Goal: Information Seeking & Learning: Learn about a topic

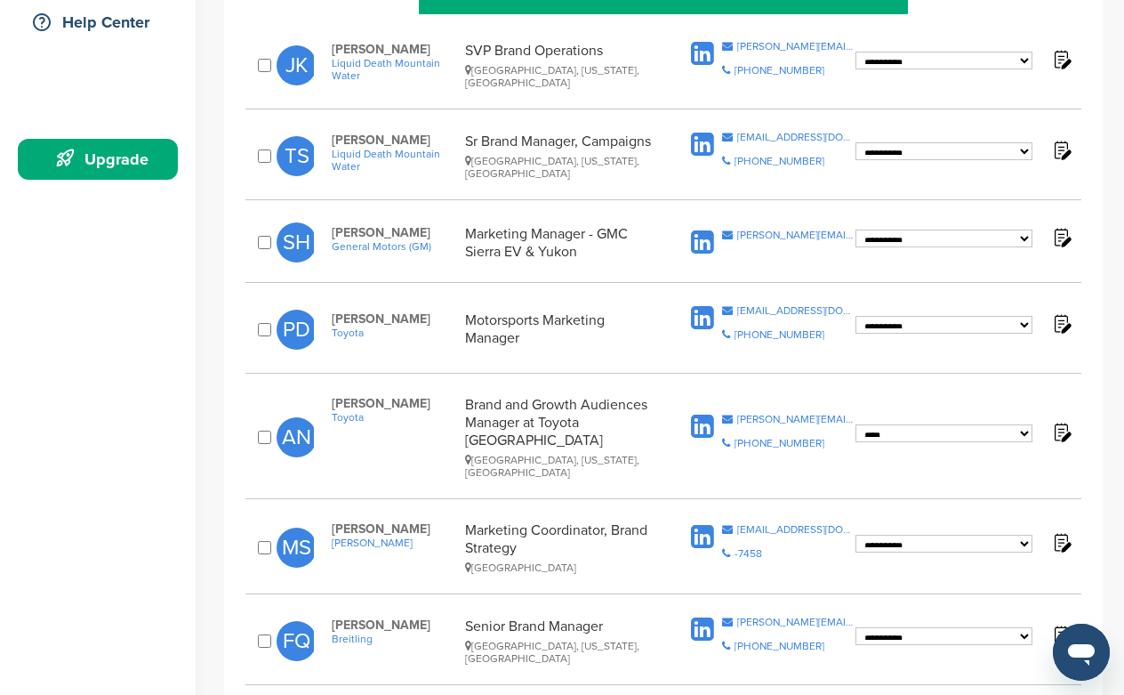
scroll to position [414, 0]
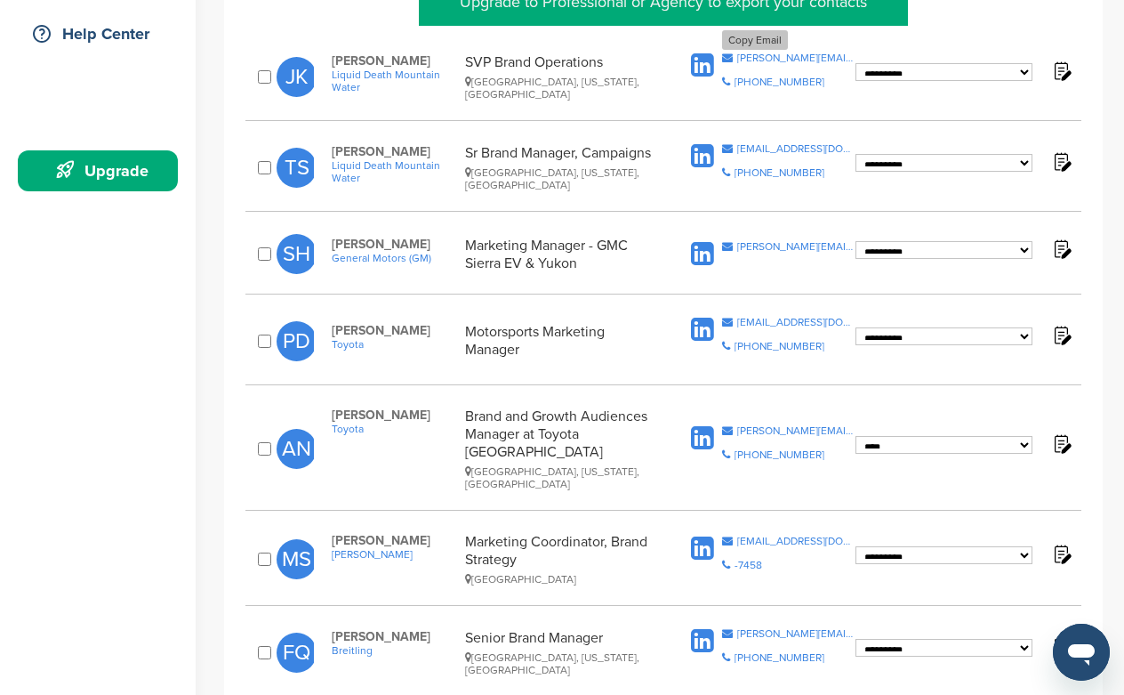
click at [772, 60] on div "justin@liquiddeath.com" at bounding box center [796, 57] width 118 height 11
click at [708, 60] on icon at bounding box center [702, 65] width 23 height 27
click at [713, 150] on icon at bounding box center [702, 156] width 23 height 27
click at [703, 249] on icon at bounding box center [702, 254] width 23 height 27
click at [696, 323] on icon at bounding box center [702, 330] width 23 height 27
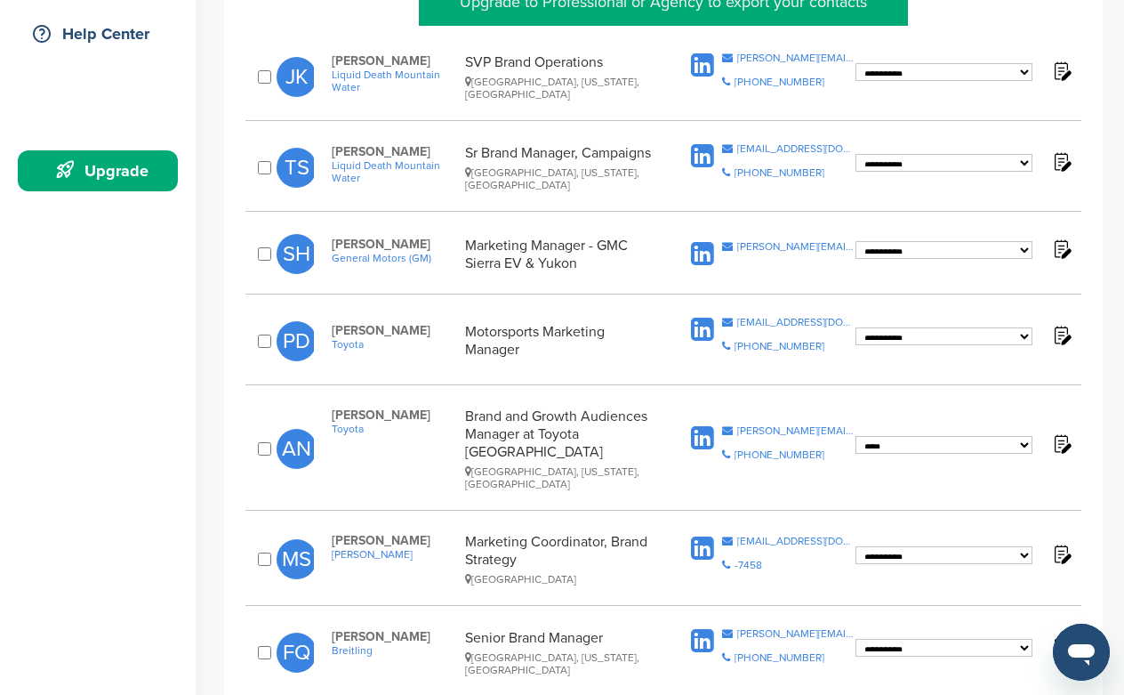
click at [698, 329] on icon at bounding box center [702, 330] width 23 height 27
click at [699, 426] on icon at bounding box center [702, 438] width 23 height 27
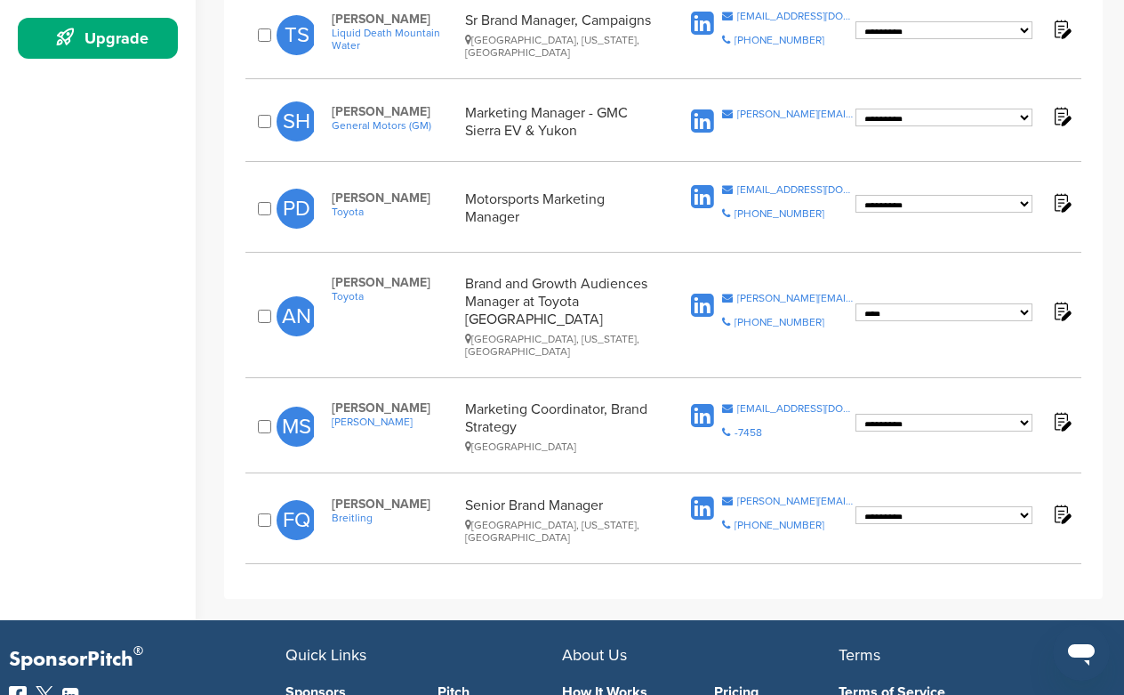
scroll to position [551, 0]
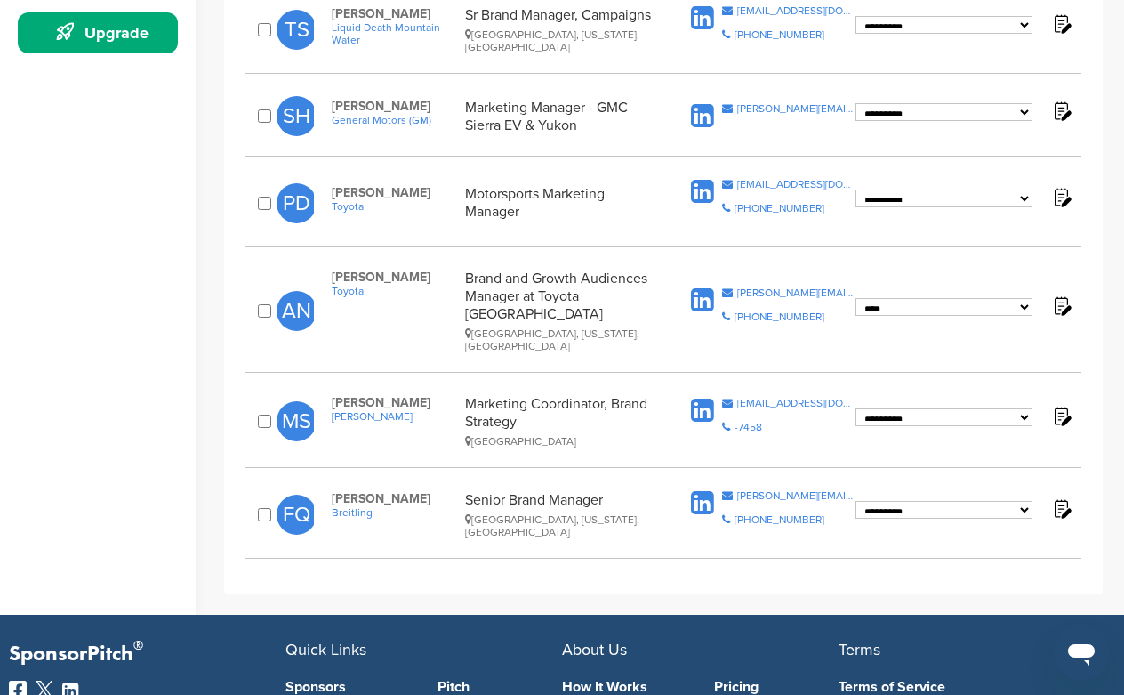
click at [699, 398] on icon at bounding box center [702, 411] width 23 height 27
click at [695, 490] on icon at bounding box center [702, 503] width 23 height 27
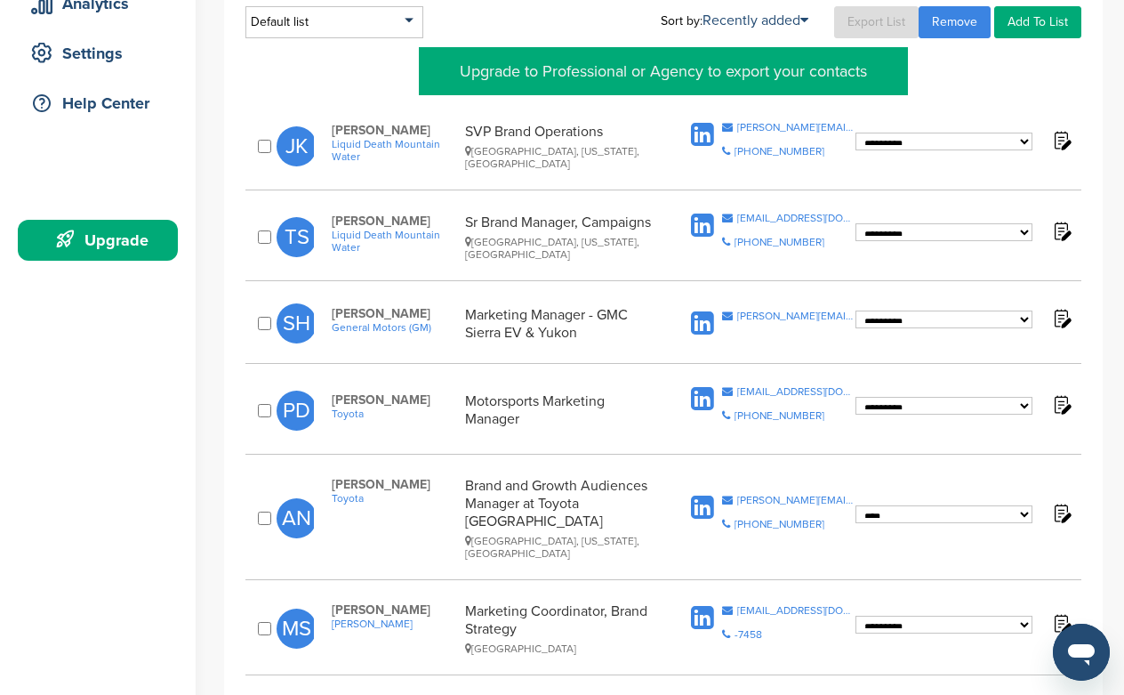
scroll to position [642, 0]
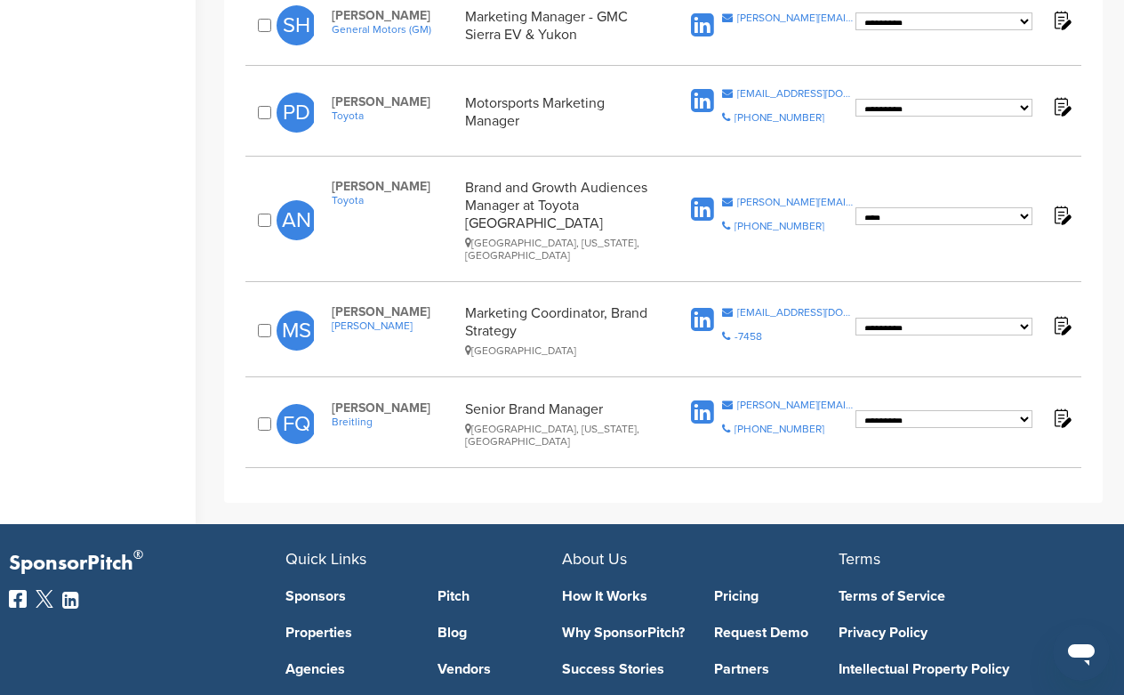
click at [357, 415] on span "Breitling" at bounding box center [394, 421] width 125 height 12
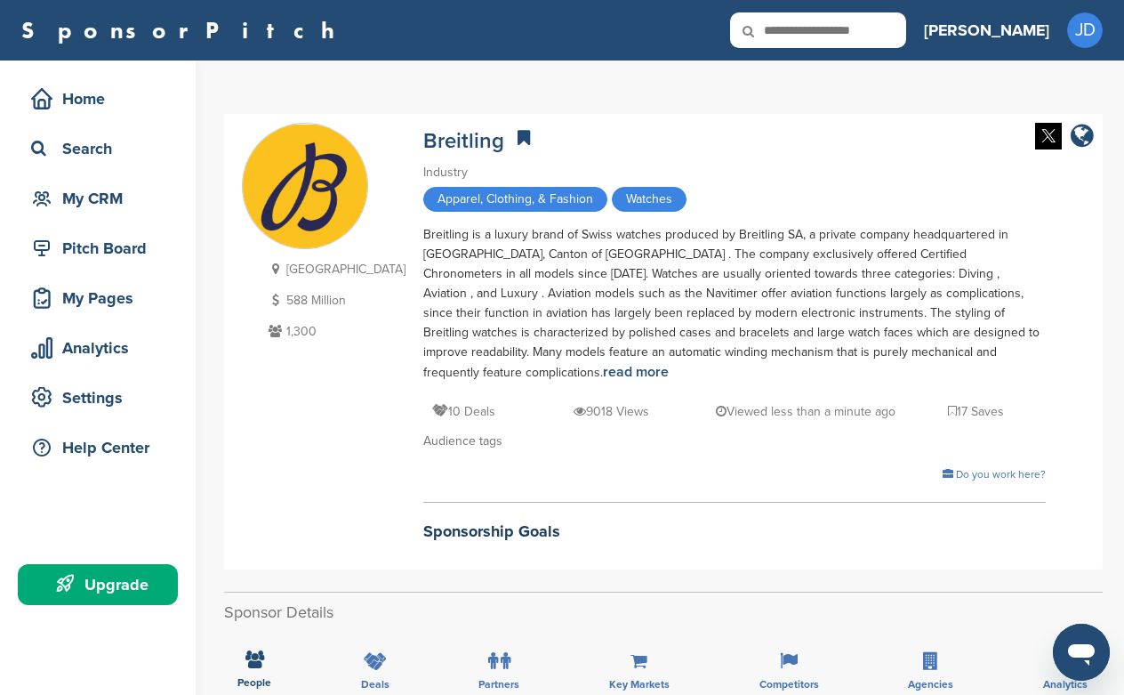
click at [897, 37] on input "text" at bounding box center [818, 30] width 176 height 36
type input "****"
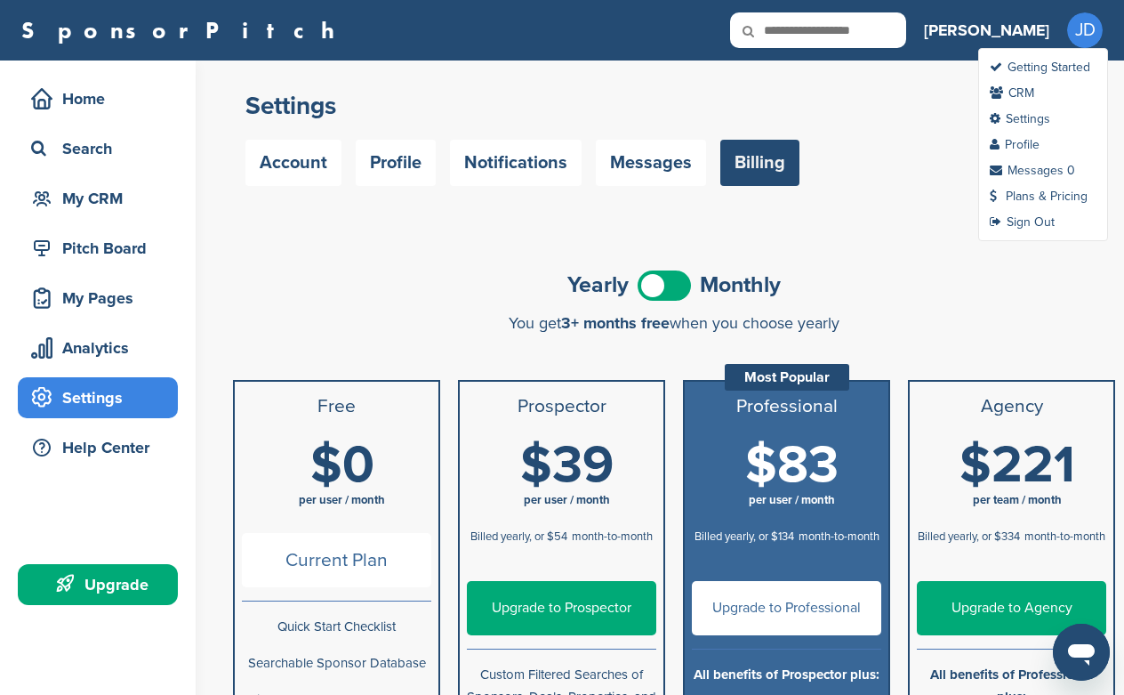
click at [1080, 39] on span "JD" at bounding box center [1085, 30] width 36 height 36
click at [1033, 223] on link "Sign Out" at bounding box center [1022, 221] width 65 height 15
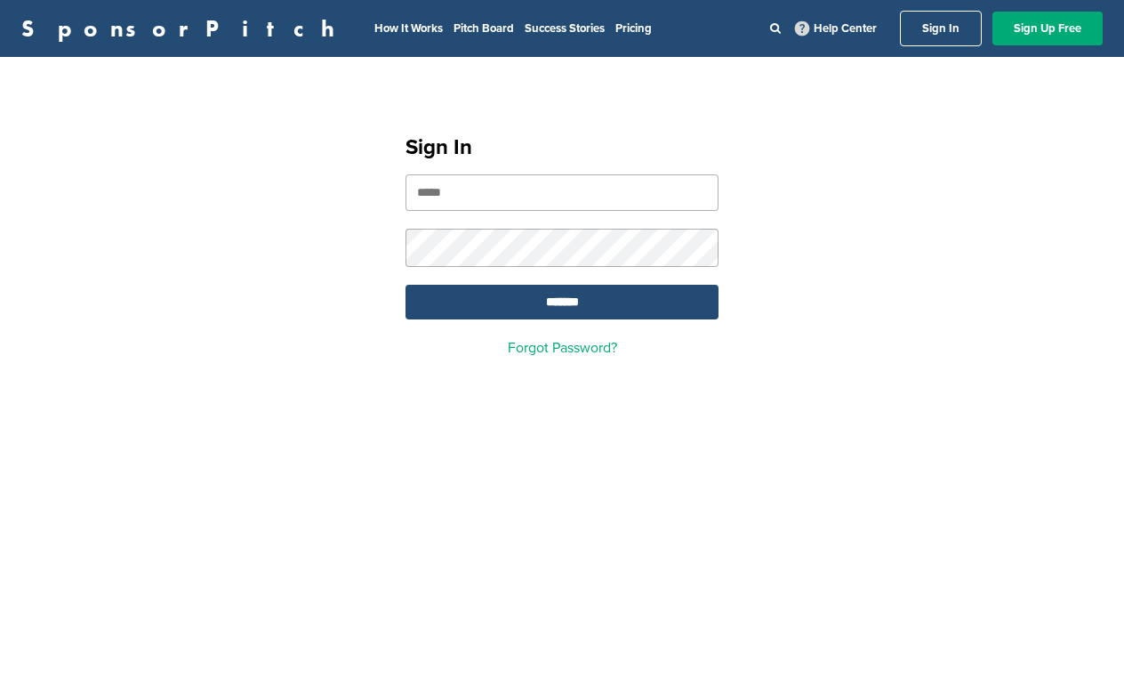
click at [607, 195] on input "email" at bounding box center [562, 192] width 313 height 36
type input "**********"
click at [619, 305] on input "*******" at bounding box center [562, 302] width 313 height 35
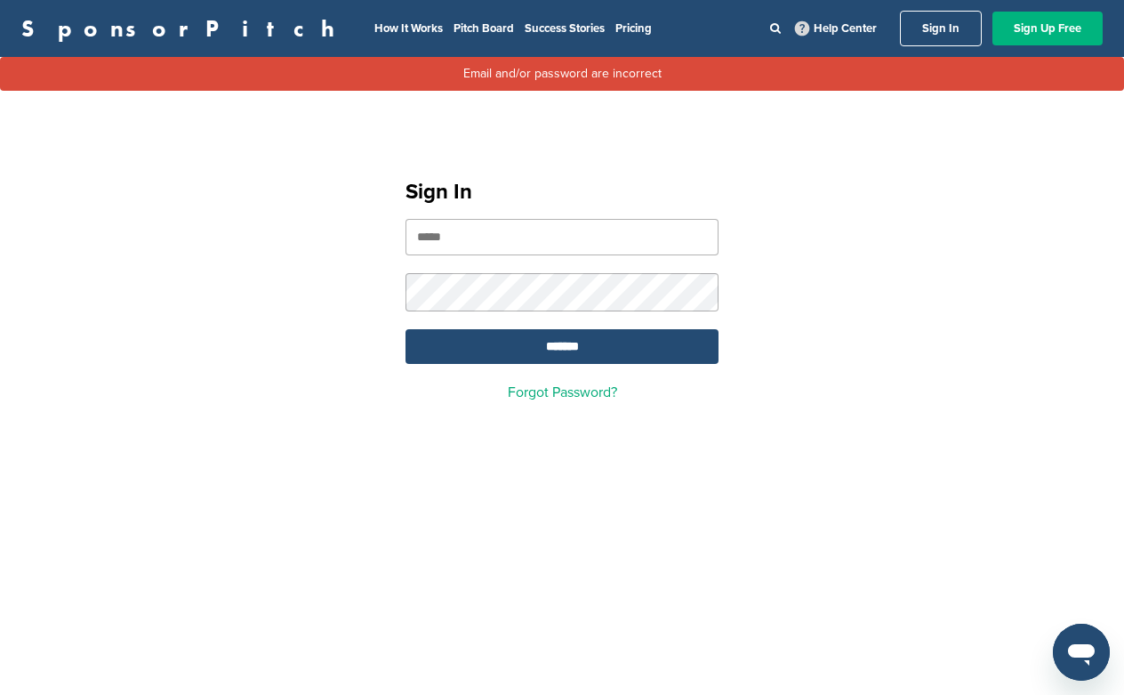
click at [1034, 33] on link "Sign Up Free" at bounding box center [1048, 29] width 110 height 34
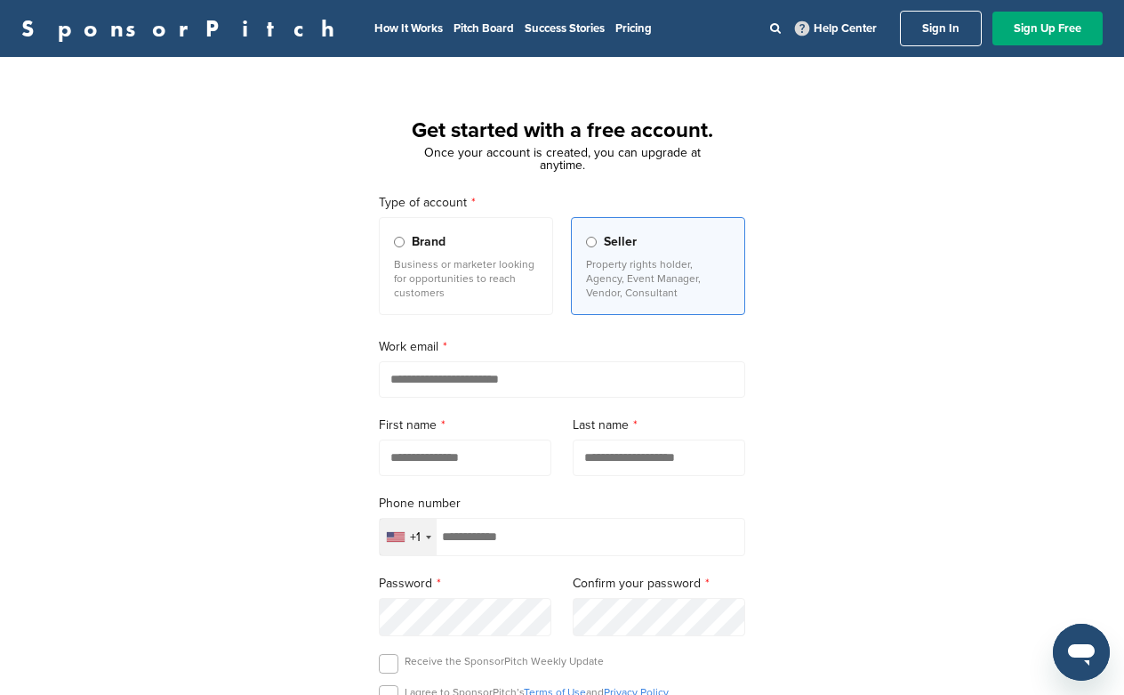
click at [511, 279] on p "Business or marketer looking for opportunities to reach customers" at bounding box center [466, 278] width 144 height 43
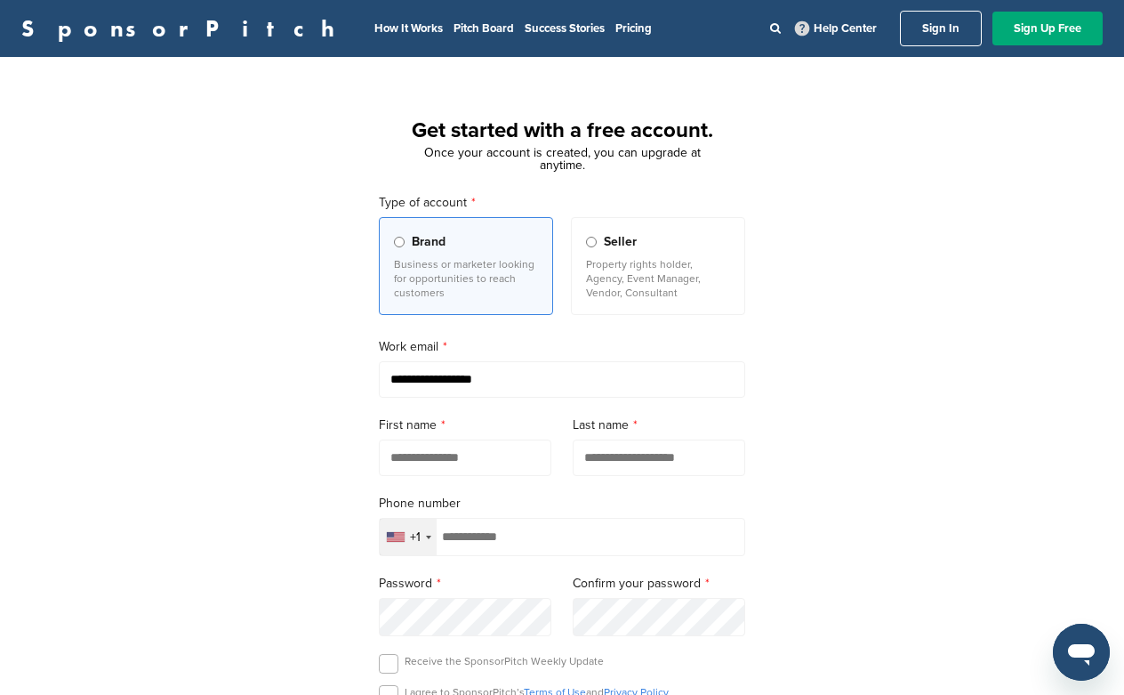
type input "**********"
type input "******"
type input "*****"
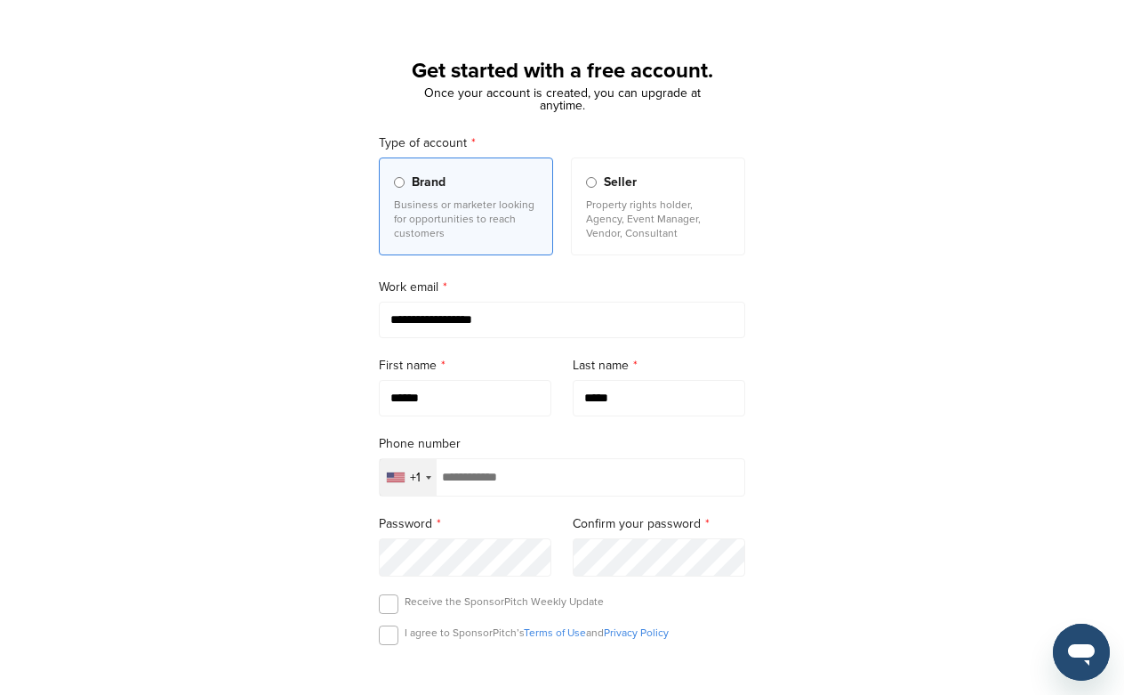
scroll to position [61, 0]
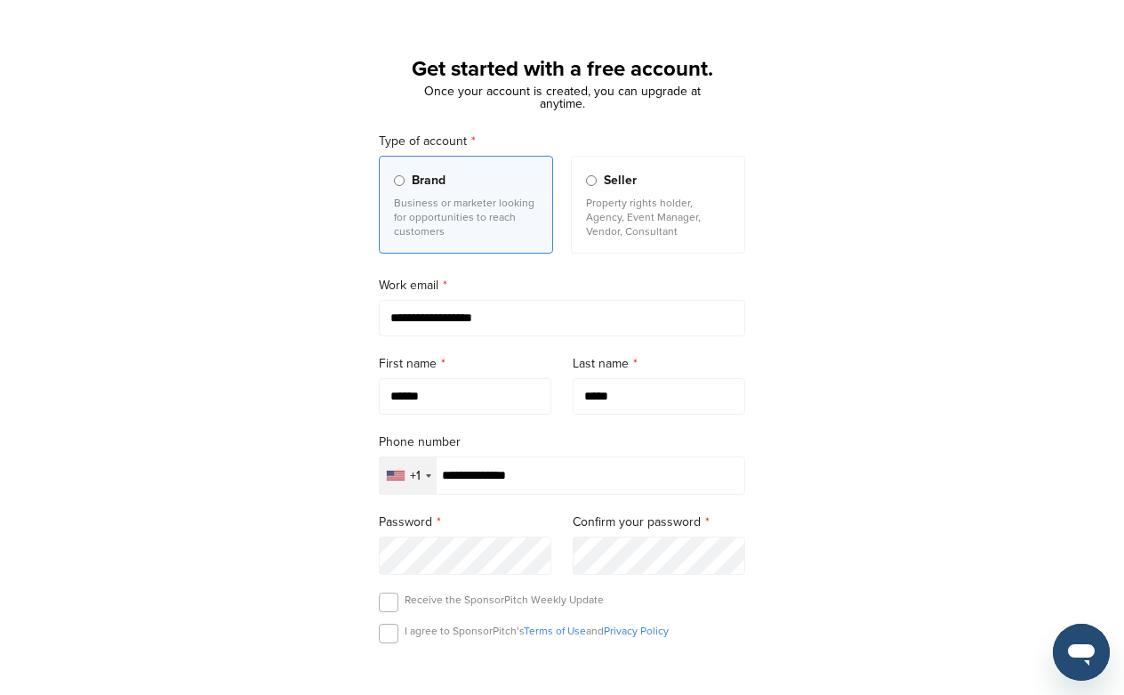
type input "**********"
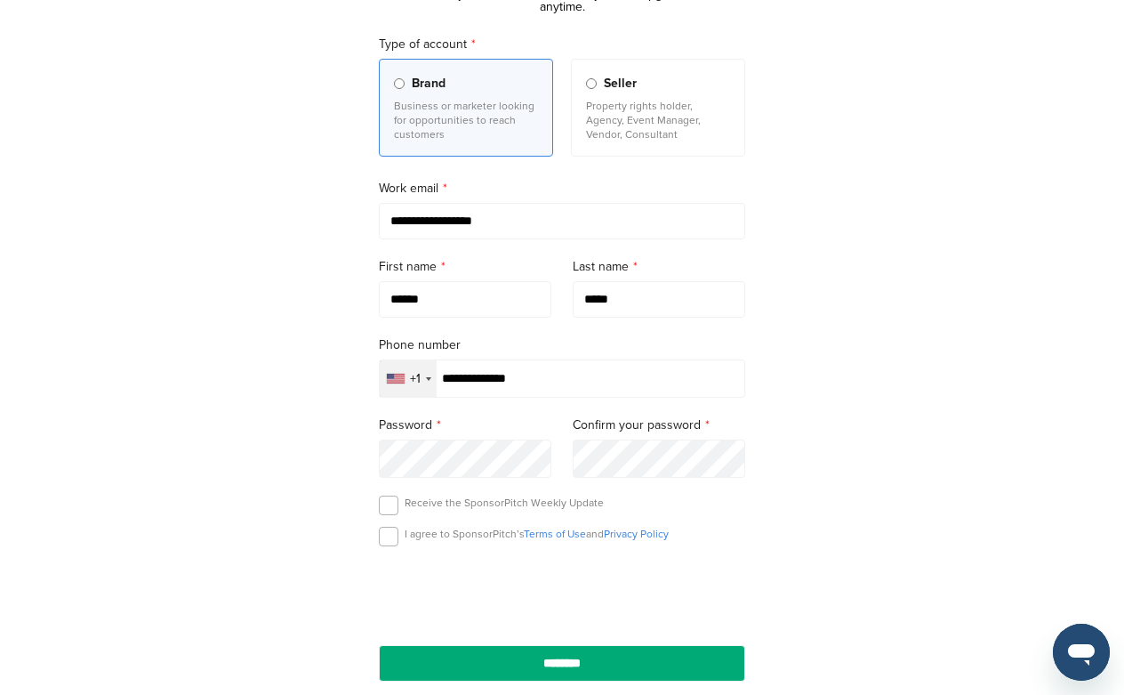
scroll to position [164, 0]
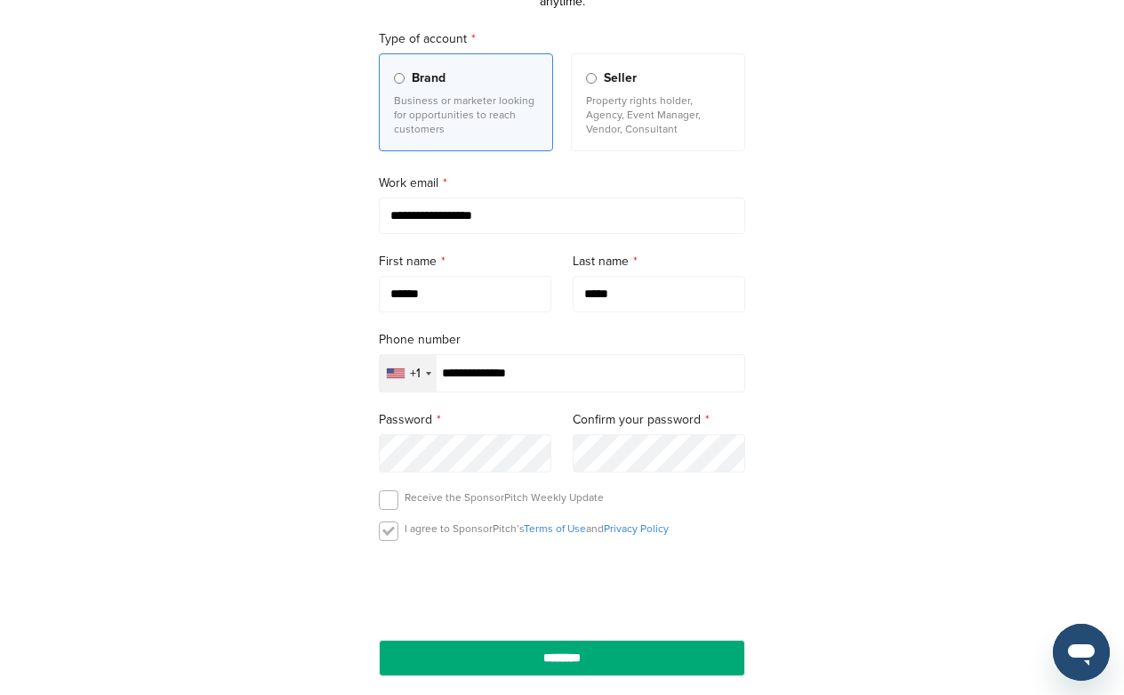
click at [387, 541] on label at bounding box center [389, 531] width 20 height 20
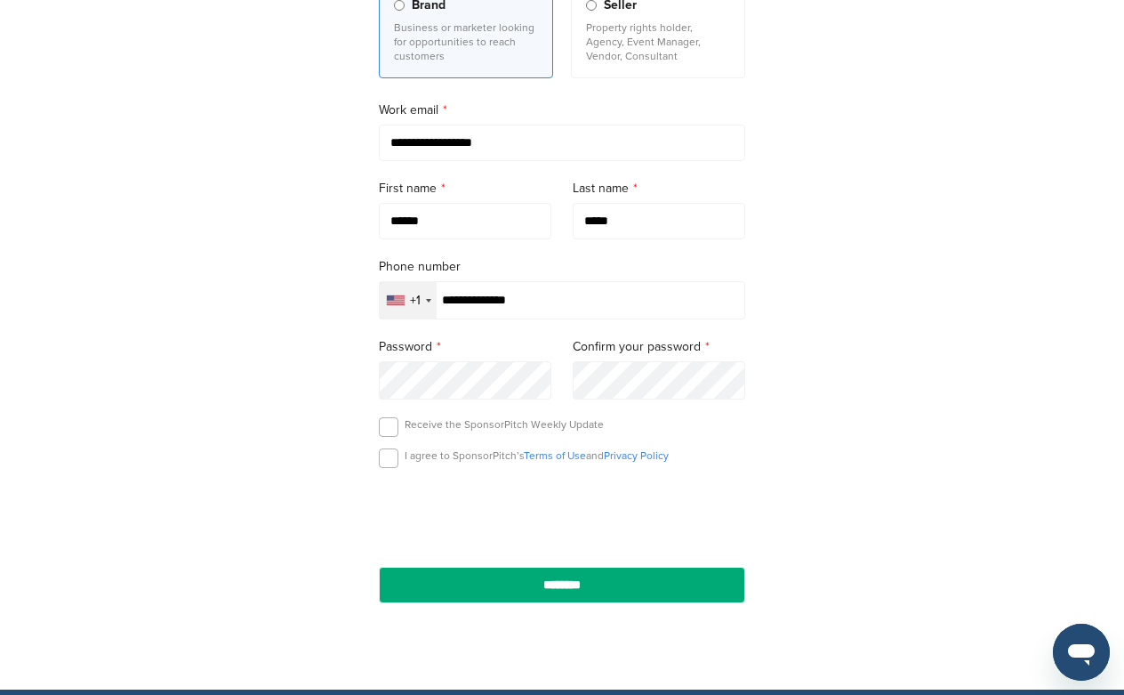
scroll to position [285, 0]
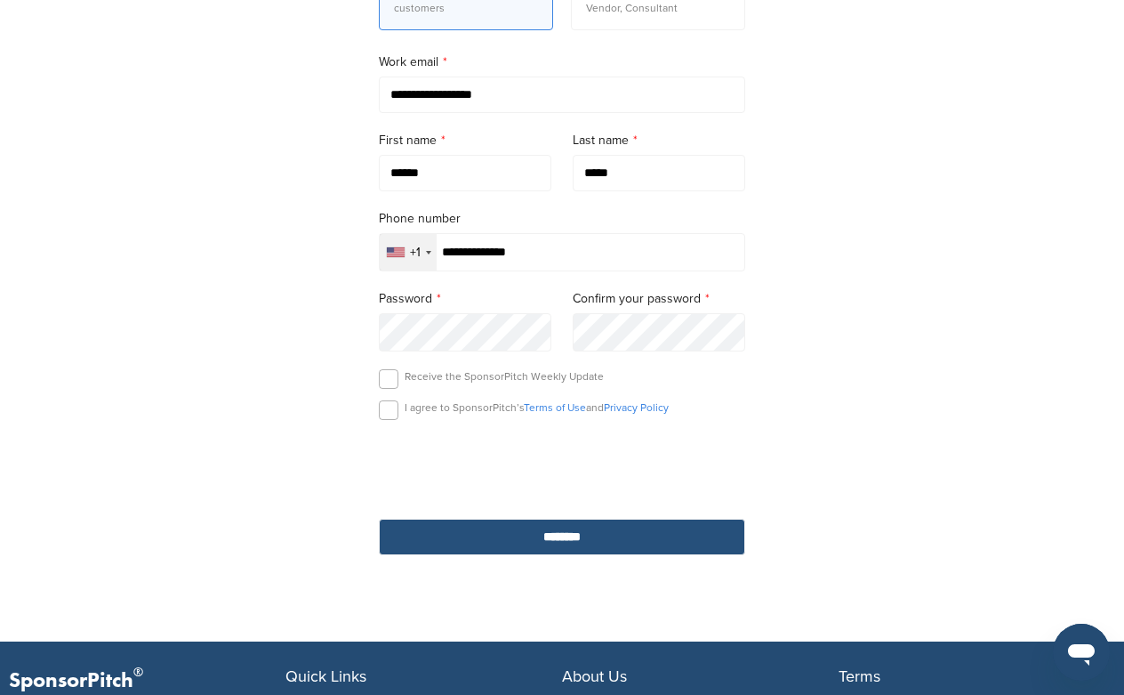
click at [539, 539] on input "********" at bounding box center [562, 537] width 366 height 36
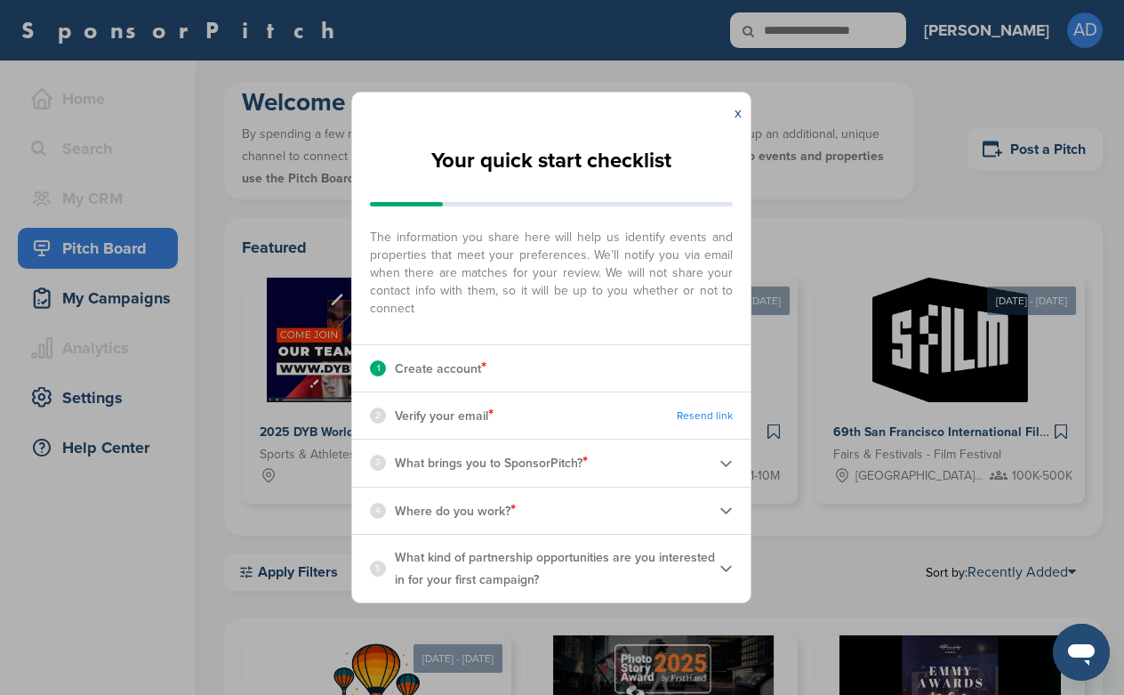
click at [716, 455] on div "3 What brings you to SponsorPitch? *" at bounding box center [551, 462] width 398 height 46
click at [727, 463] on img at bounding box center [726, 462] width 13 height 13
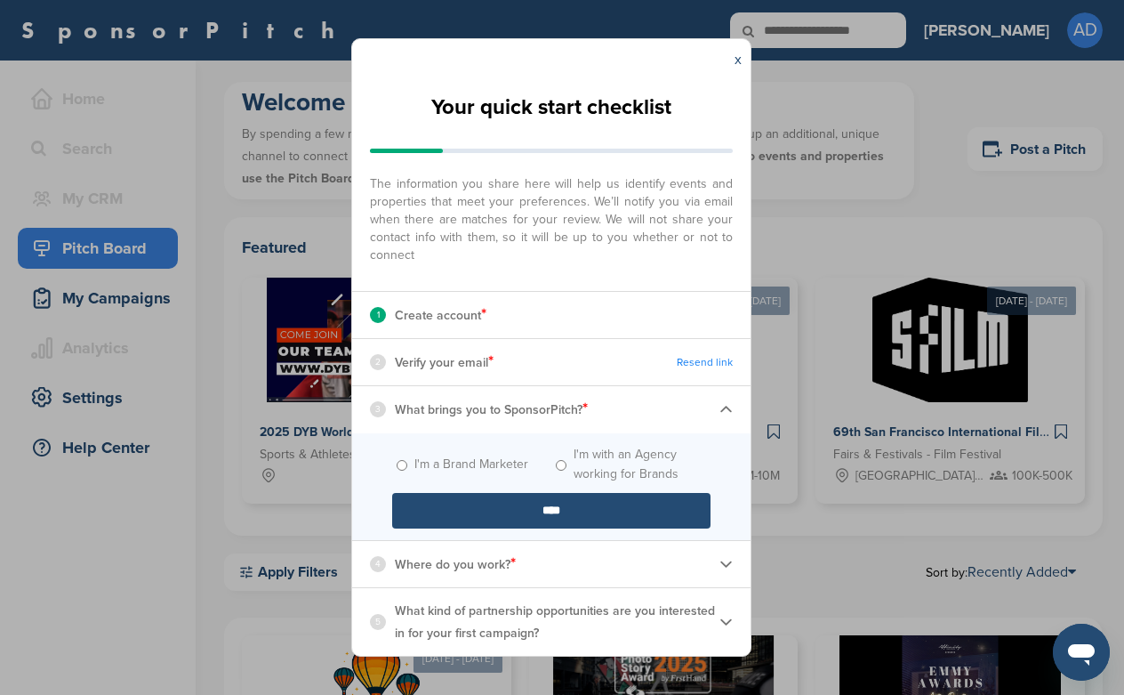
click at [721, 565] on img at bounding box center [726, 563] width 13 height 13
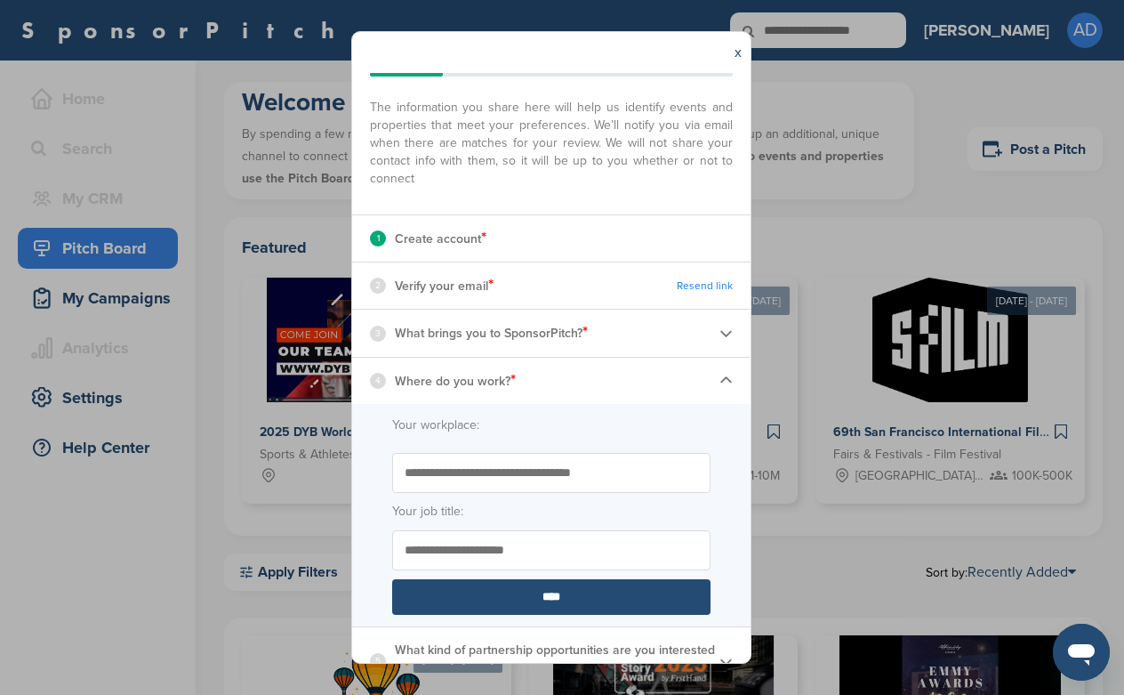
scroll to position [92, 0]
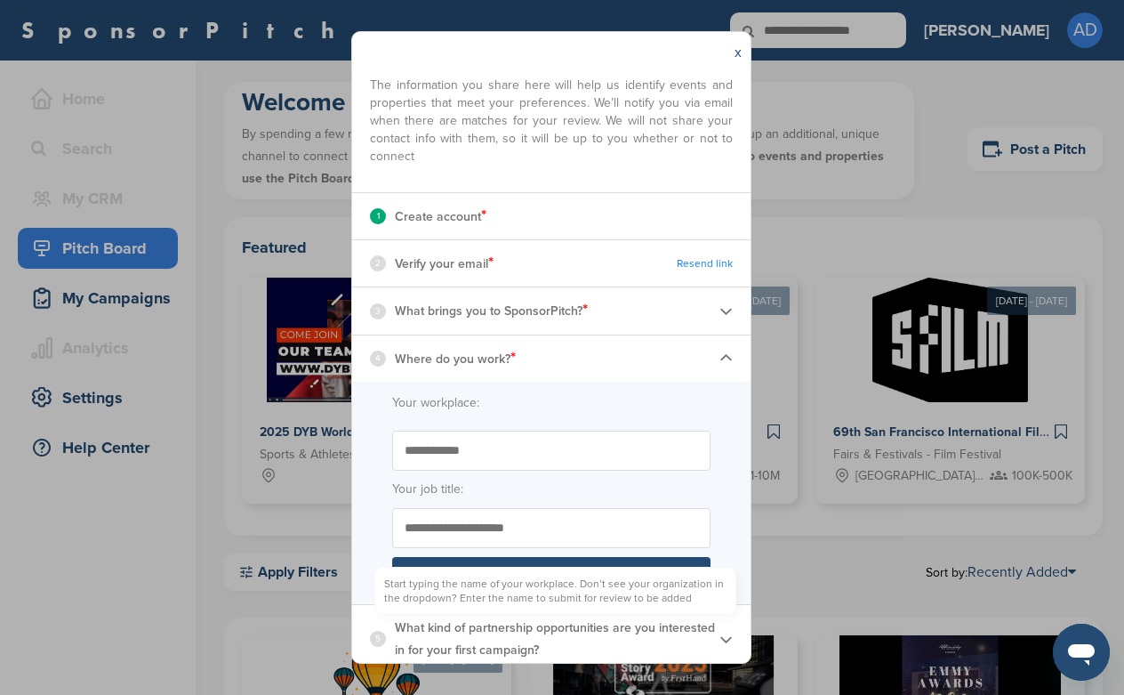
type input "**********"
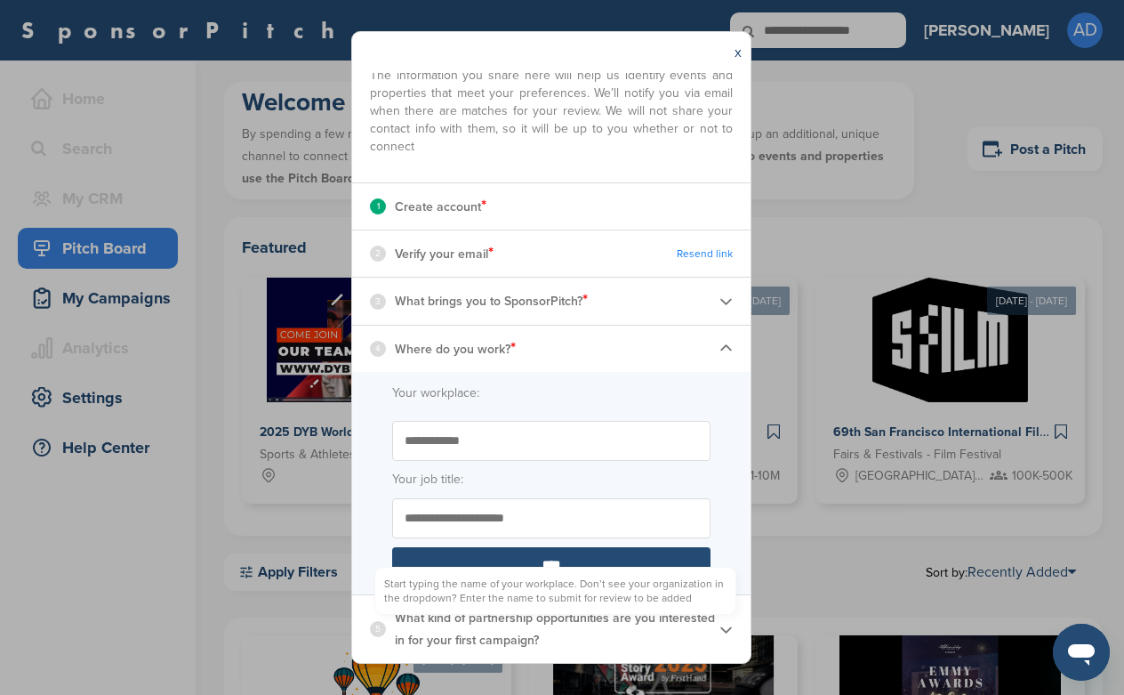
scroll to position [101, 0]
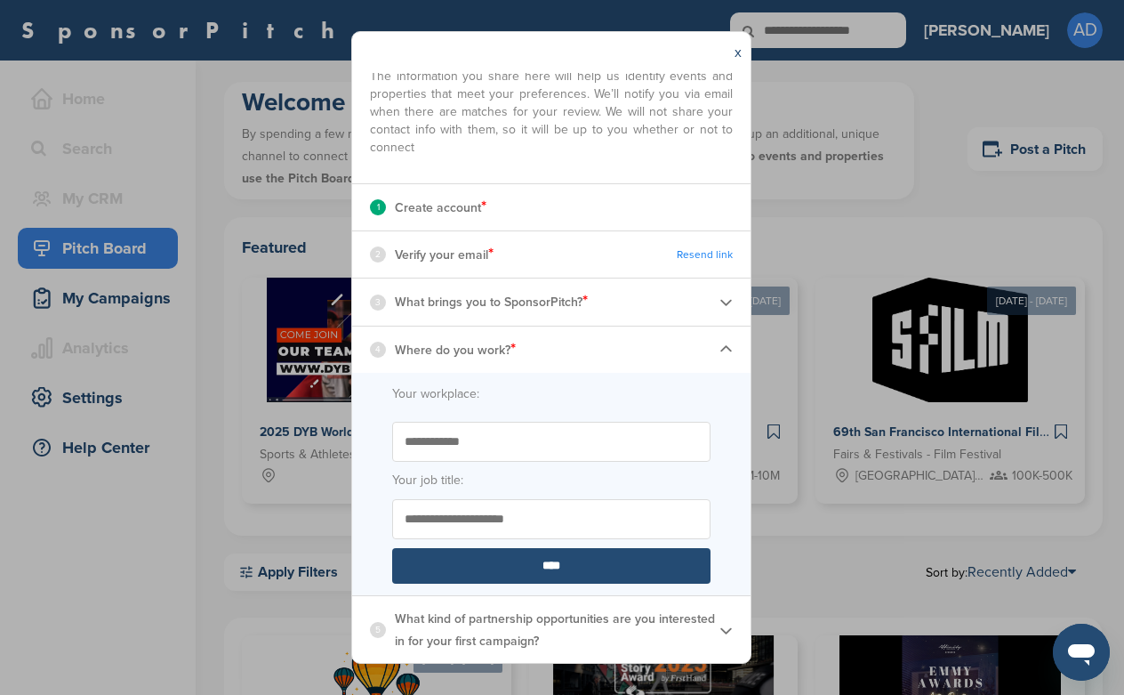
click at [517, 522] on input "Your job title:" at bounding box center [551, 519] width 318 height 40
drag, startPoint x: 519, startPoint y: 516, endPoint x: 294, endPoint y: 516, distance: 225.0
click at [294, 516] on div "**********" at bounding box center [562, 347] width 1124 height 695
type input "********"
click at [720, 628] on img at bounding box center [726, 629] width 13 height 13
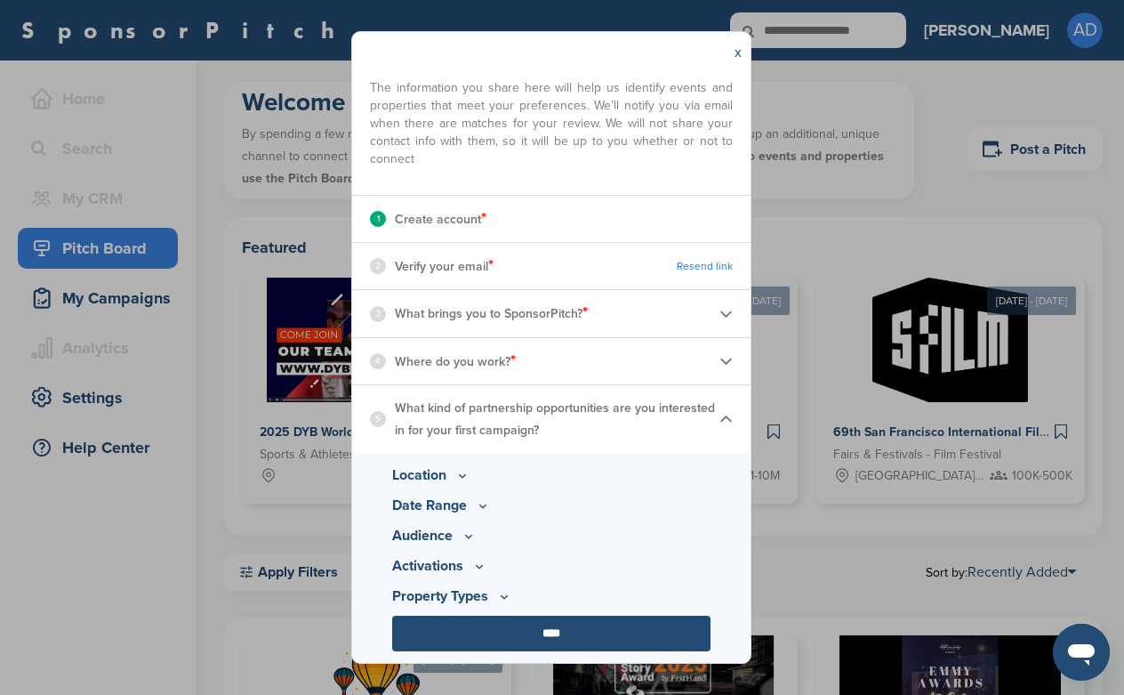
scroll to position [88, 0]
click at [712, 353] on div "4 Where do you work? *" at bounding box center [551, 362] width 398 height 46
click at [734, 358] on div "4 Where do you work? *" at bounding box center [551, 362] width 398 height 46
click at [728, 360] on img at bounding box center [726, 361] width 13 height 13
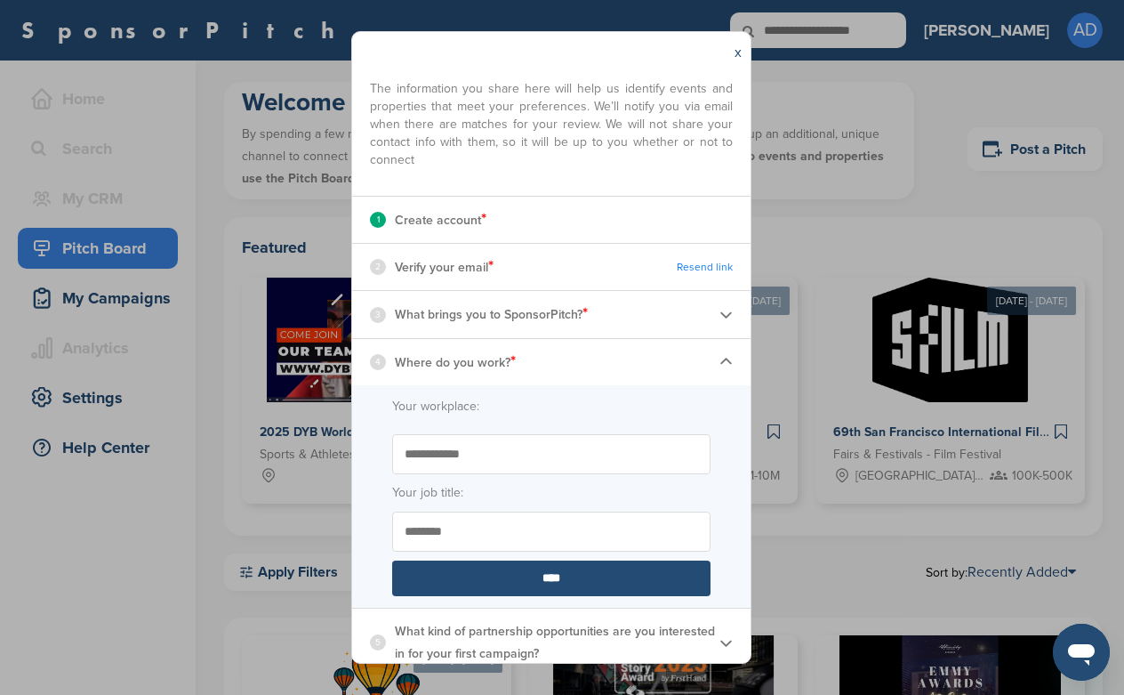
click at [728, 360] on img at bounding box center [726, 361] width 13 height 13
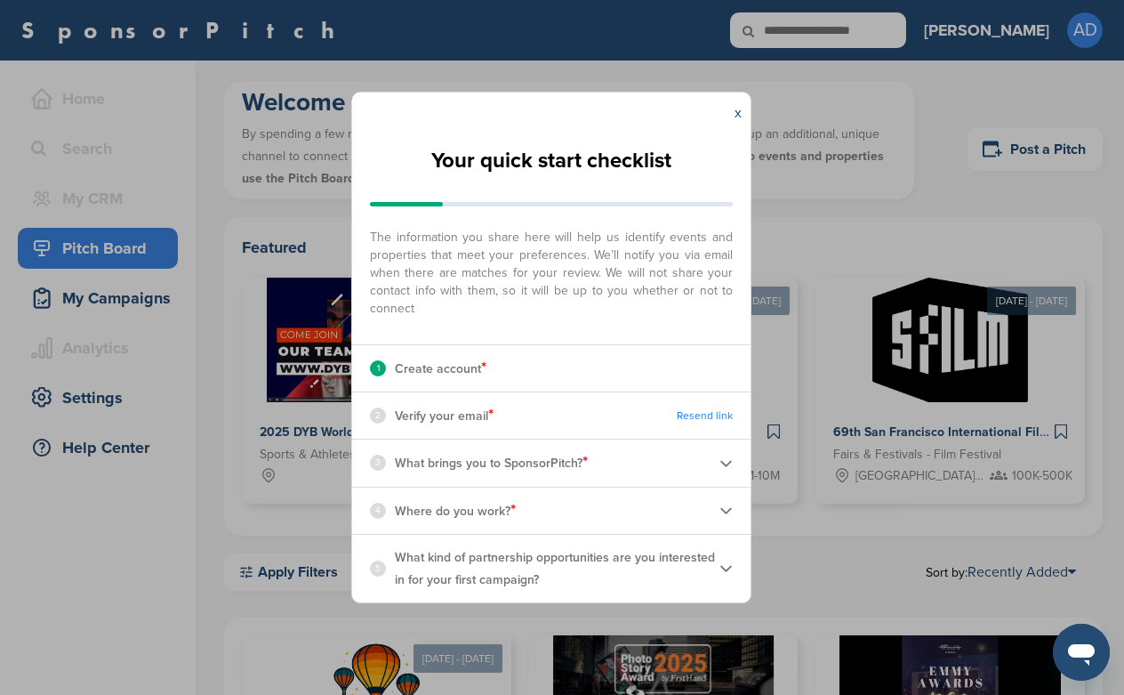
click at [719, 511] on div "4 Where do you work? *" at bounding box center [551, 510] width 398 height 46
click at [725, 511] on img at bounding box center [726, 509] width 13 height 13
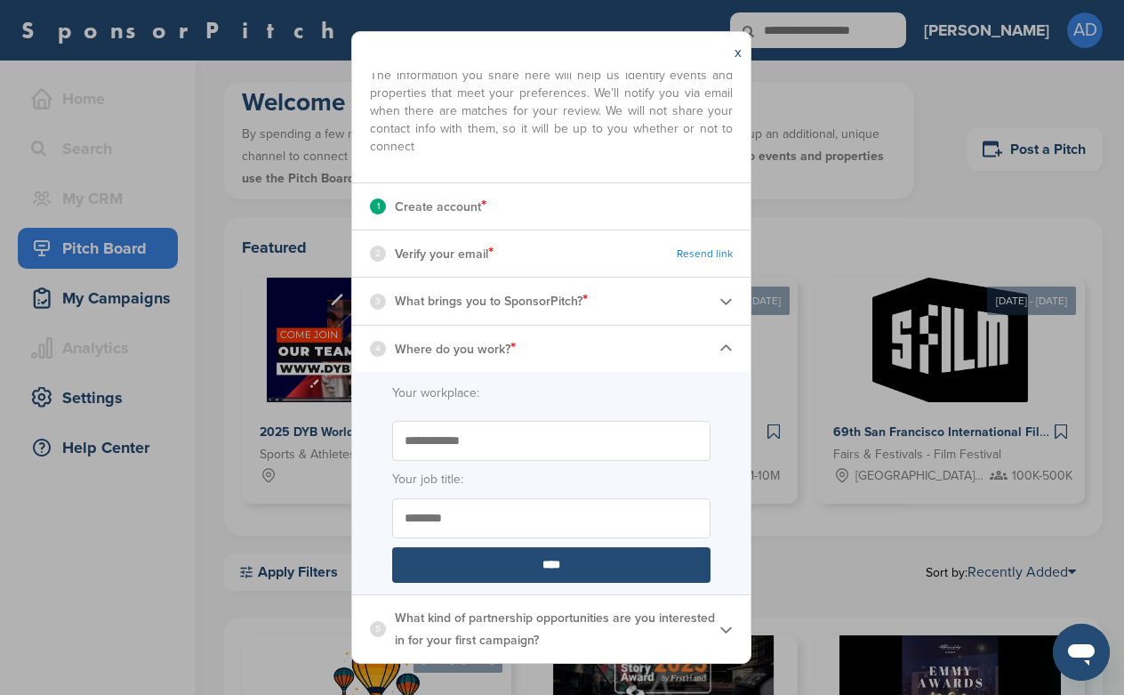
scroll to position [101, 0]
click at [721, 310] on div "3 What brings you to SponsorPitch? *" at bounding box center [551, 301] width 398 height 46
click at [723, 299] on img at bounding box center [726, 301] width 13 height 13
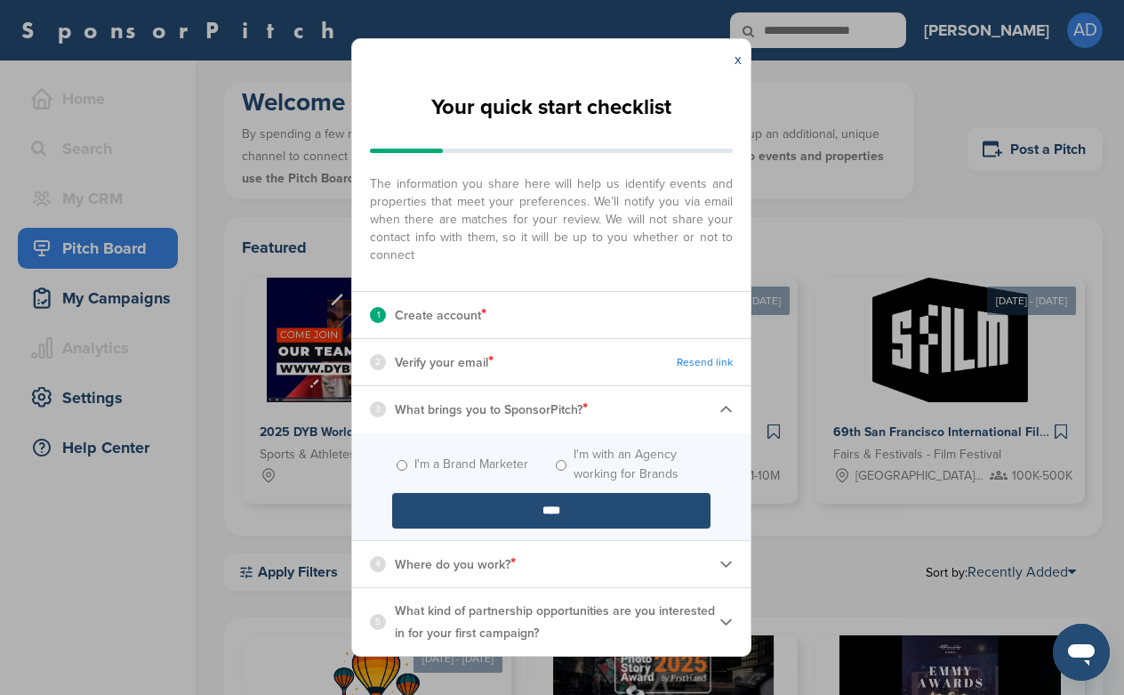
click at [712, 615] on p "What kind of partnership opportunities are you interested in for your first cam…" at bounding box center [557, 621] width 325 height 44
click at [726, 619] on img at bounding box center [726, 621] width 13 height 13
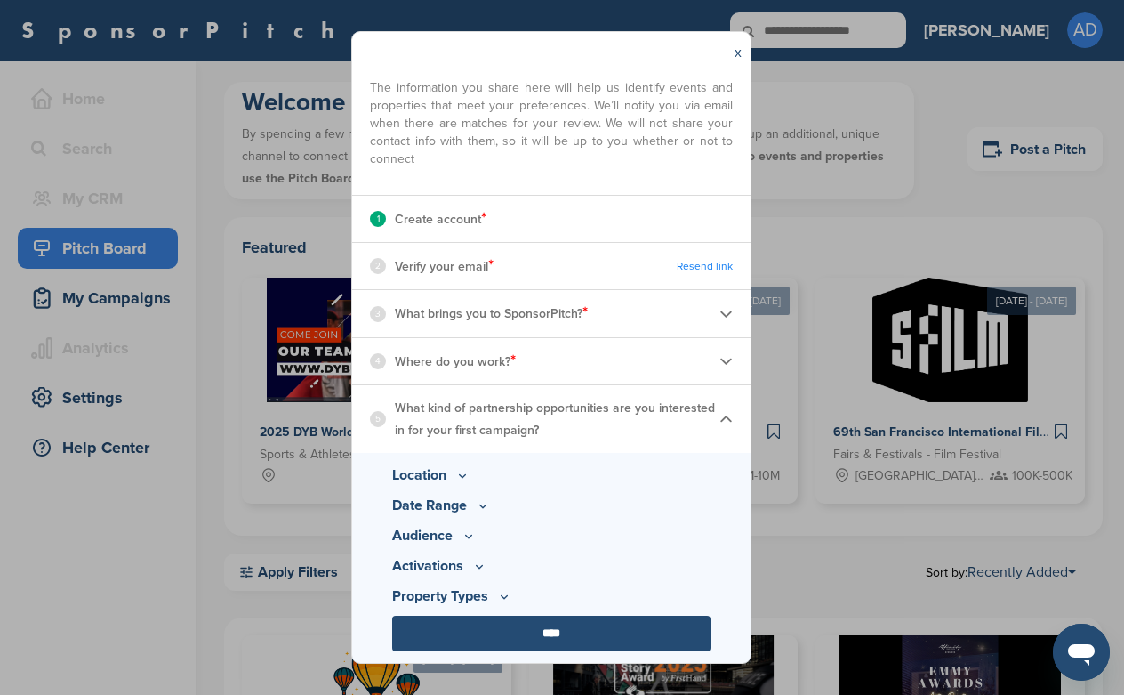
scroll to position [88, 0]
click at [463, 470] on icon at bounding box center [462, 476] width 14 height 15
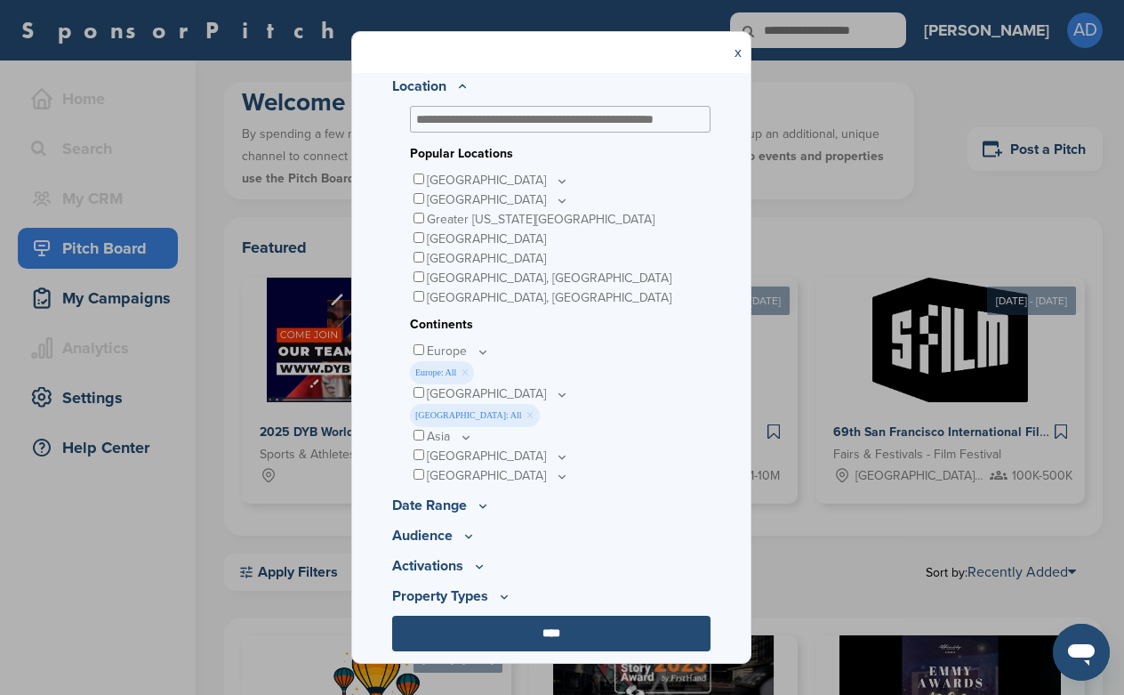
scroll to position [477, 0]
click at [454, 508] on p "Date Range" at bounding box center [551, 505] width 318 height 21
click at [478, 506] on icon at bounding box center [483, 506] width 14 height 15
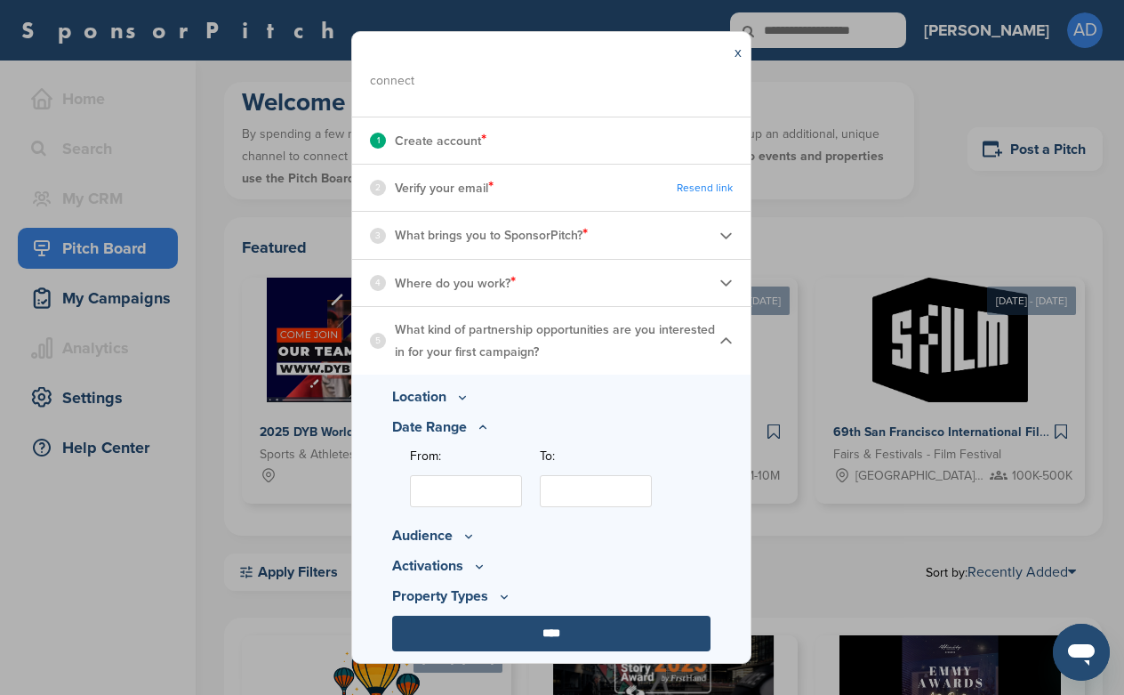
scroll to position [165, 0]
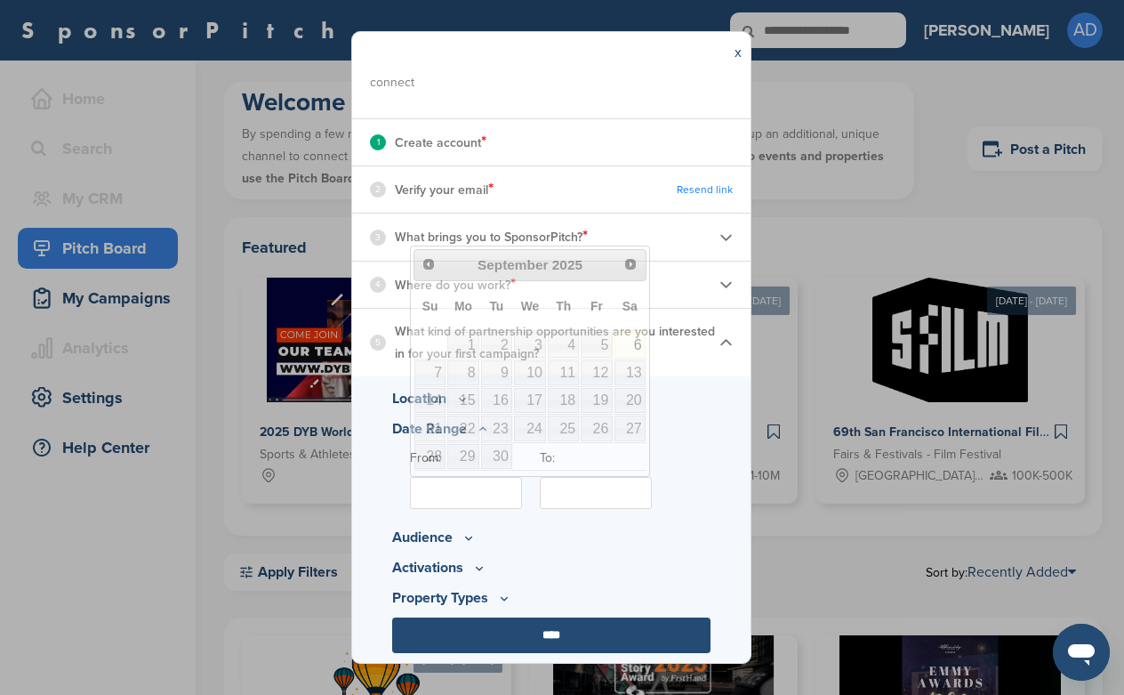
click at [476, 486] on input "From:" at bounding box center [466, 493] width 112 height 32
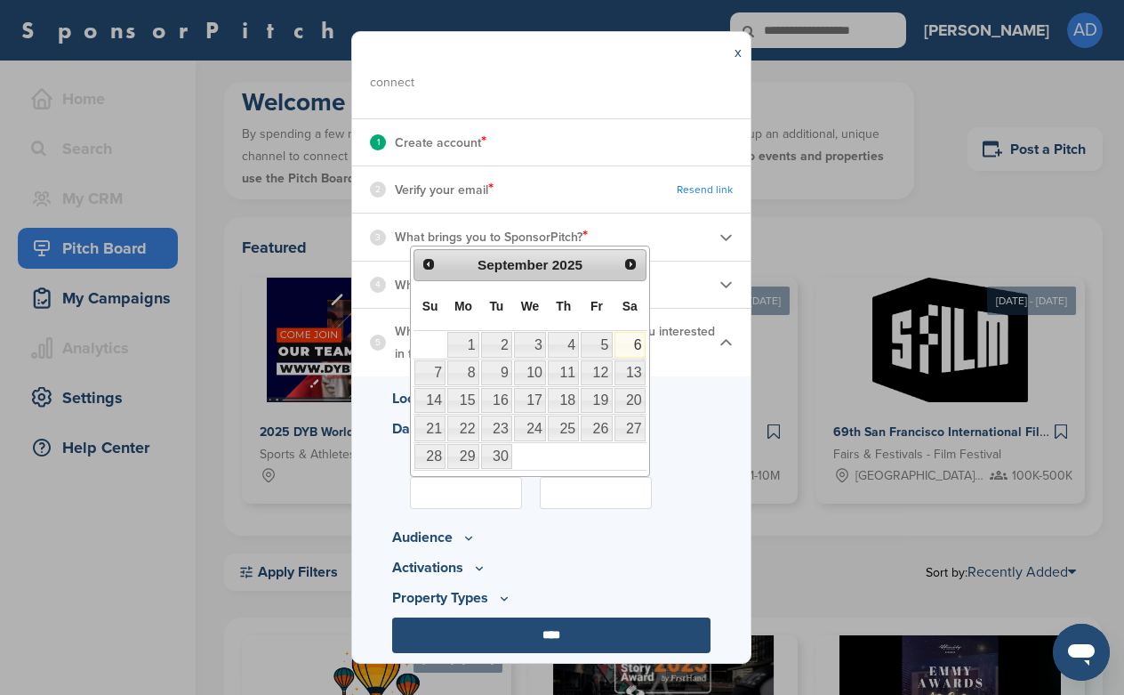
click at [631, 345] on link "6" at bounding box center [630, 344] width 31 height 25
type input "**********"
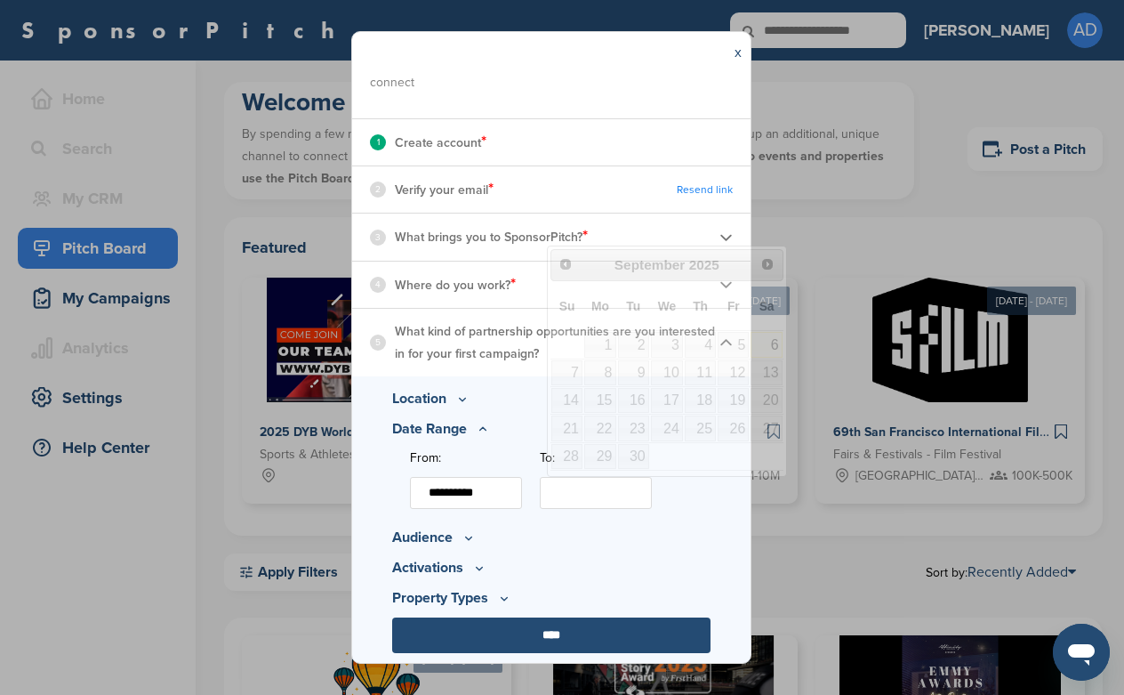
click at [616, 486] on input "To:" at bounding box center [596, 493] width 112 height 32
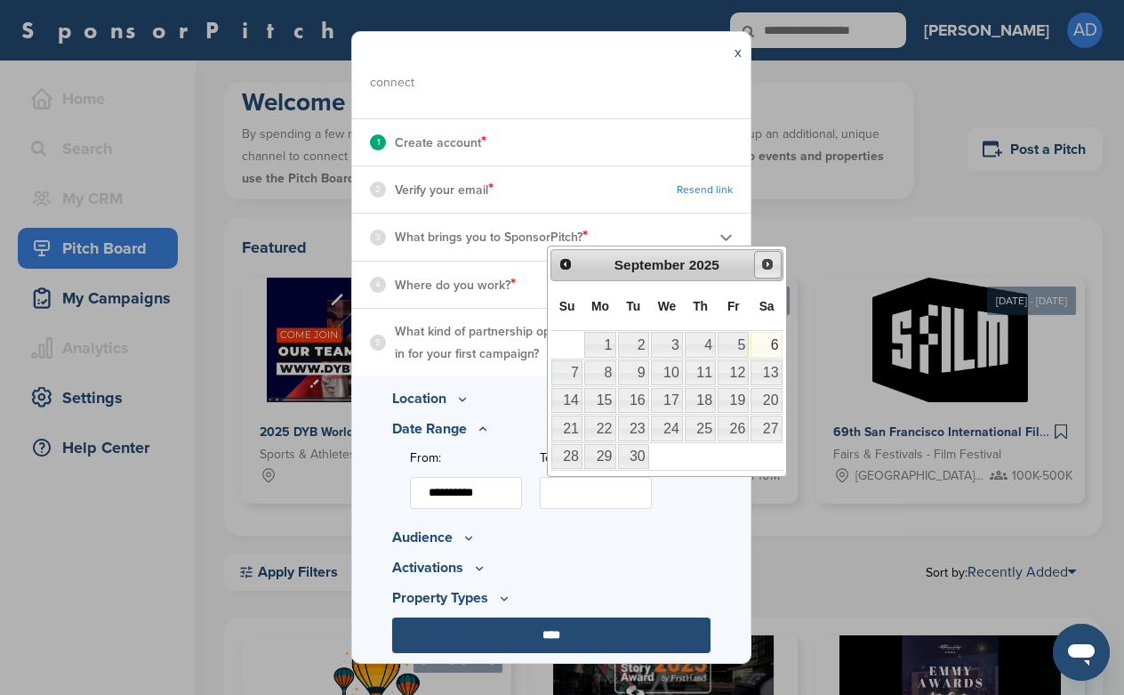
click at [776, 261] on link "Next" at bounding box center [768, 265] width 28 height 28
click at [710, 257] on span "2025" at bounding box center [694, 264] width 30 height 15
click at [696, 269] on span "2025" at bounding box center [694, 264] width 30 height 15
click at [766, 258] on span "Next" at bounding box center [767, 264] width 14 height 14
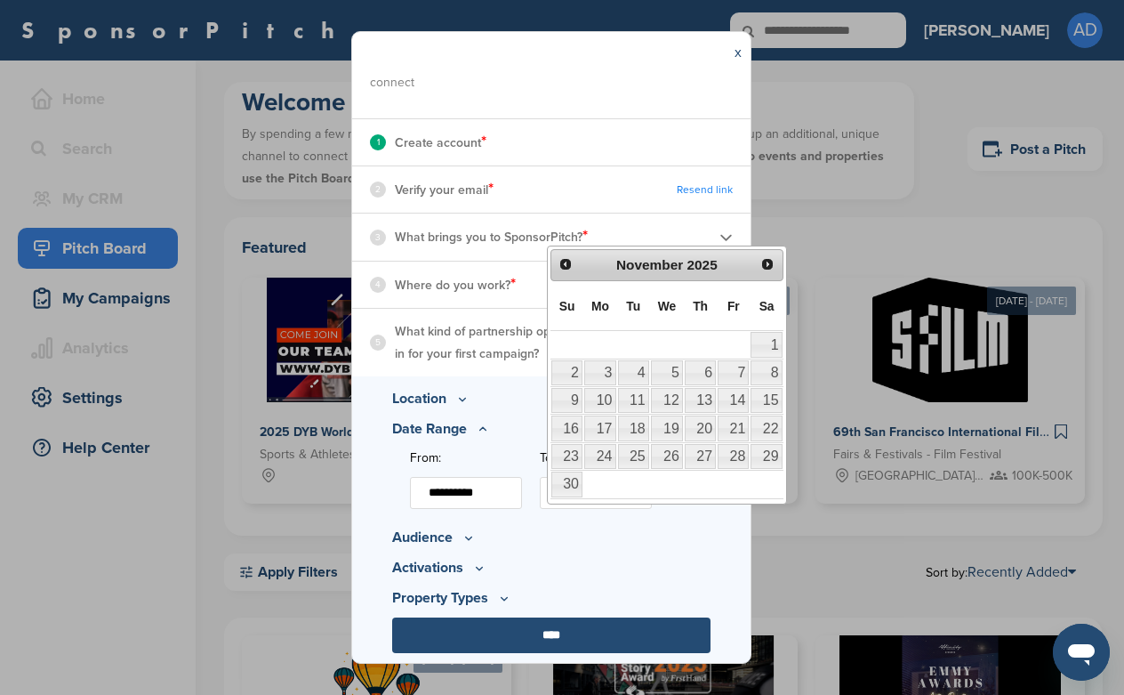
click at [766, 258] on span "Next" at bounding box center [767, 264] width 14 height 14
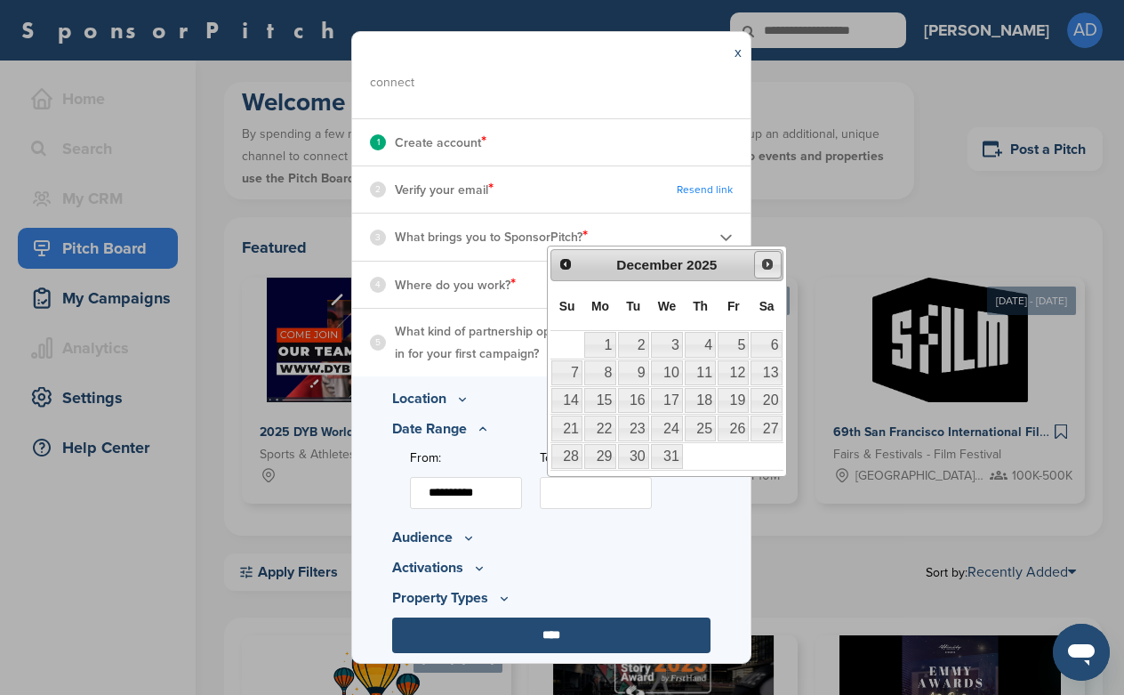
click at [766, 258] on span "Next" at bounding box center [767, 264] width 14 height 14
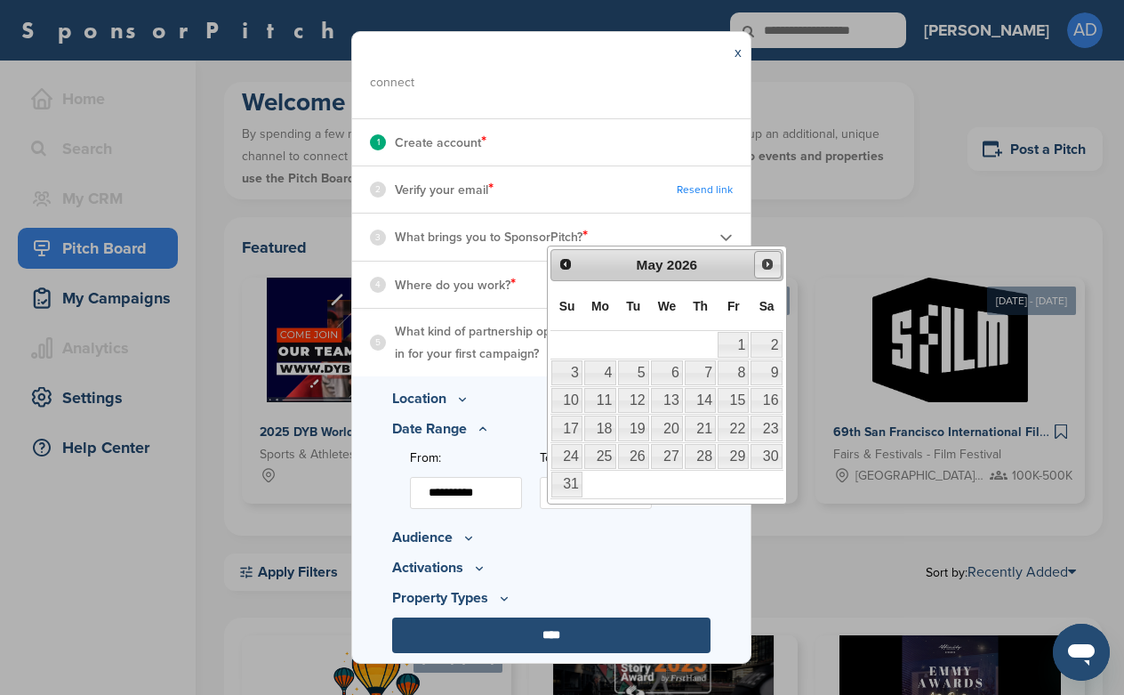
click at [766, 258] on span "Next" at bounding box center [767, 264] width 14 height 14
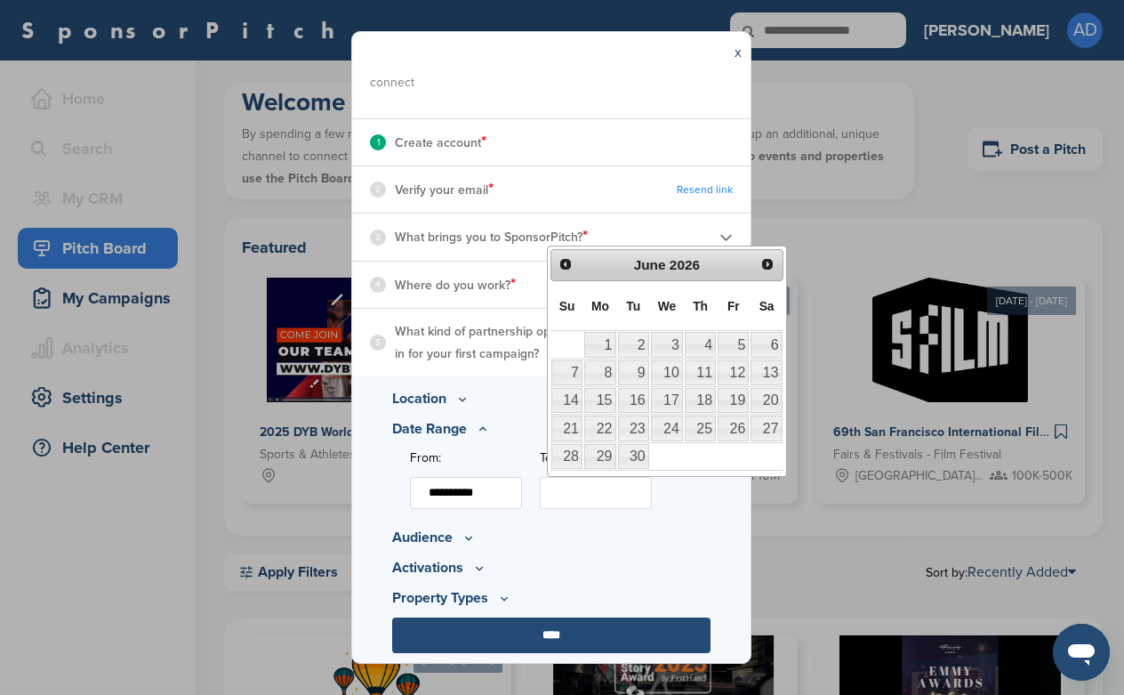
click at [766, 258] on span "Next" at bounding box center [767, 264] width 14 height 14
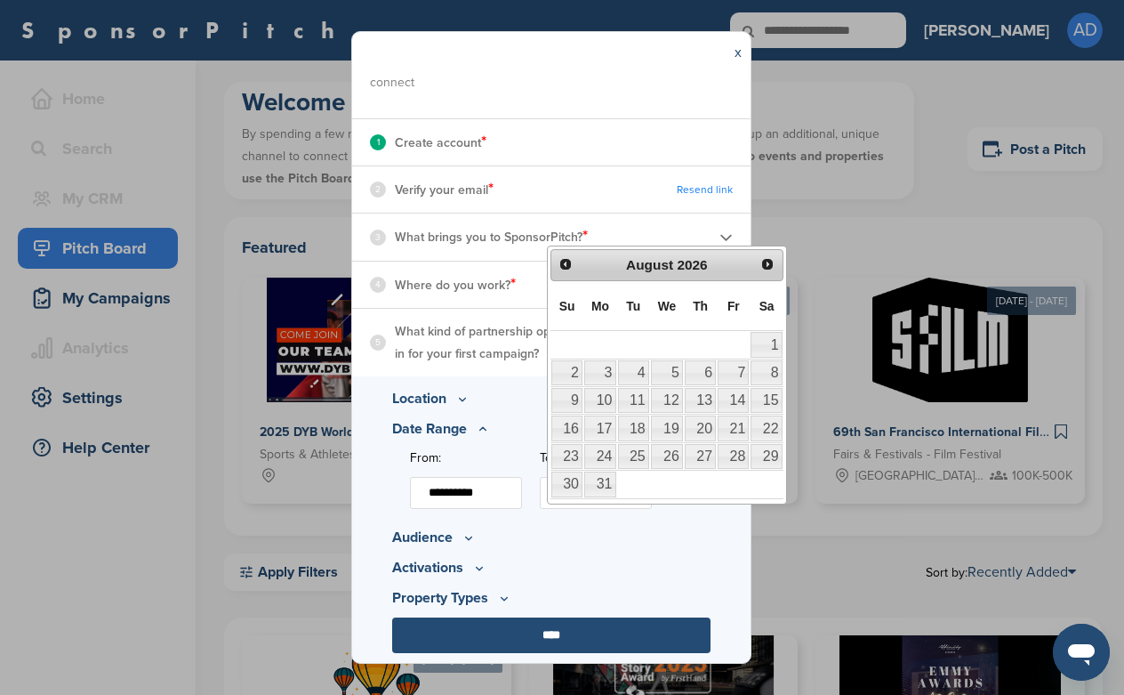
click at [766, 258] on span "Next" at bounding box center [767, 264] width 14 height 14
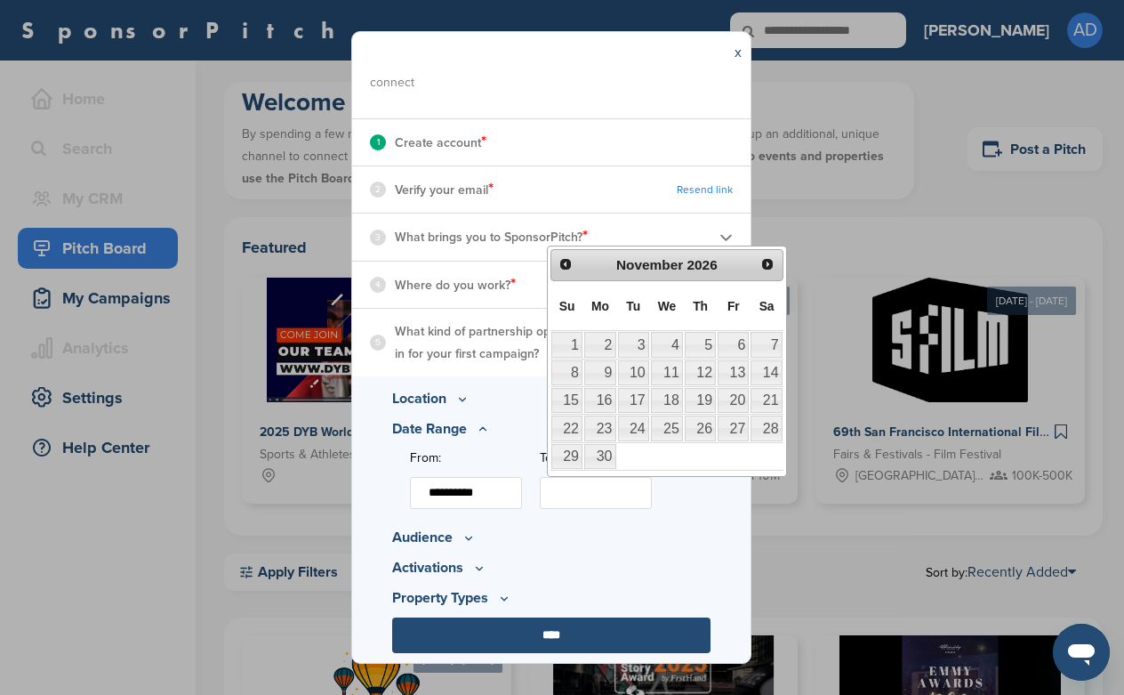
click at [766, 258] on span "Next" at bounding box center [767, 264] width 14 height 14
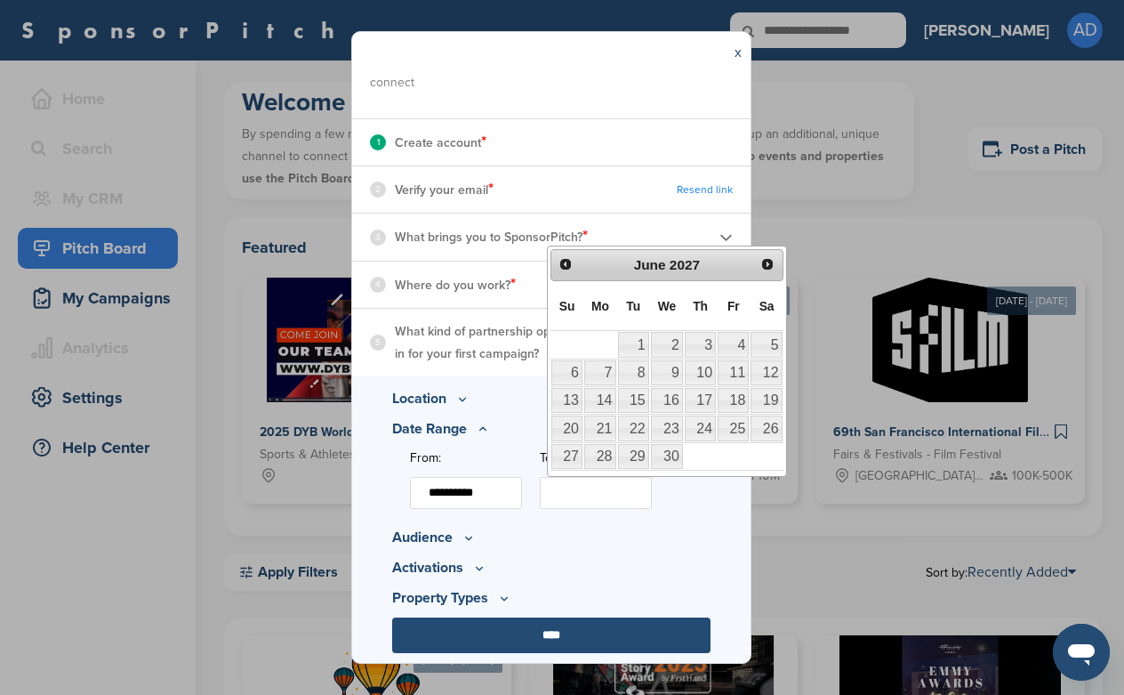
click at [766, 258] on span "Next" at bounding box center [767, 264] width 14 height 14
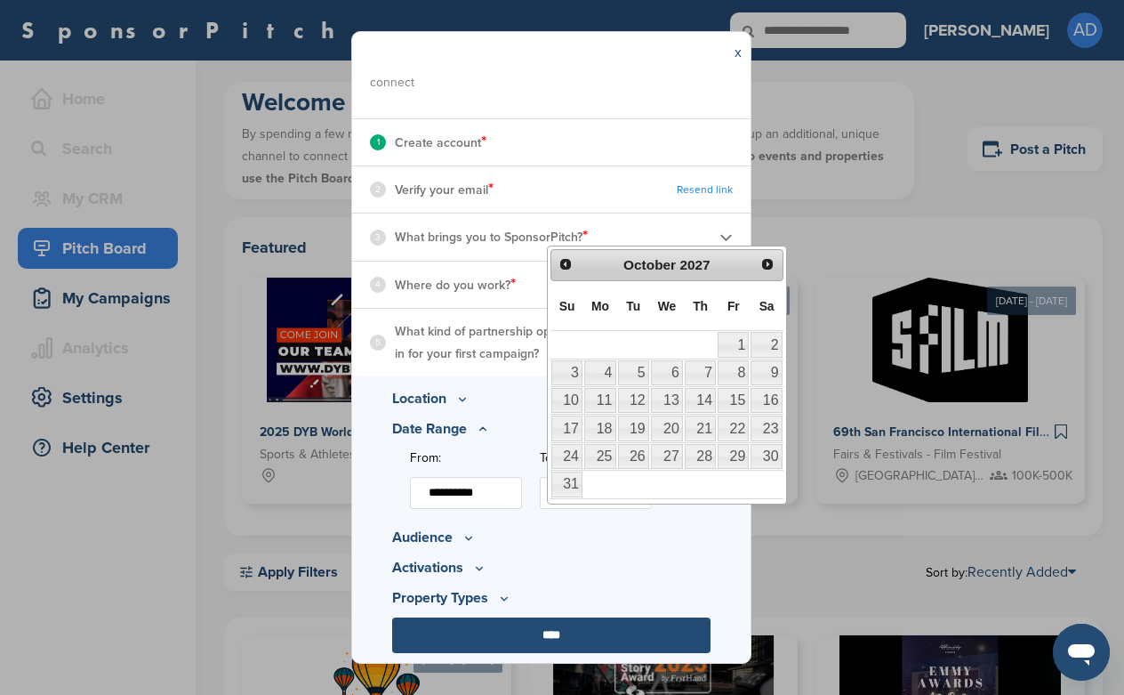
click at [766, 258] on span "Next" at bounding box center [767, 264] width 14 height 14
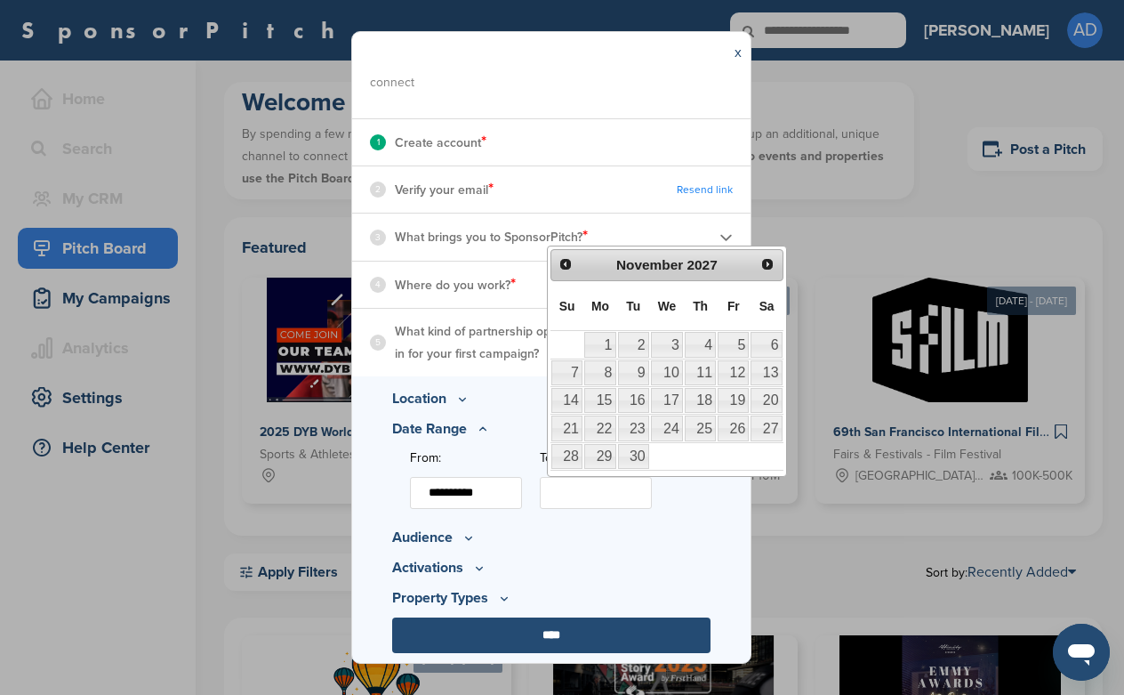
click at [766, 258] on span "Next" at bounding box center [767, 264] width 14 height 14
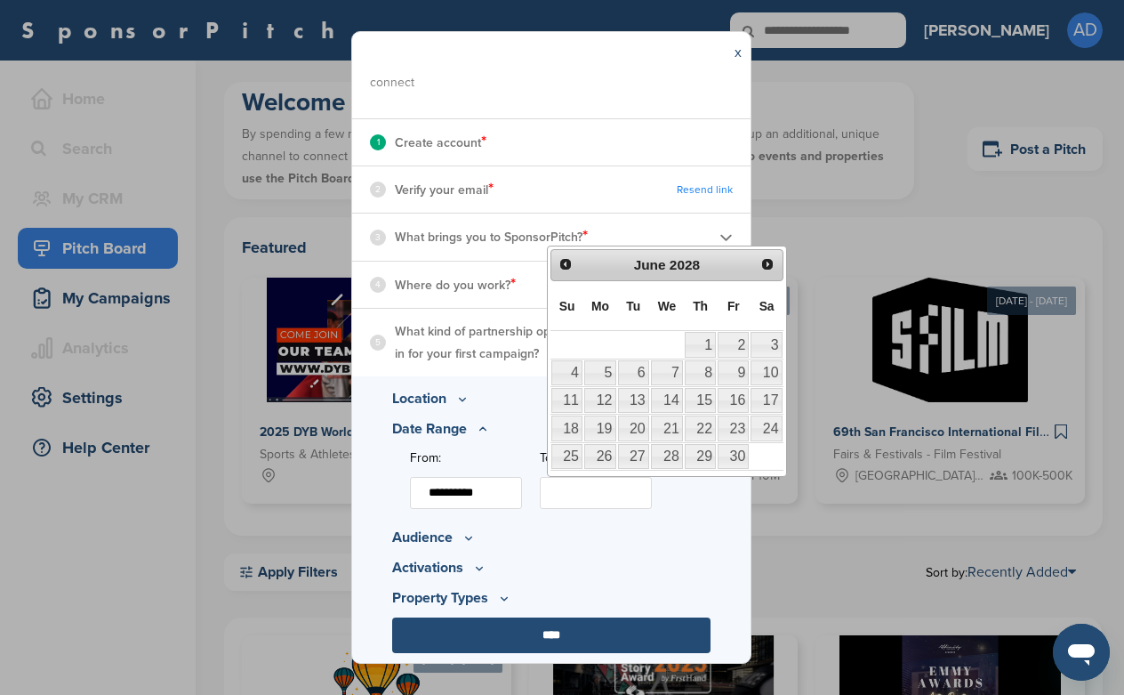
click at [766, 258] on span "Next" at bounding box center [767, 264] width 14 height 14
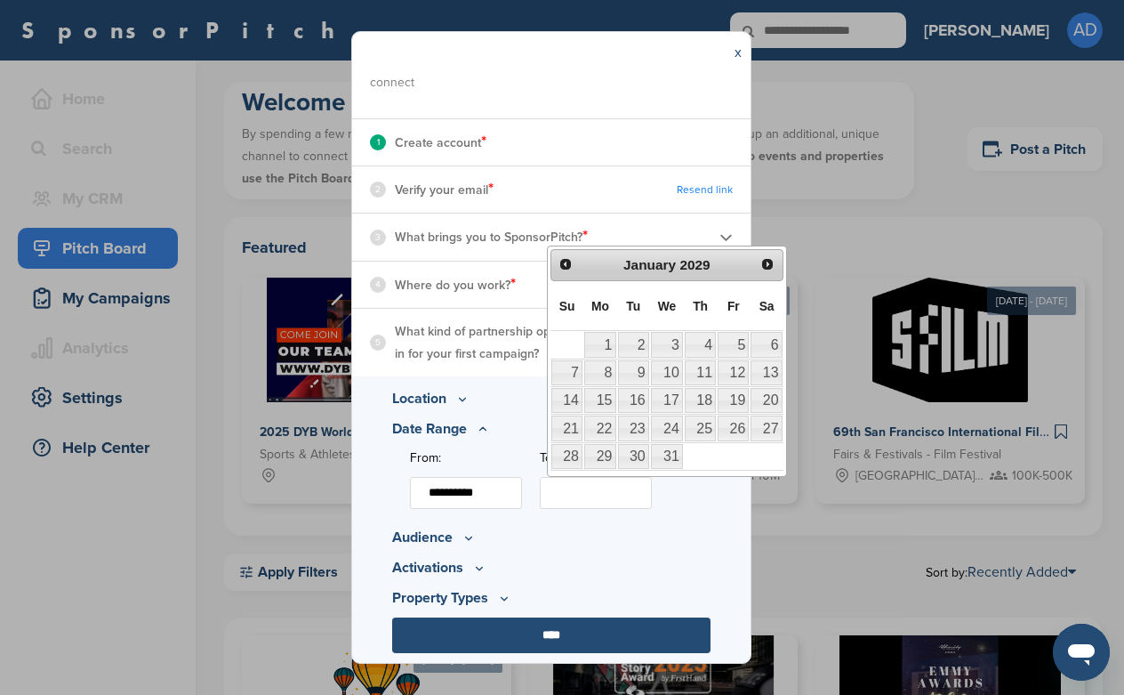
click at [766, 258] on span "Next" at bounding box center [767, 264] width 14 height 14
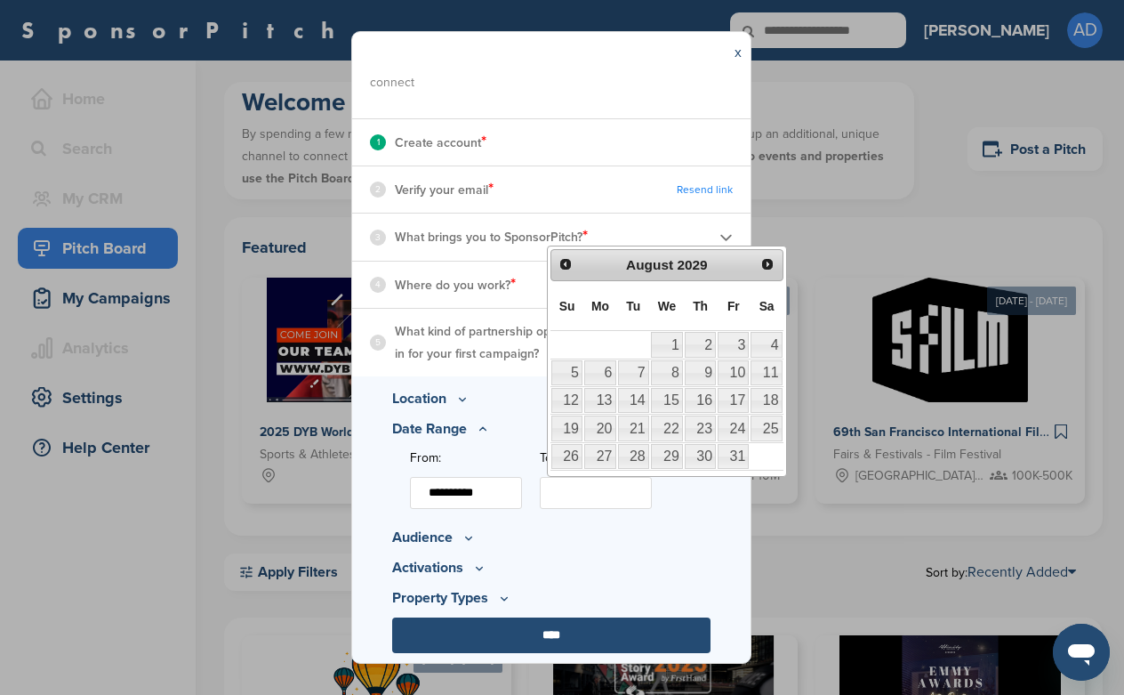
click at [766, 258] on span "Next" at bounding box center [767, 264] width 14 height 14
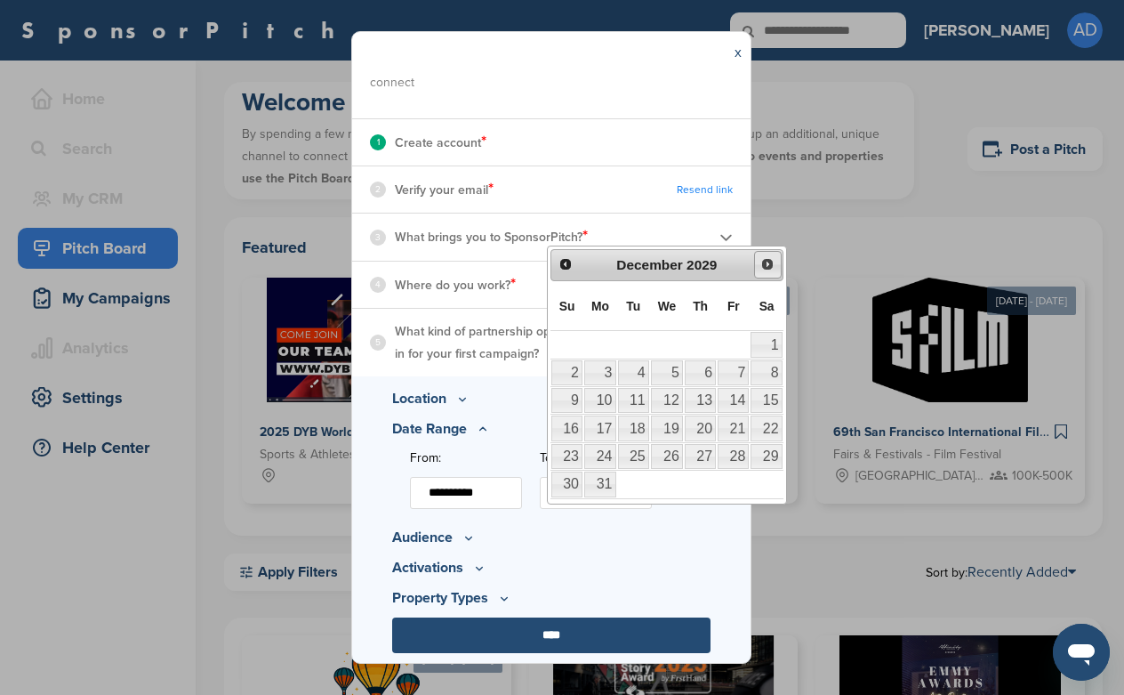
click at [771, 269] on span "Next" at bounding box center [767, 264] width 14 height 14
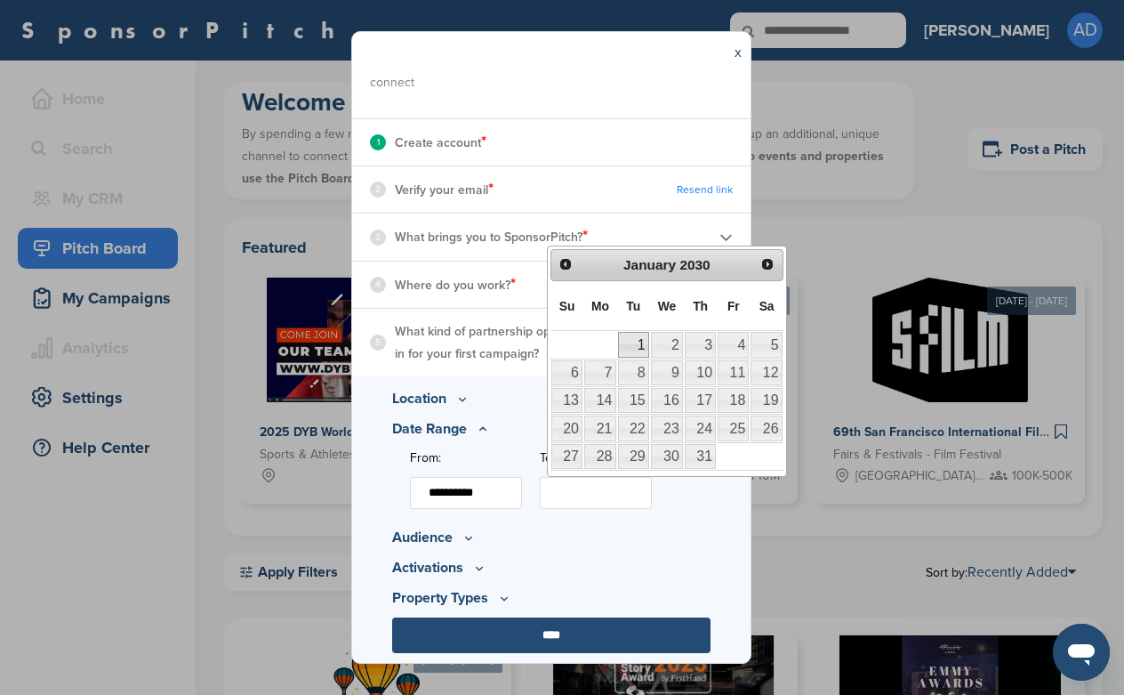
click at [631, 349] on link "1" at bounding box center [633, 344] width 31 height 25
type input "**********"
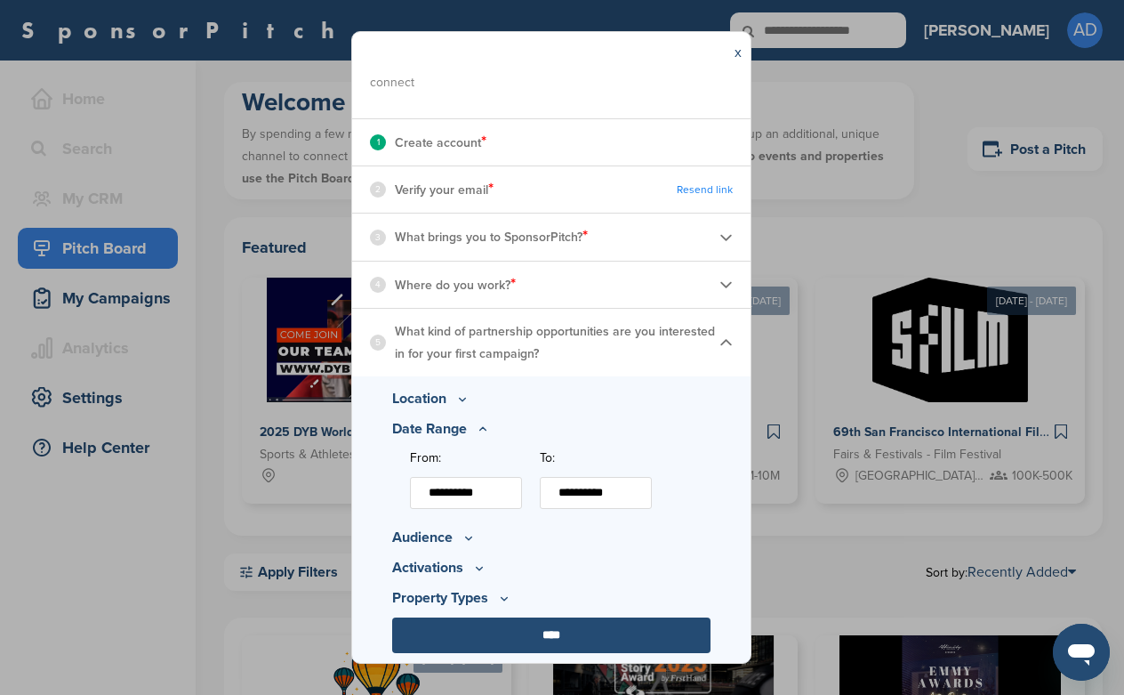
click at [468, 535] on icon at bounding box center [469, 537] width 14 height 15
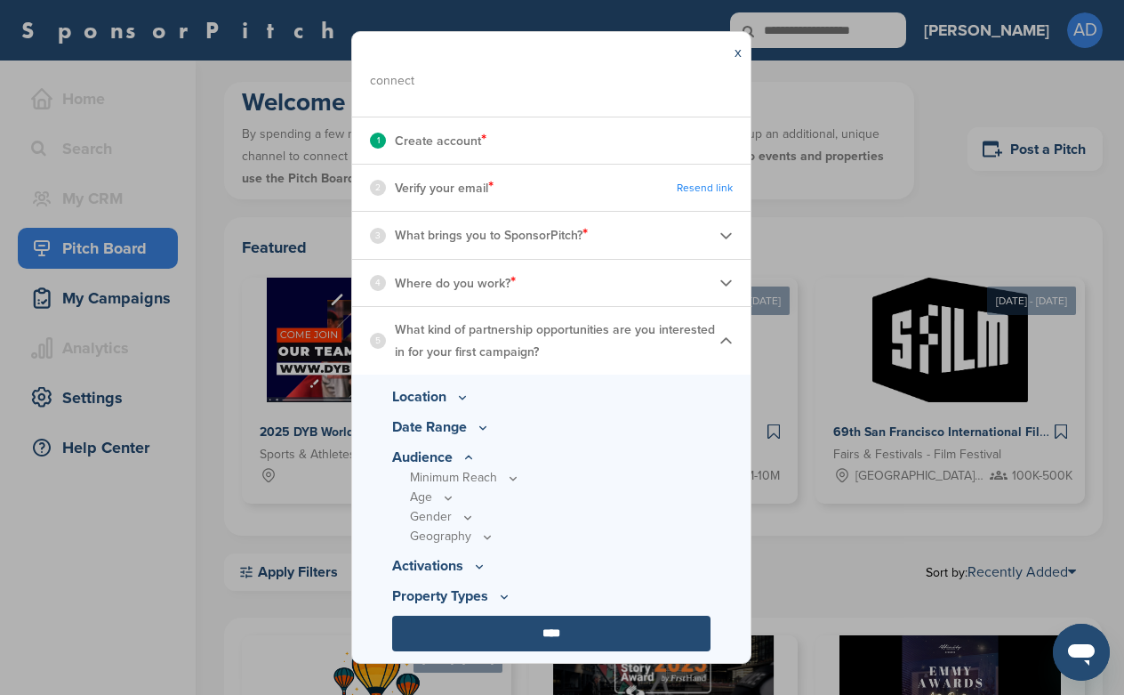
scroll to position [166, 0]
click at [509, 474] on icon at bounding box center [513, 478] width 14 height 15
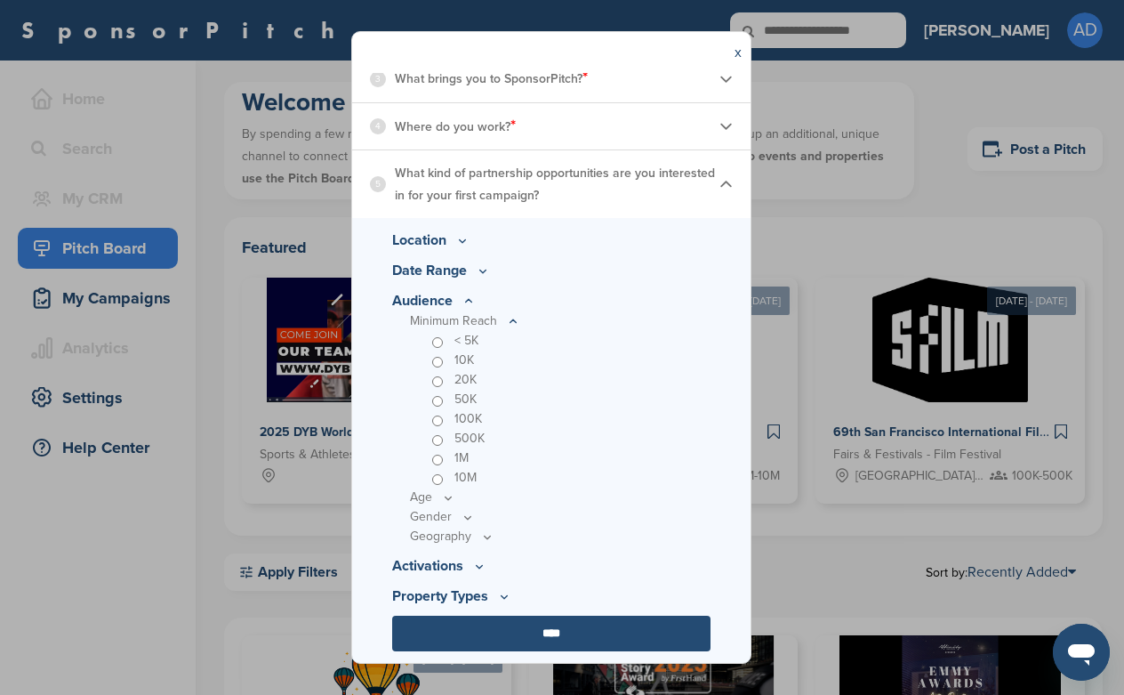
scroll to position [323, 0]
click at [449, 497] on icon at bounding box center [448, 498] width 14 height 15
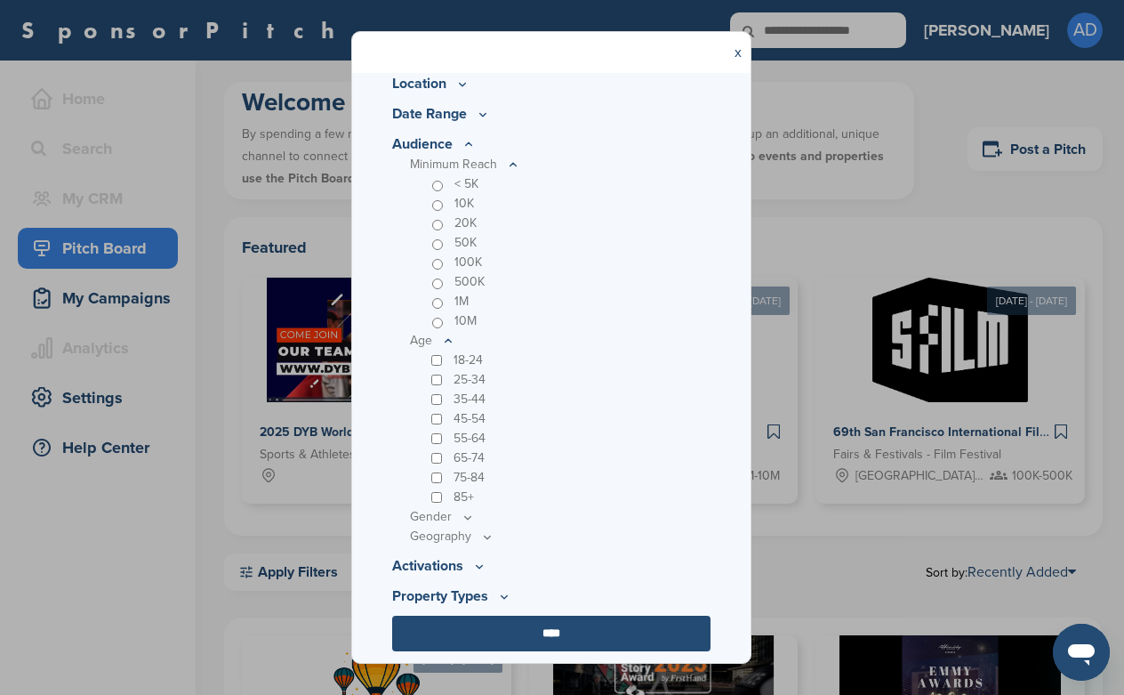
scroll to position [479, 0]
click at [462, 518] on icon at bounding box center [468, 518] width 14 height 15
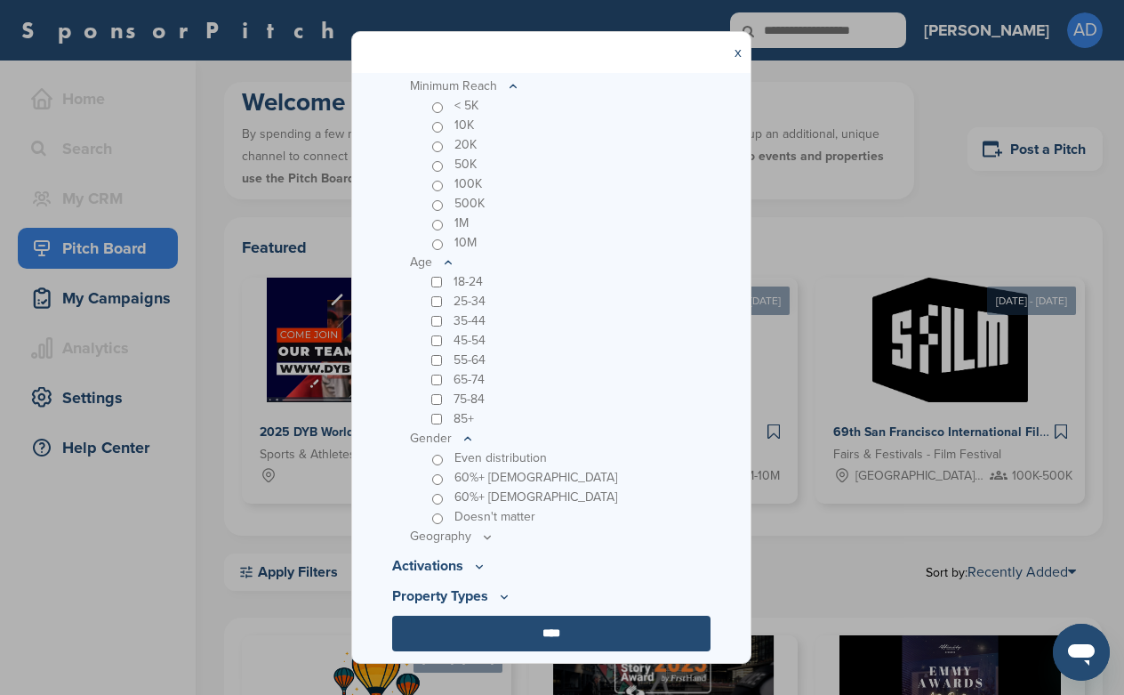
scroll to position [558, 0]
click at [485, 538] on icon at bounding box center [487, 537] width 14 height 15
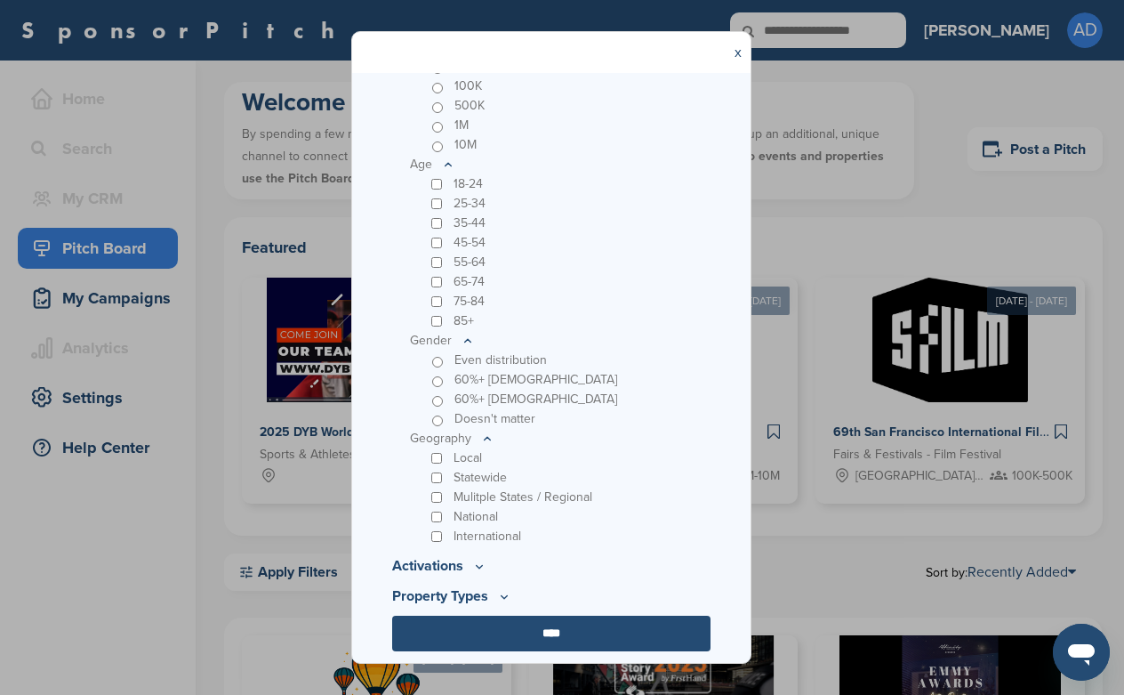
scroll to position [655, 0]
click at [469, 562] on p "Activations" at bounding box center [551, 566] width 318 height 21
click at [474, 562] on icon at bounding box center [479, 566] width 14 height 15
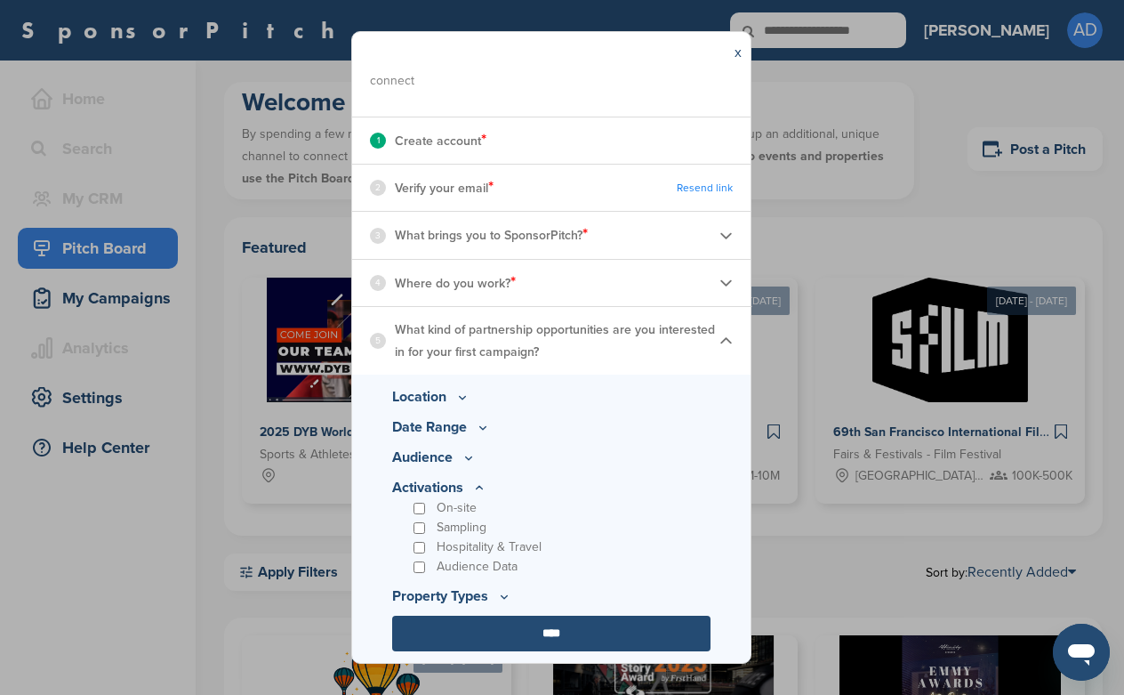
scroll to position [166, 0]
click at [509, 593] on icon at bounding box center [504, 597] width 14 height 15
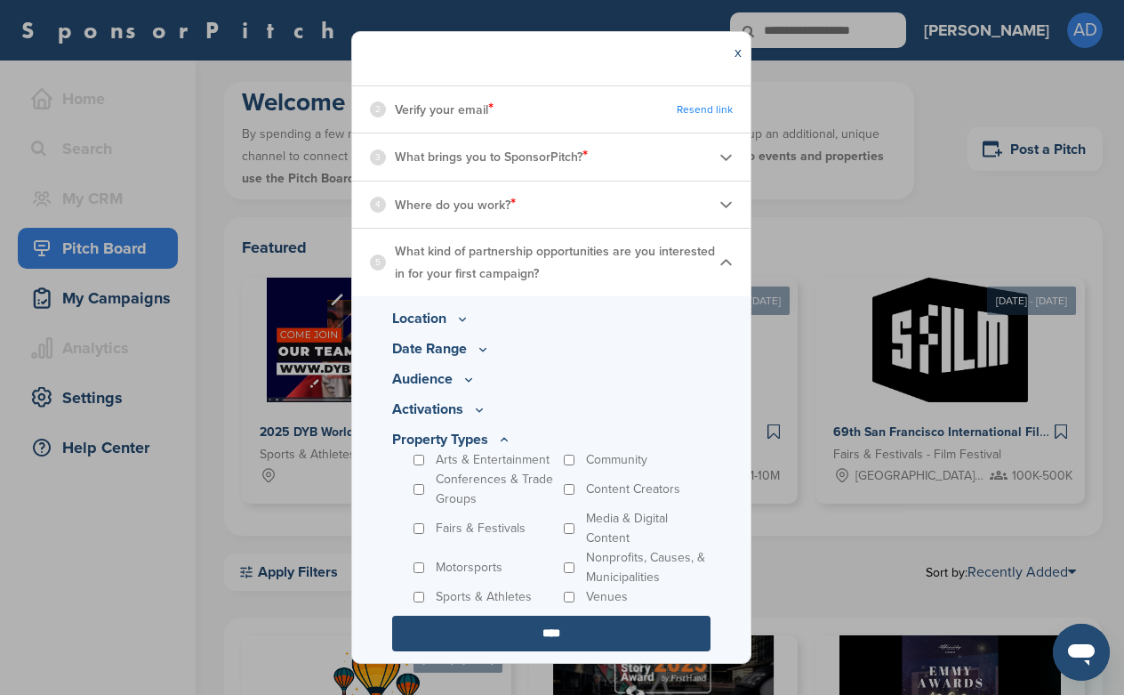
scroll to position [245, 0]
click at [541, 621] on input "****" at bounding box center [551, 634] width 318 height 36
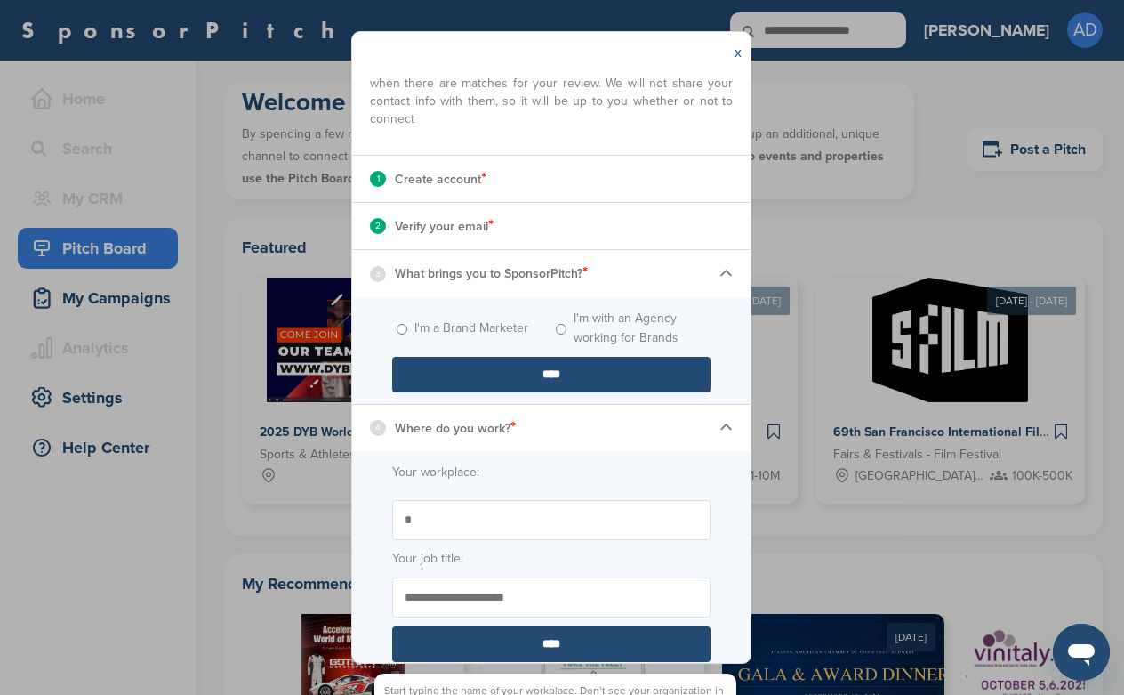
scroll to position [101, 0]
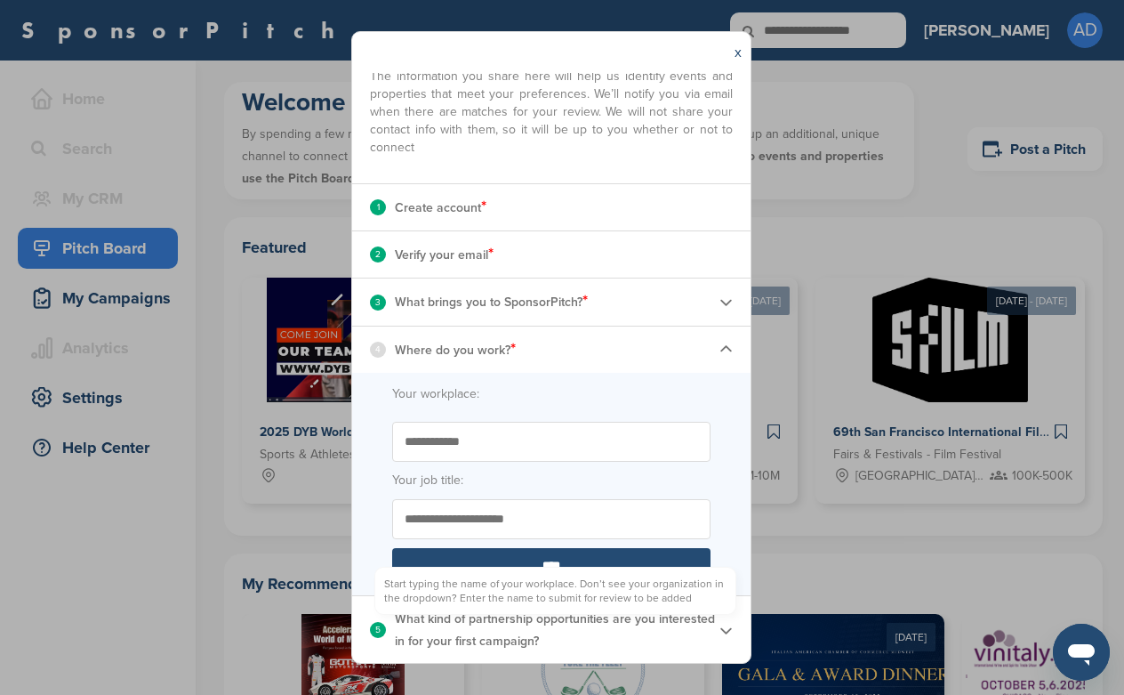
type input "**********"
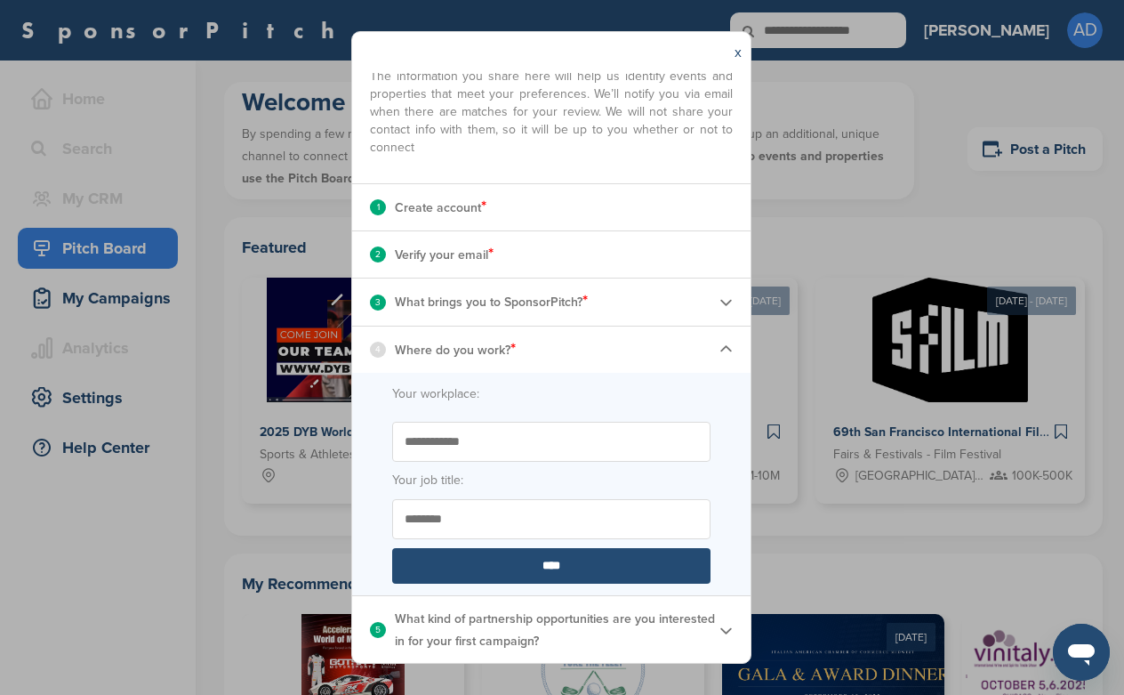
type input "********"
click at [566, 567] on input "****" at bounding box center [551, 566] width 318 height 36
click at [728, 628] on img at bounding box center [726, 629] width 13 height 13
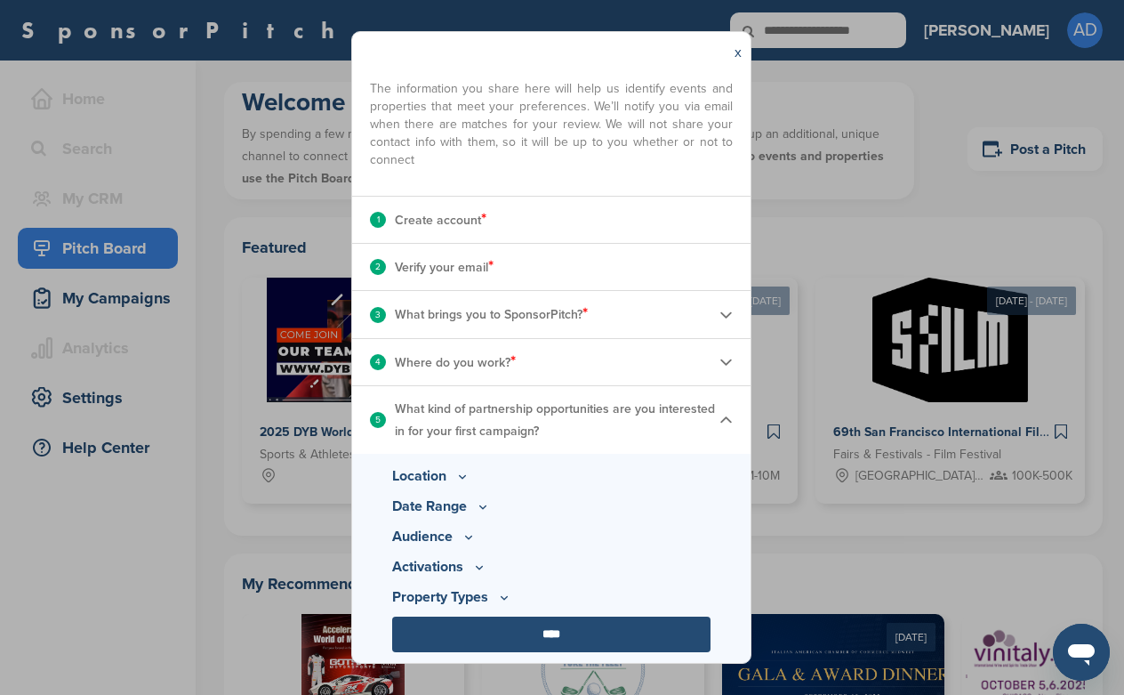
click at [444, 476] on p "Location" at bounding box center [551, 475] width 318 height 21
click at [462, 476] on icon at bounding box center [463, 476] width 6 height 3
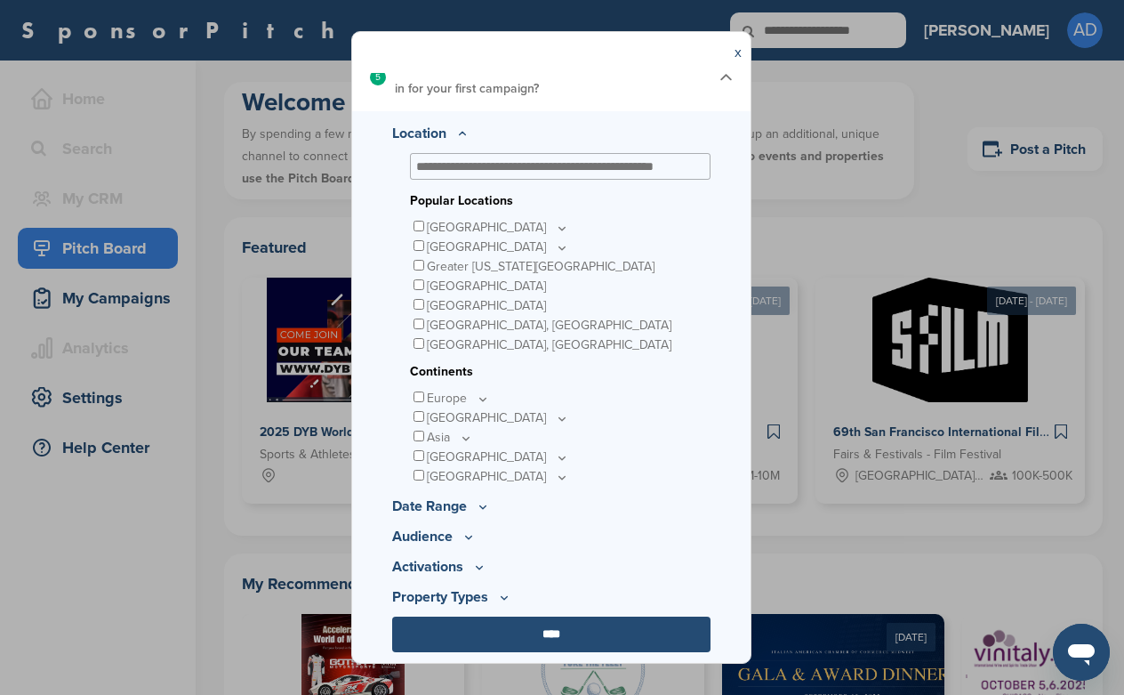
click at [461, 559] on p "Activations" at bounding box center [551, 566] width 318 height 21
click at [464, 536] on icon at bounding box center [469, 536] width 14 height 15
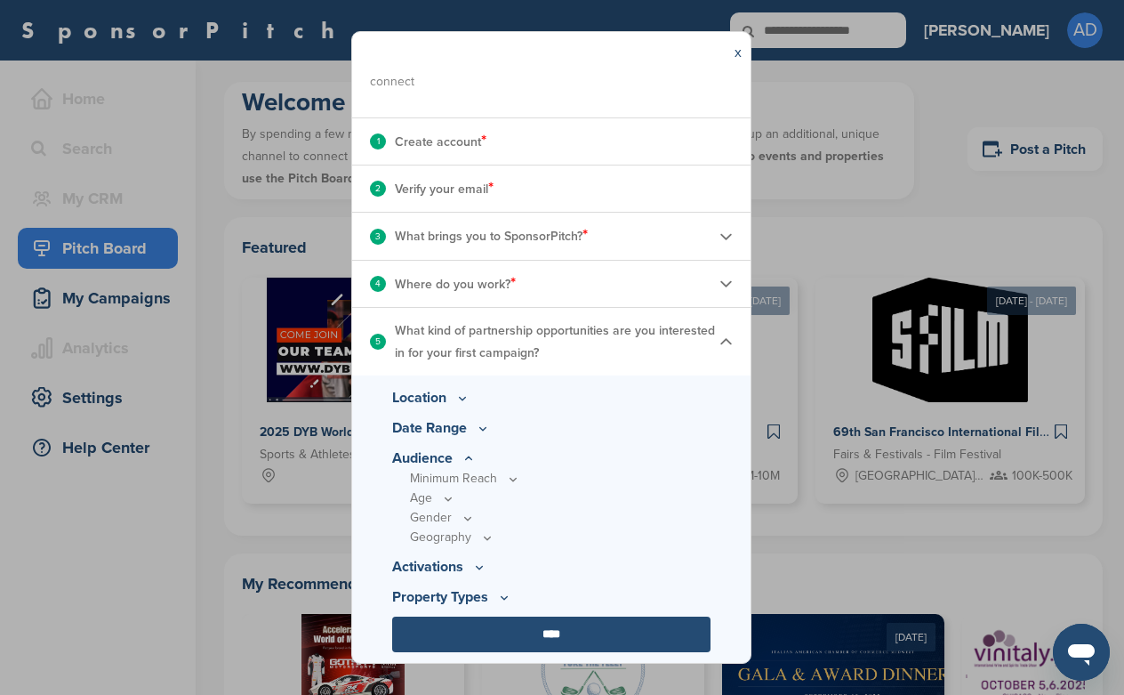
click at [446, 501] on icon at bounding box center [448, 498] width 14 height 15
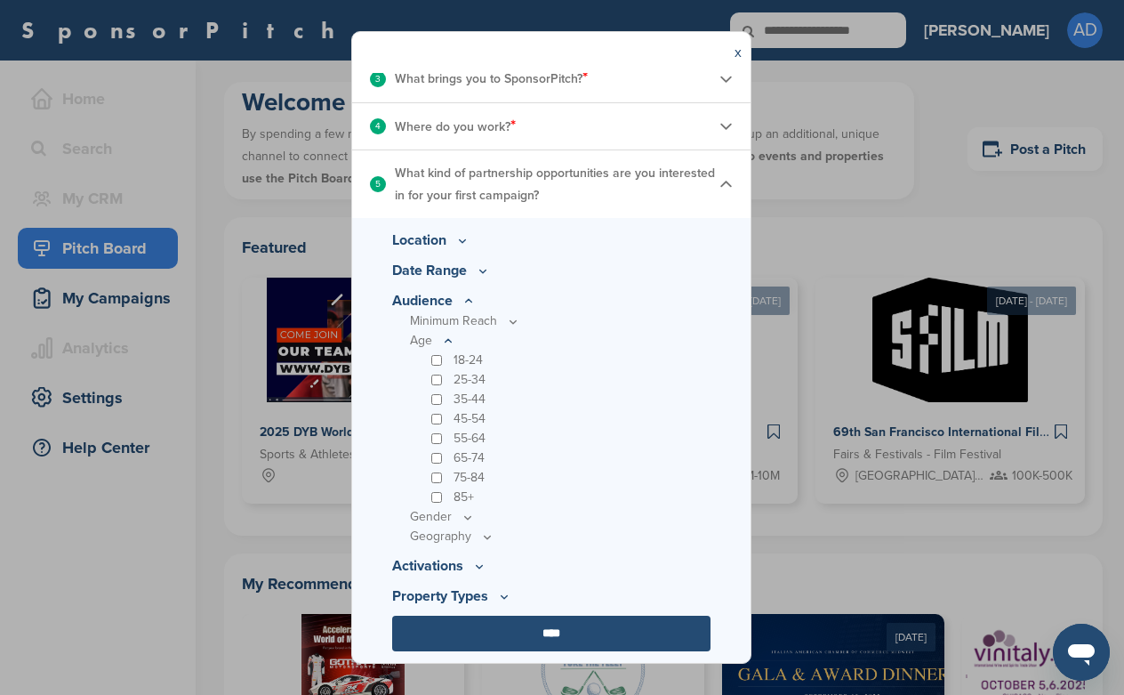
scroll to position [323, 0]
click at [535, 631] on input "****" at bounding box center [551, 634] width 318 height 36
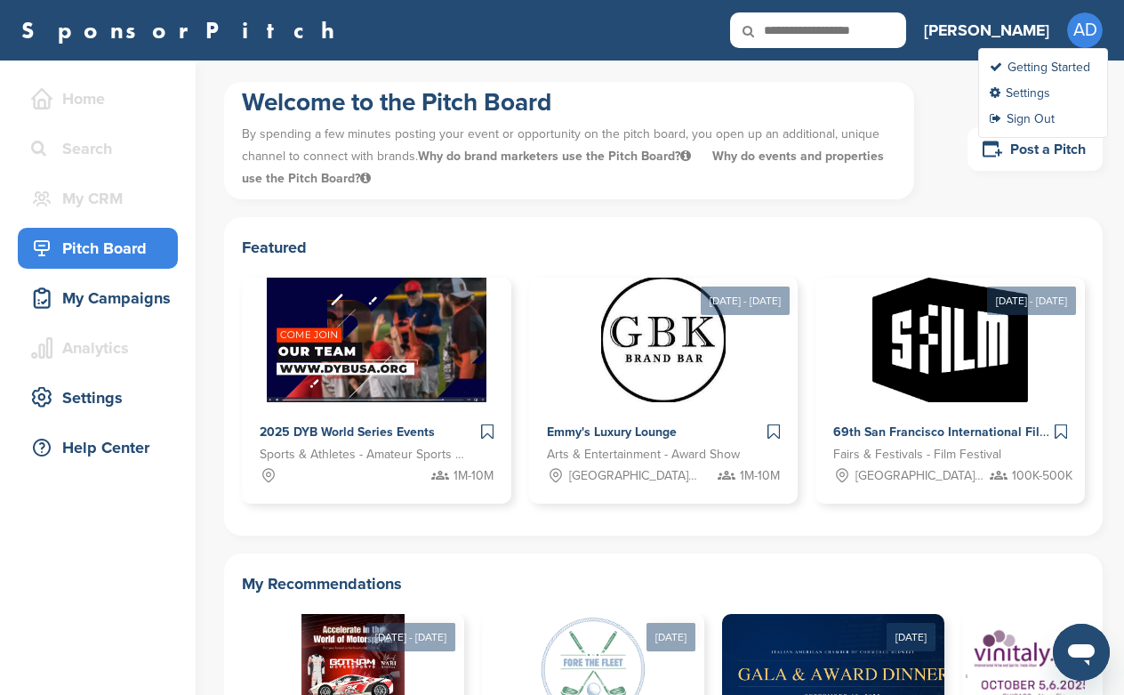
click at [1075, 40] on span "AD" at bounding box center [1085, 30] width 36 height 36
click at [1048, 63] on link "Getting Started" at bounding box center [1040, 67] width 101 height 15
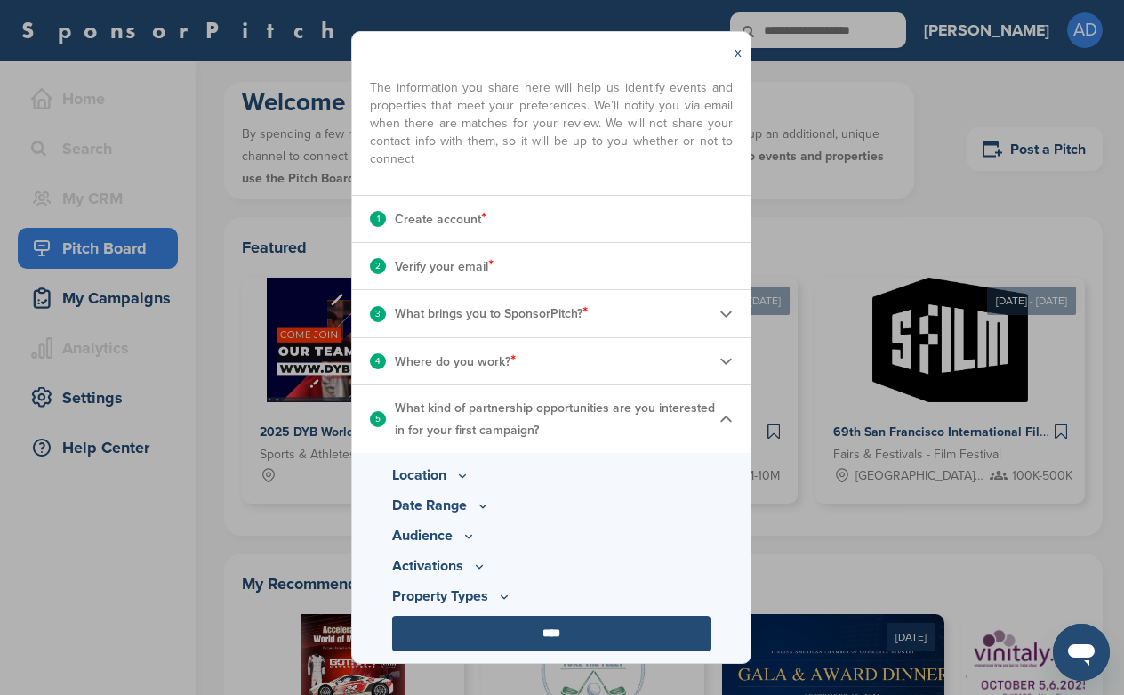
scroll to position [88, 0]
click at [572, 636] on input "****" at bounding box center [551, 634] width 318 height 36
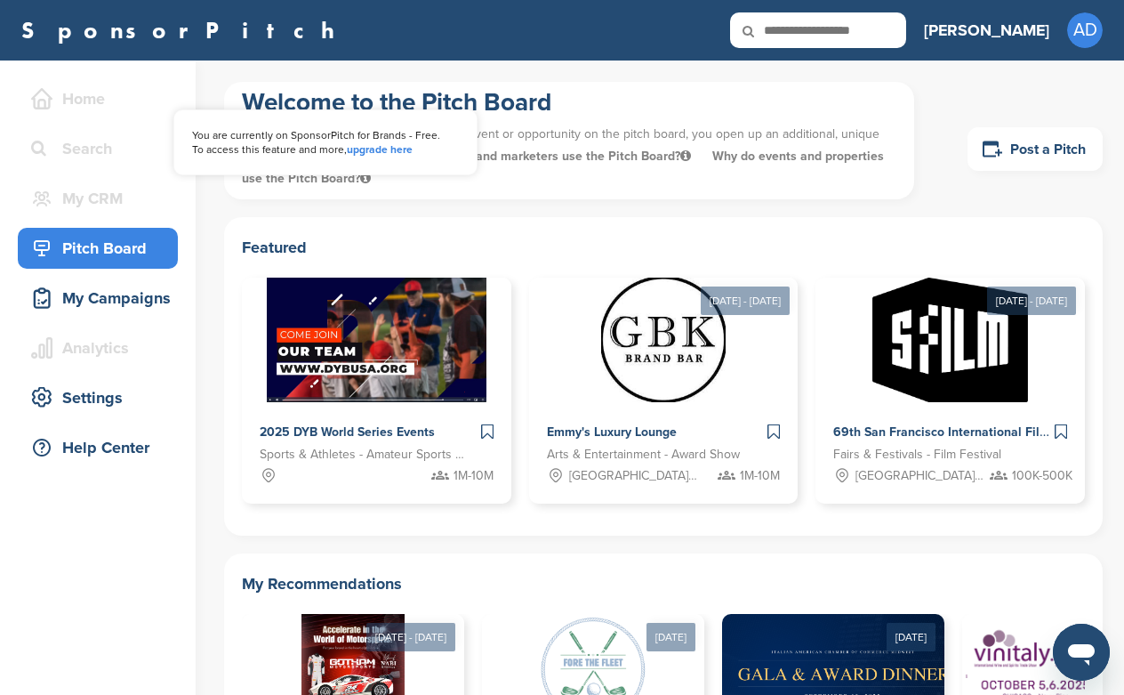
click at [104, 170] on div "Home Search My CRM You are currently on SponsorPitch for Brands - Free. To acce…" at bounding box center [98, 148] width 160 height 141
click at [392, 148] on link "upgrade here" at bounding box center [380, 149] width 66 height 12
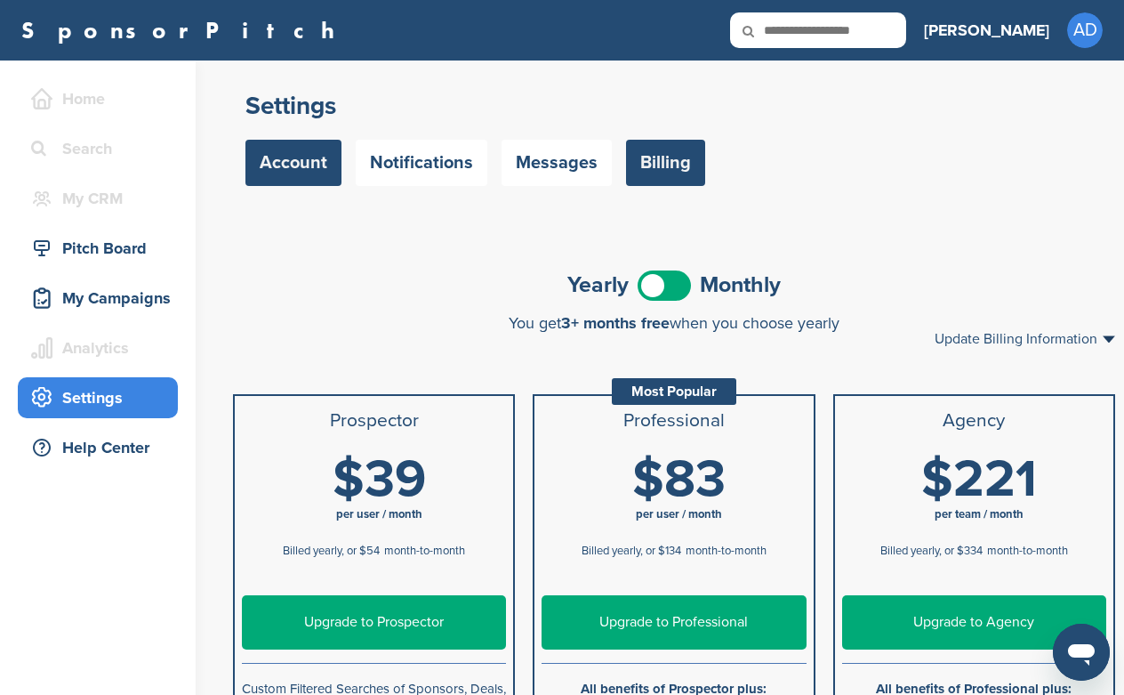
click at [331, 174] on link "Account" at bounding box center [293, 163] width 96 height 46
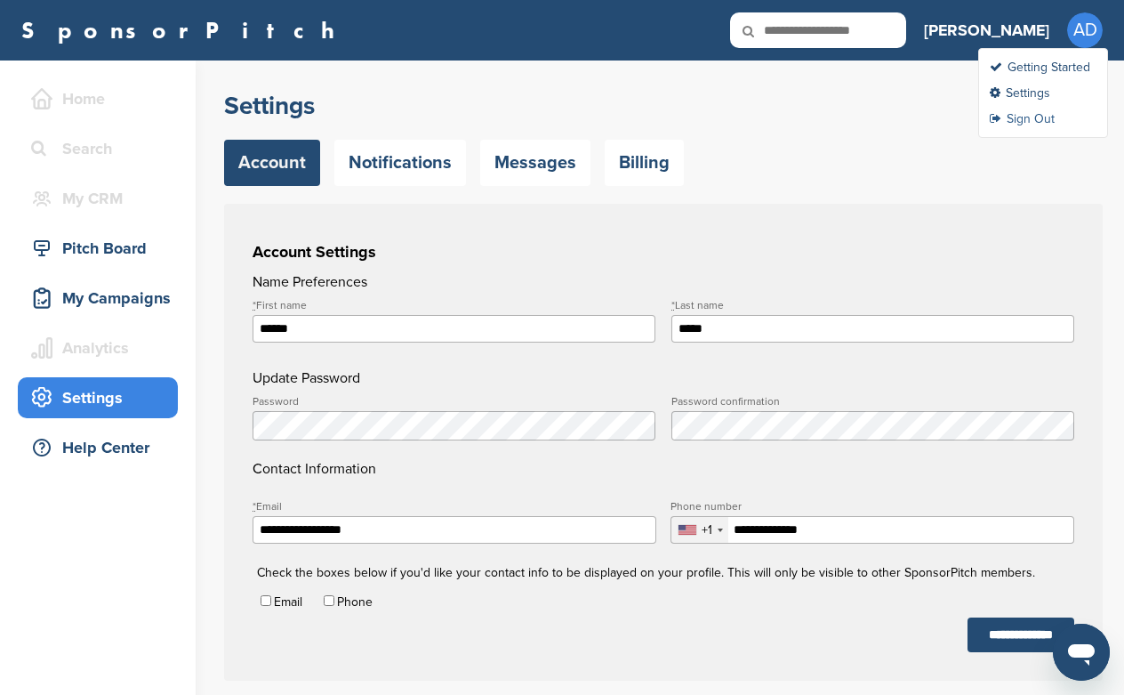
click at [1020, 122] on link "Sign Out" at bounding box center [1022, 118] width 65 height 15
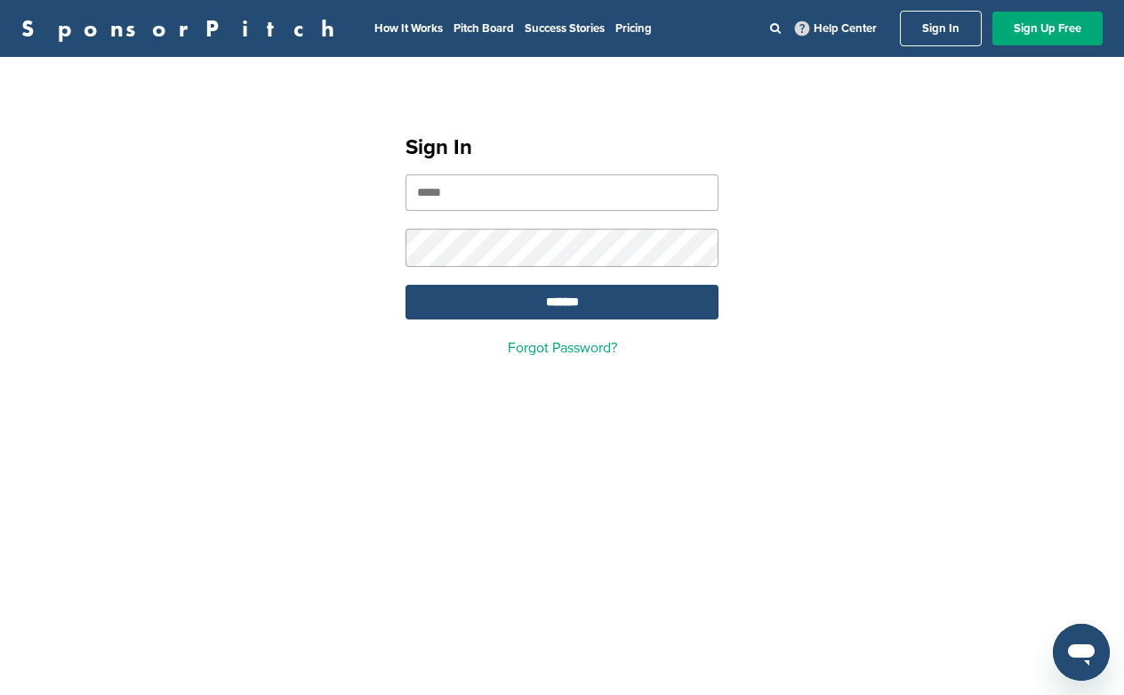
type input "**********"
click at [562, 304] on input "*******" at bounding box center [562, 302] width 313 height 35
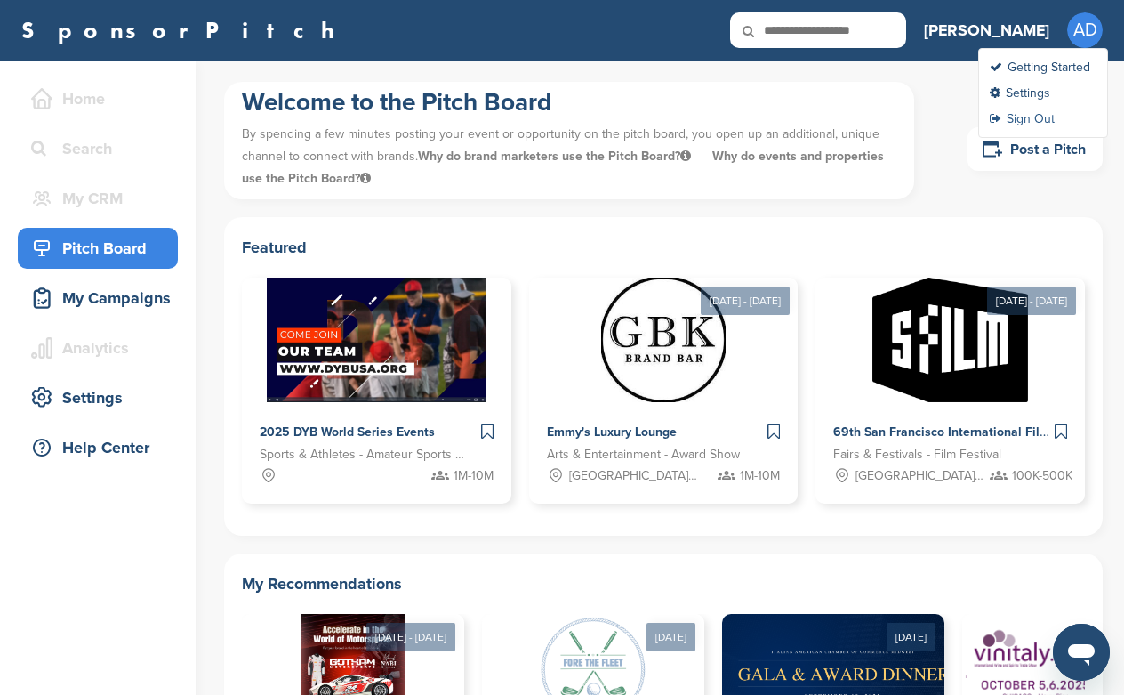
click at [1040, 122] on link "Sign Out" at bounding box center [1022, 118] width 65 height 15
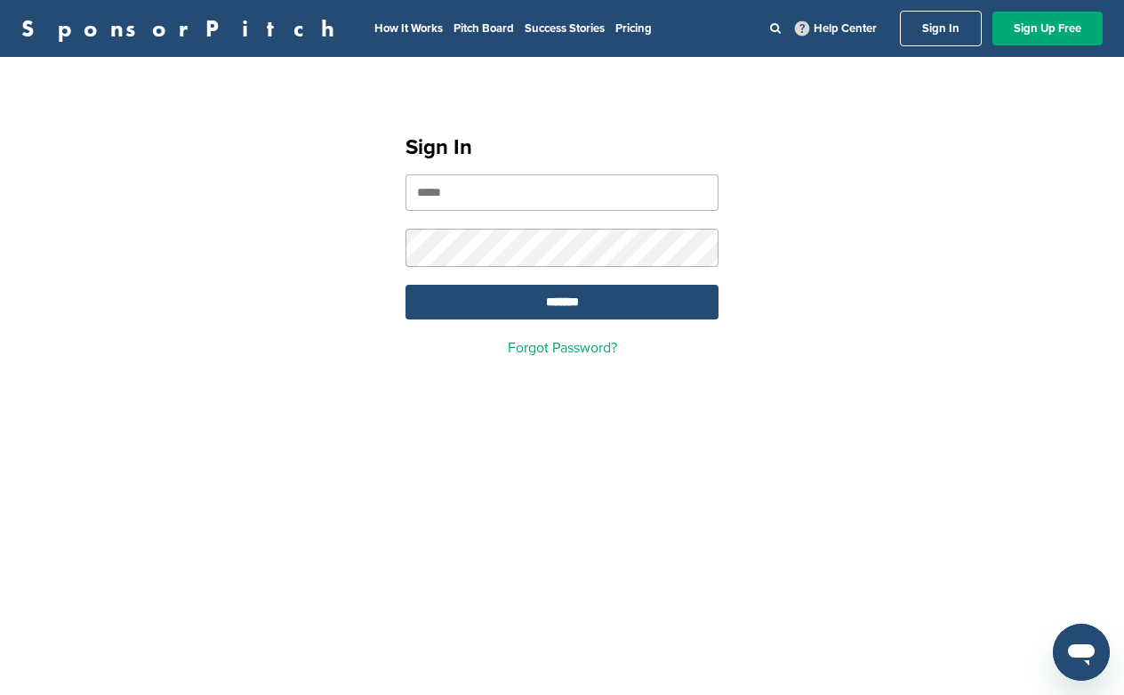
click at [693, 189] on input "email" at bounding box center [562, 192] width 313 height 36
type input "**********"
click at [597, 313] on input "*******" at bounding box center [562, 302] width 313 height 35
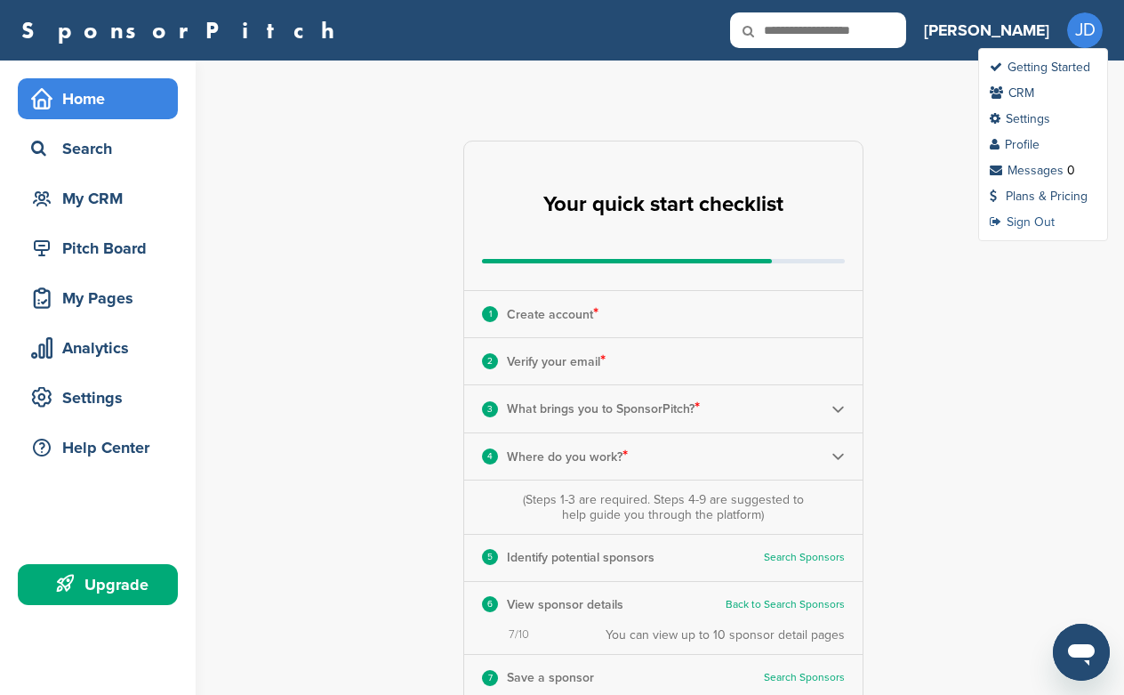
click at [1028, 224] on link "Sign Out" at bounding box center [1022, 221] width 65 height 15
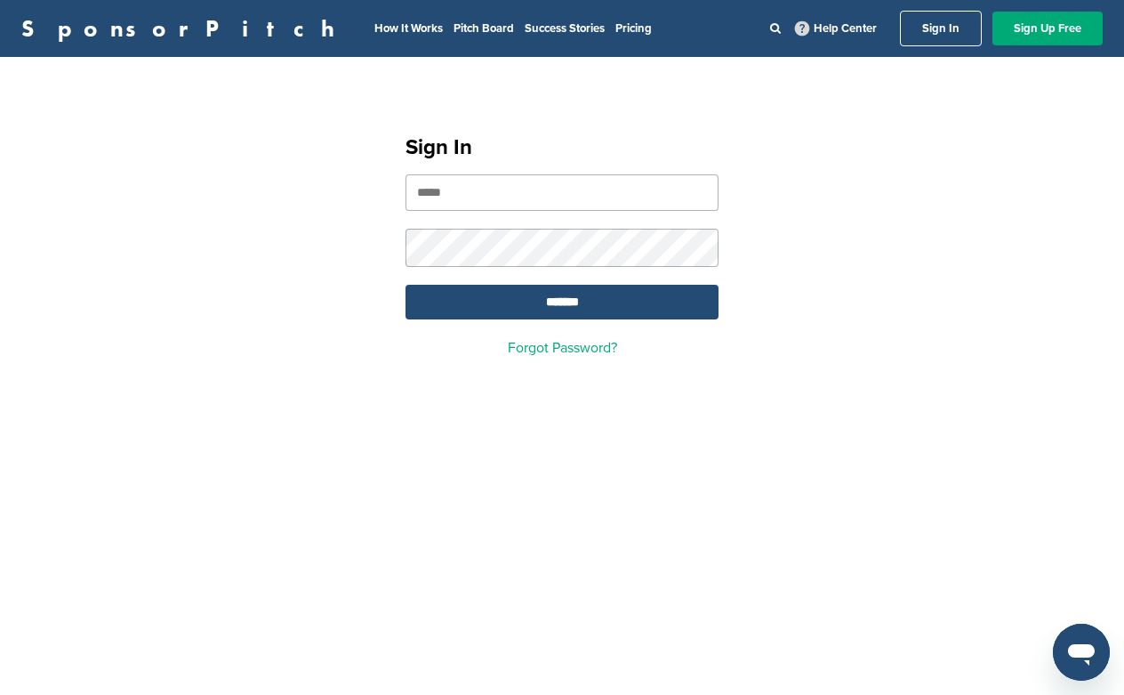
click at [694, 189] on input "email" at bounding box center [562, 192] width 313 height 36
type input "**********"
click at [613, 296] on input "*******" at bounding box center [562, 302] width 313 height 35
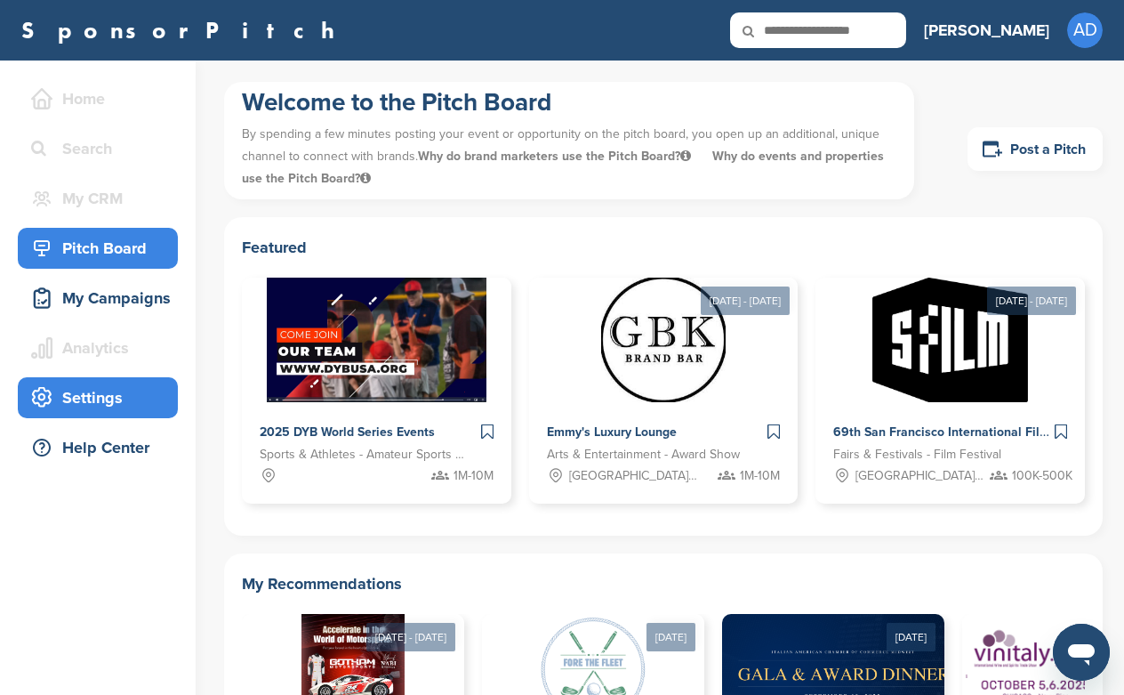
click at [91, 392] on div "Settings" at bounding box center [102, 398] width 151 height 32
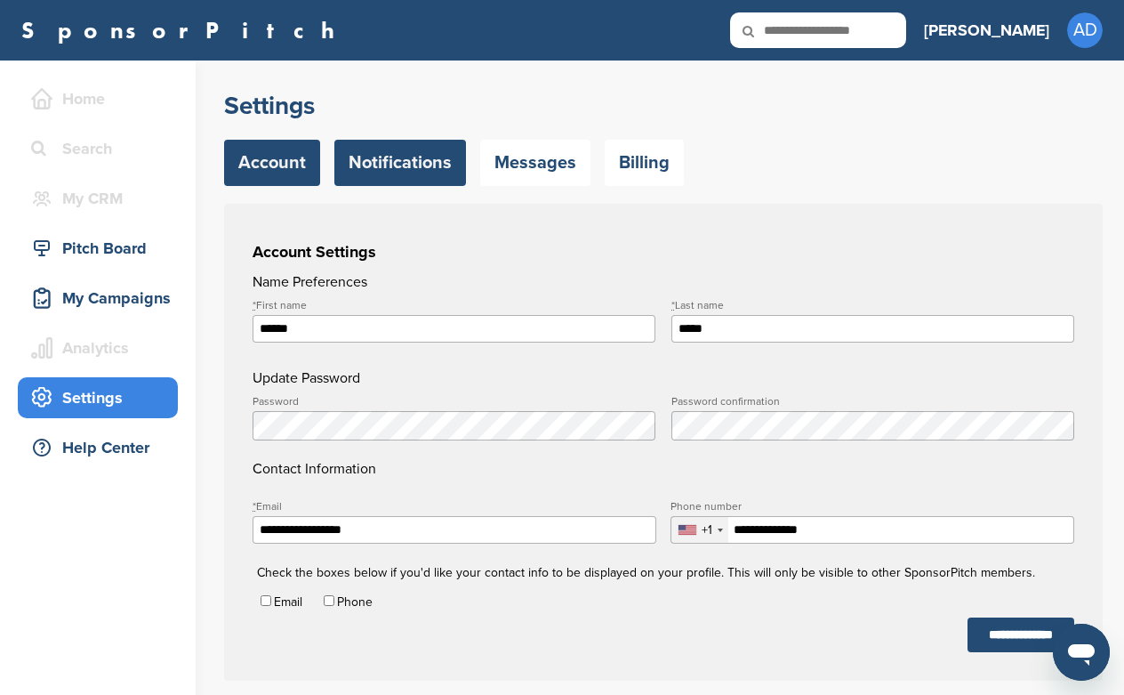
click at [424, 166] on link "Notifications" at bounding box center [400, 163] width 132 height 46
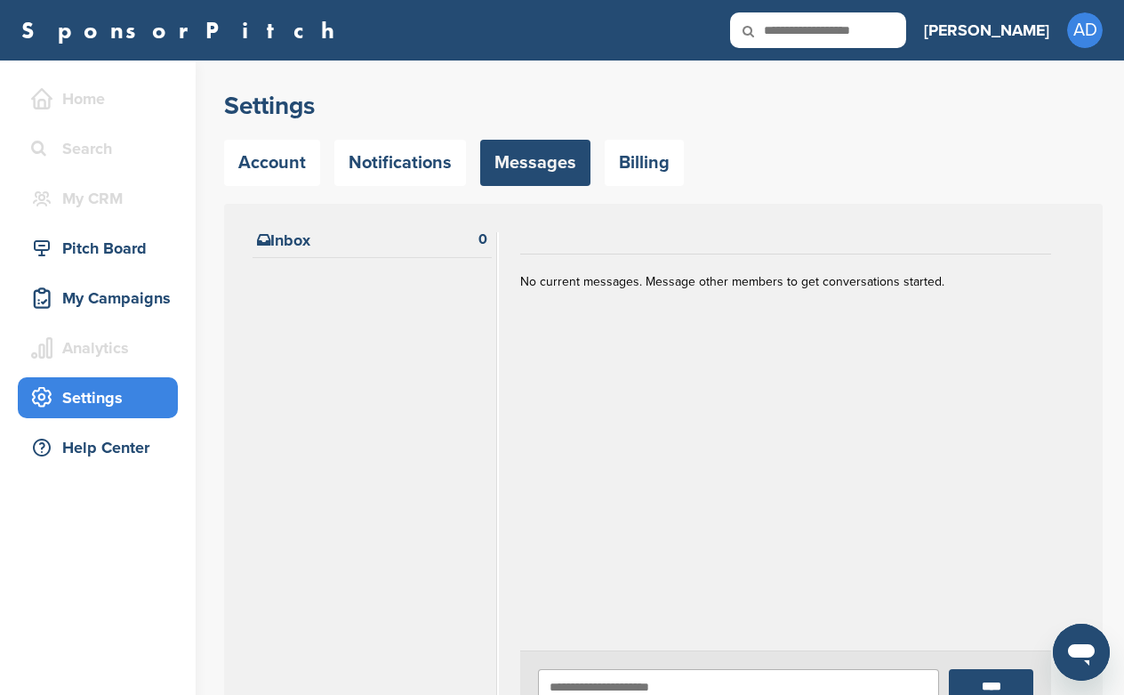
click at [631, 159] on link "Billing" at bounding box center [644, 163] width 79 height 46
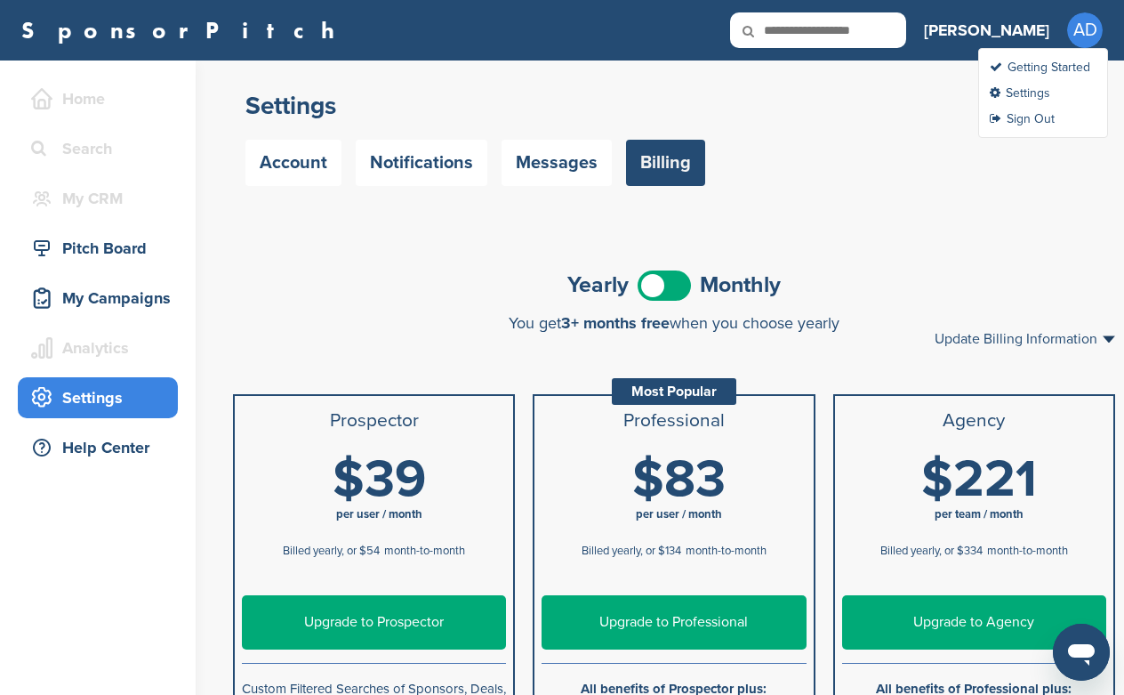
click at [1080, 27] on span "AD" at bounding box center [1085, 30] width 36 height 36
click at [1025, 89] on link "Settings" at bounding box center [1020, 92] width 60 height 15
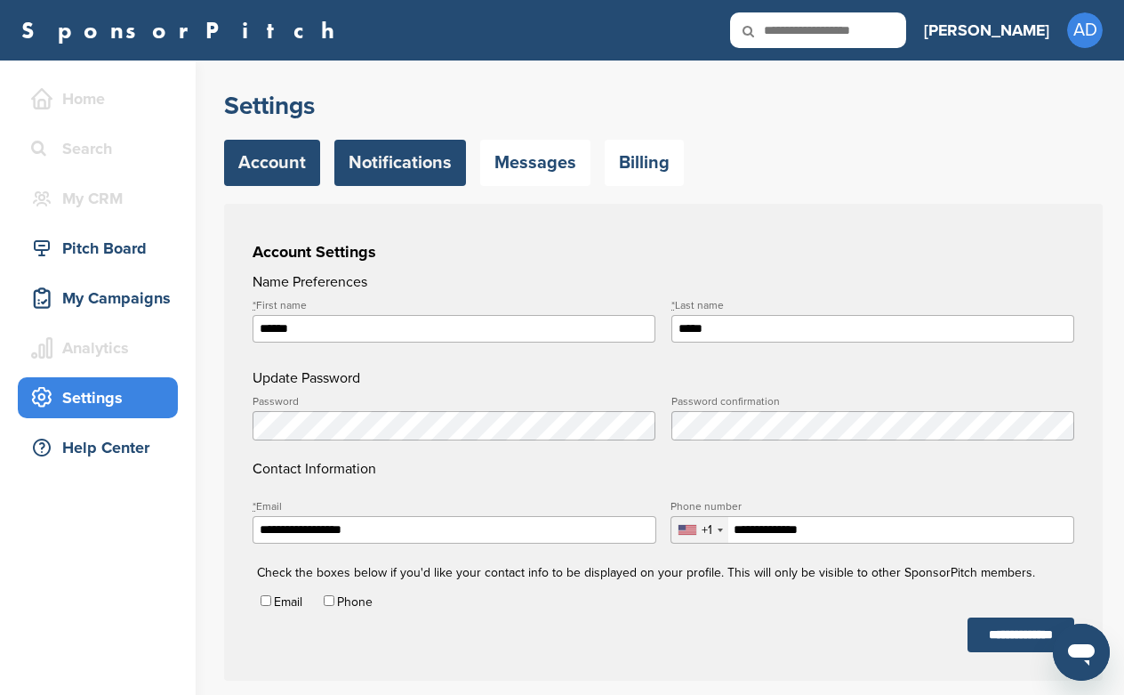
click at [392, 154] on link "Notifications" at bounding box center [400, 163] width 132 height 46
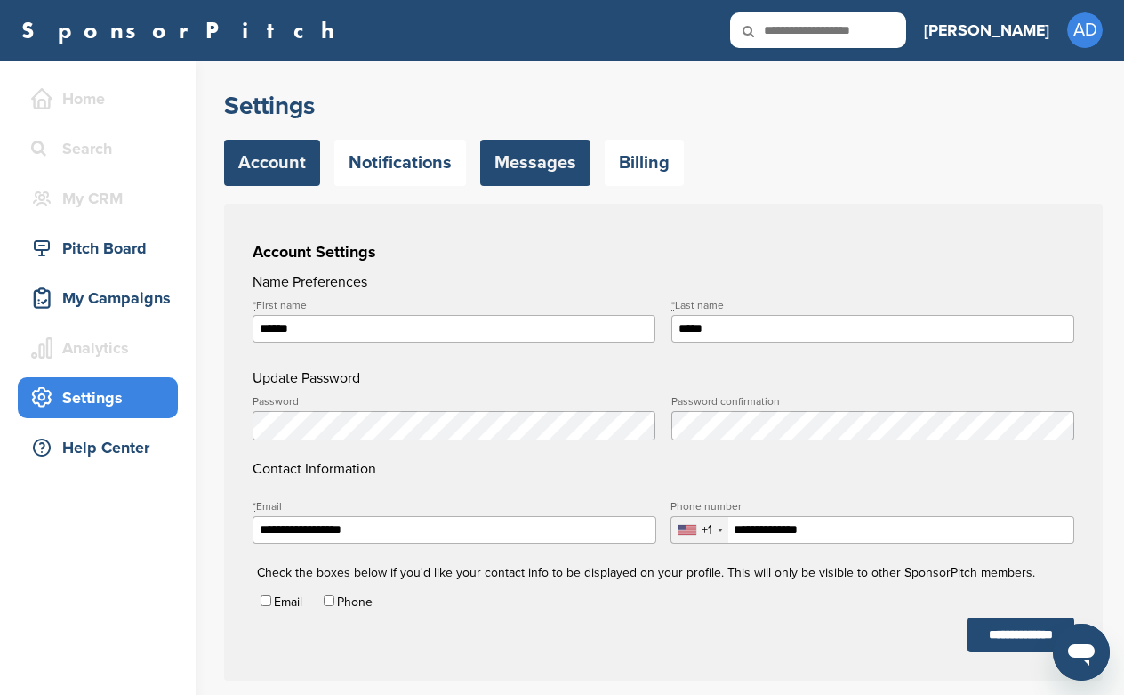
click at [521, 158] on link "Messages" at bounding box center [535, 163] width 110 height 46
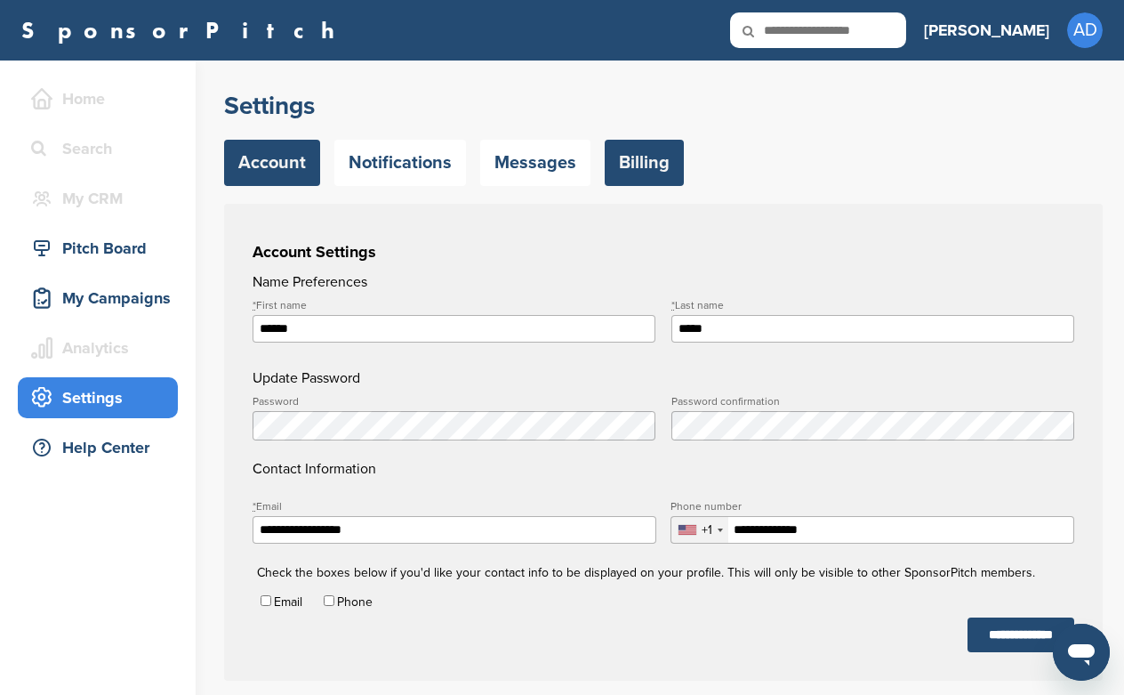
click at [611, 159] on link "Billing" at bounding box center [644, 163] width 79 height 46
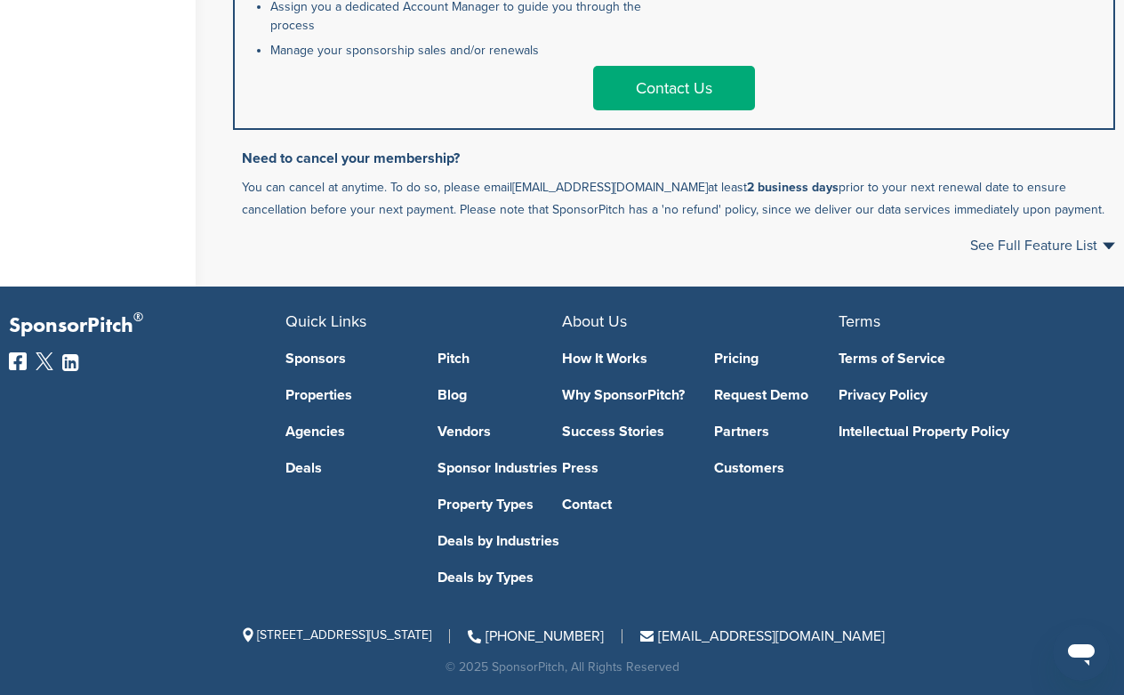
scroll to position [1188, 0]
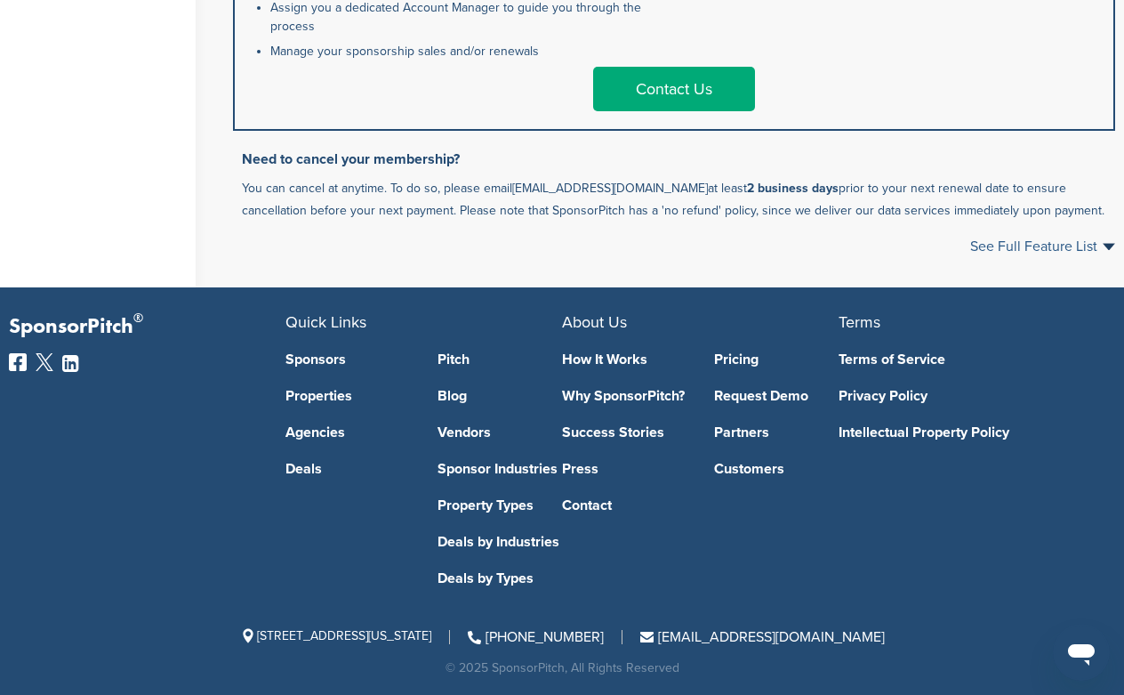
click at [1056, 244] on span "See Full Feature List" at bounding box center [1042, 246] width 145 height 14
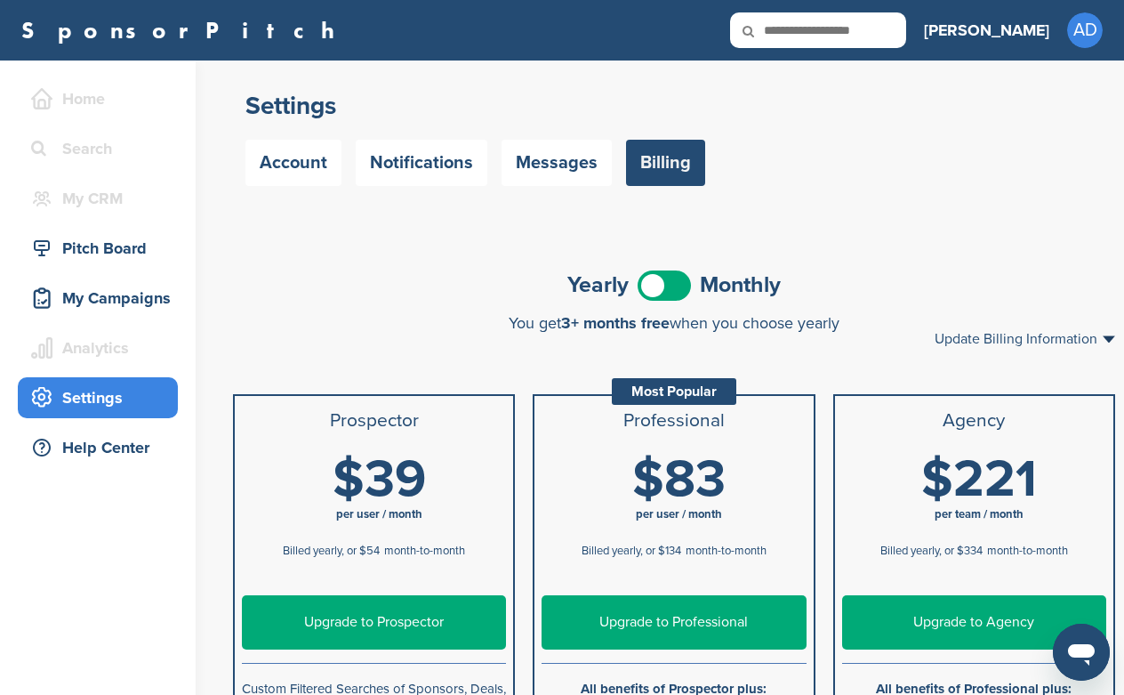
scroll to position [0, 0]
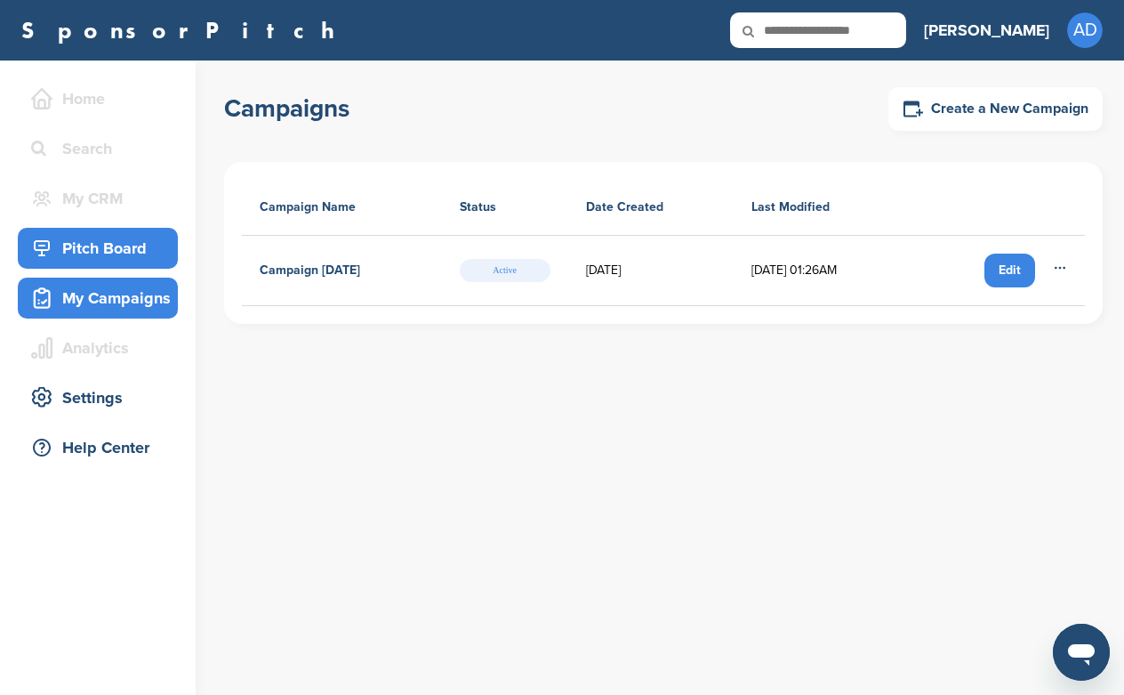
click at [117, 254] on div "Pitch Board" at bounding box center [102, 248] width 151 height 32
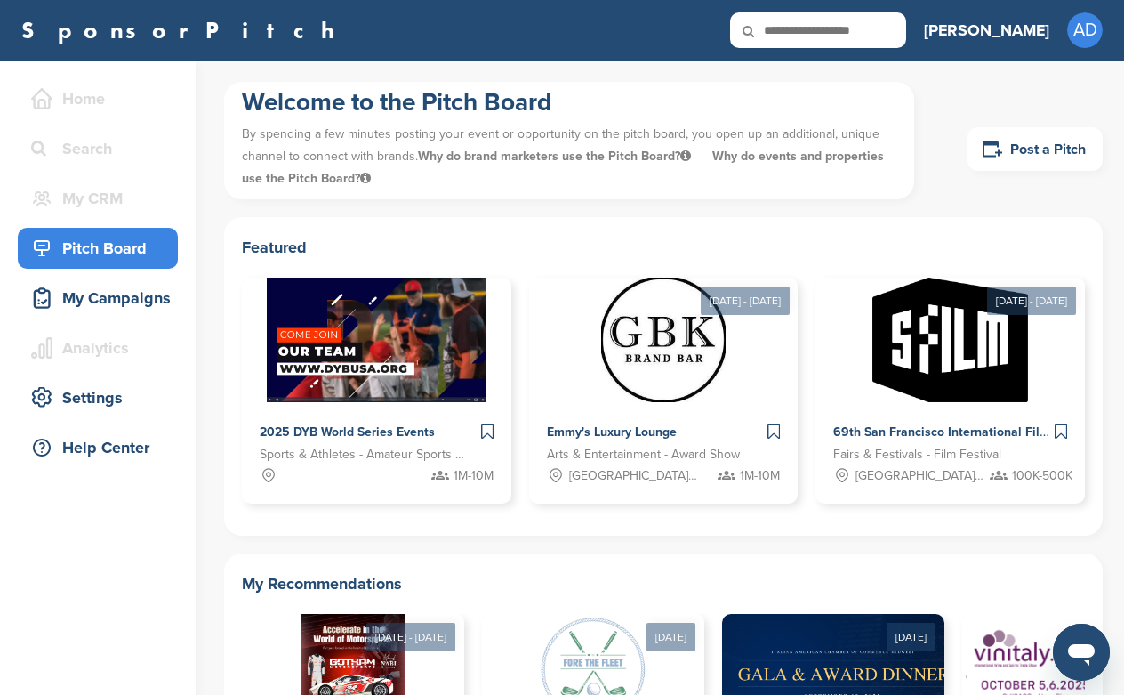
click at [885, 35] on input "text" at bounding box center [818, 30] width 176 height 36
type input "********"
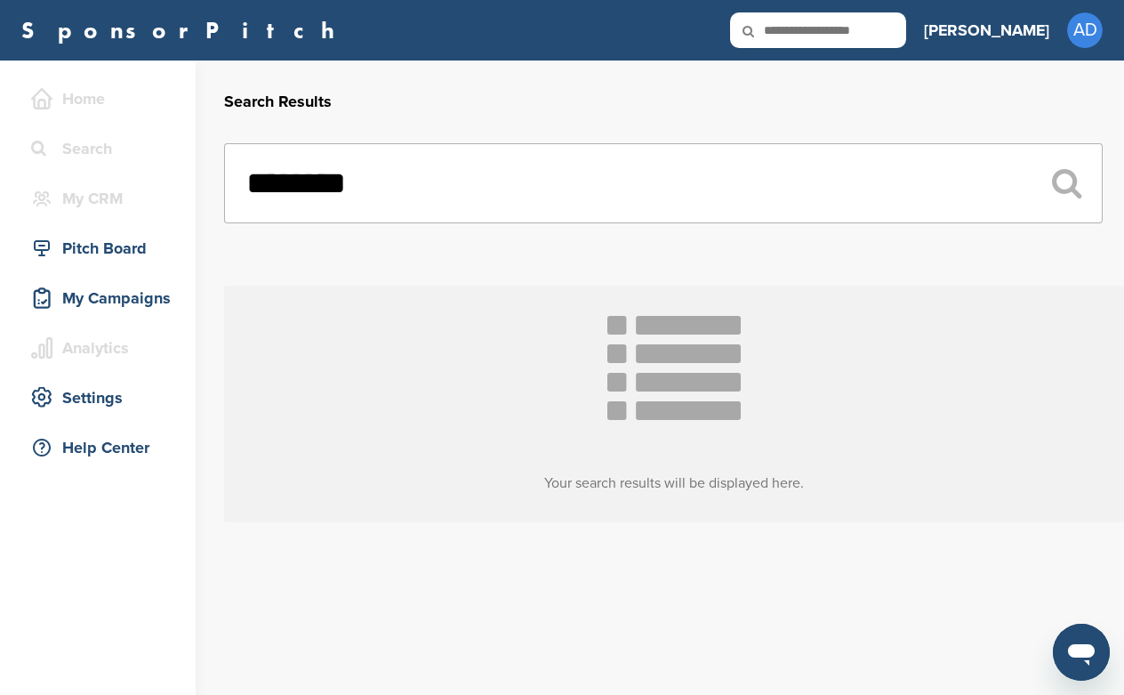
click at [906, 18] on input "text" at bounding box center [818, 30] width 176 height 36
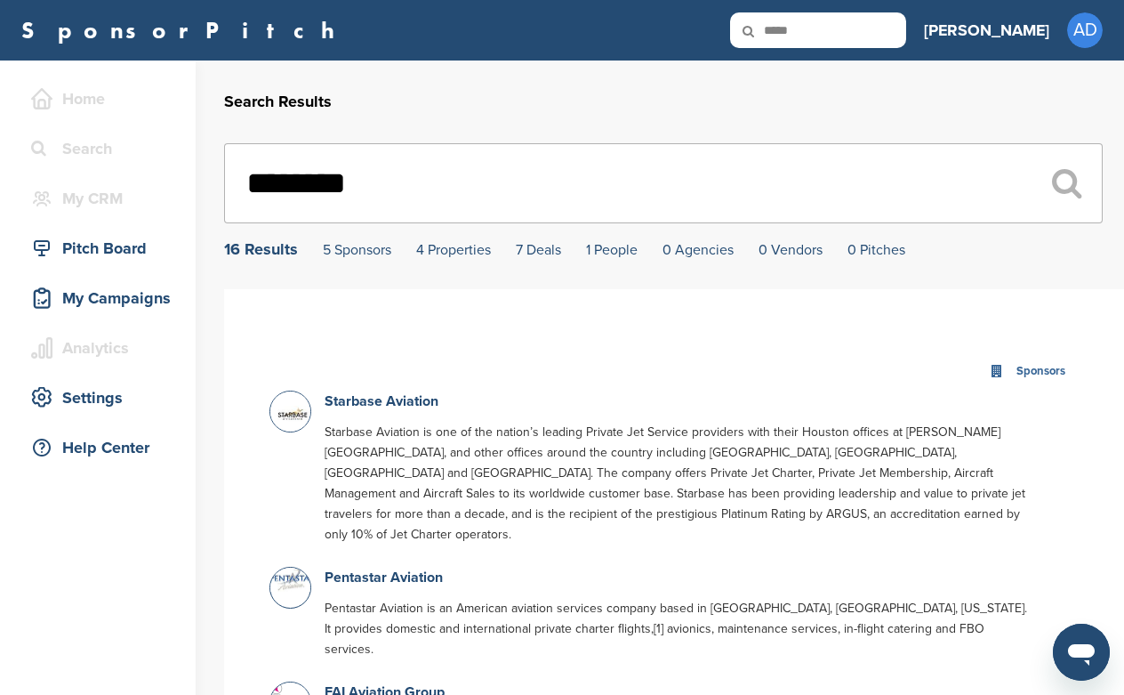
type input "*****"
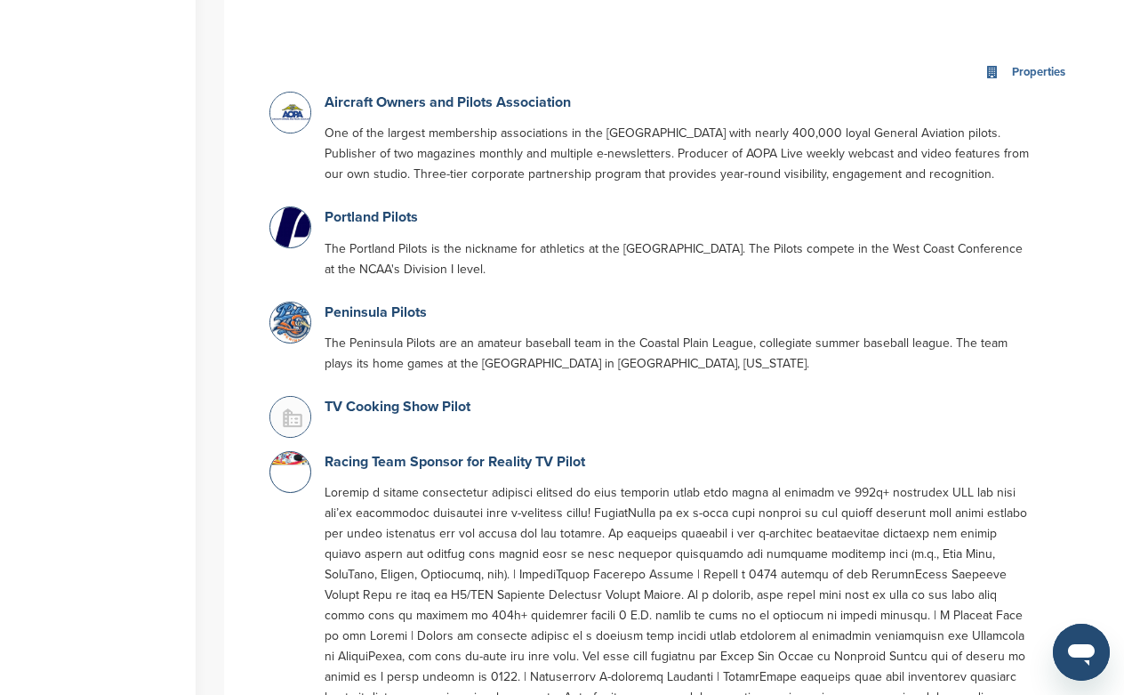
scroll to position [1091, 0]
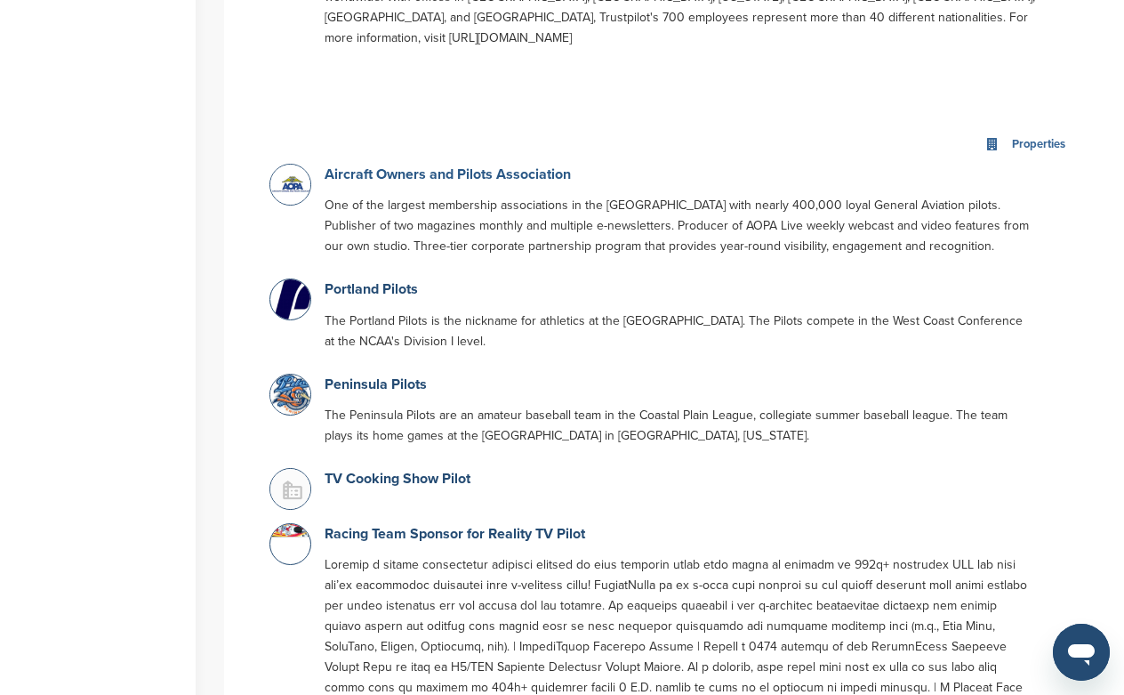
click at [486, 165] on link "Aircraft Owners and Pilots Association" at bounding box center [448, 174] width 246 height 18
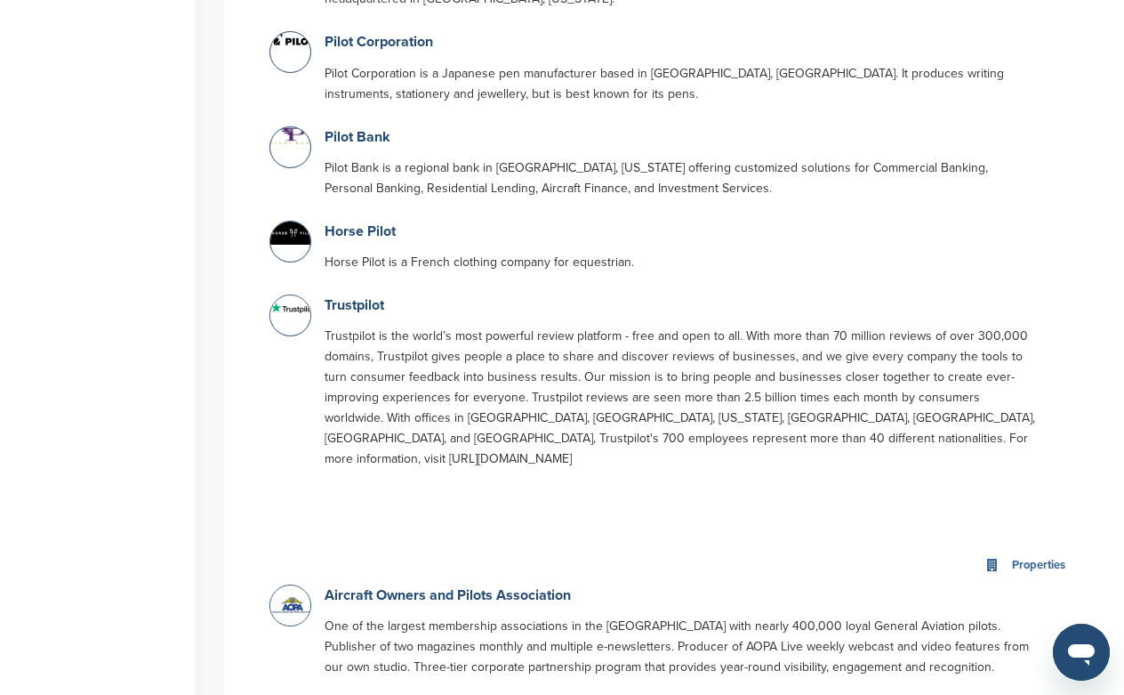
scroll to position [1098, 0]
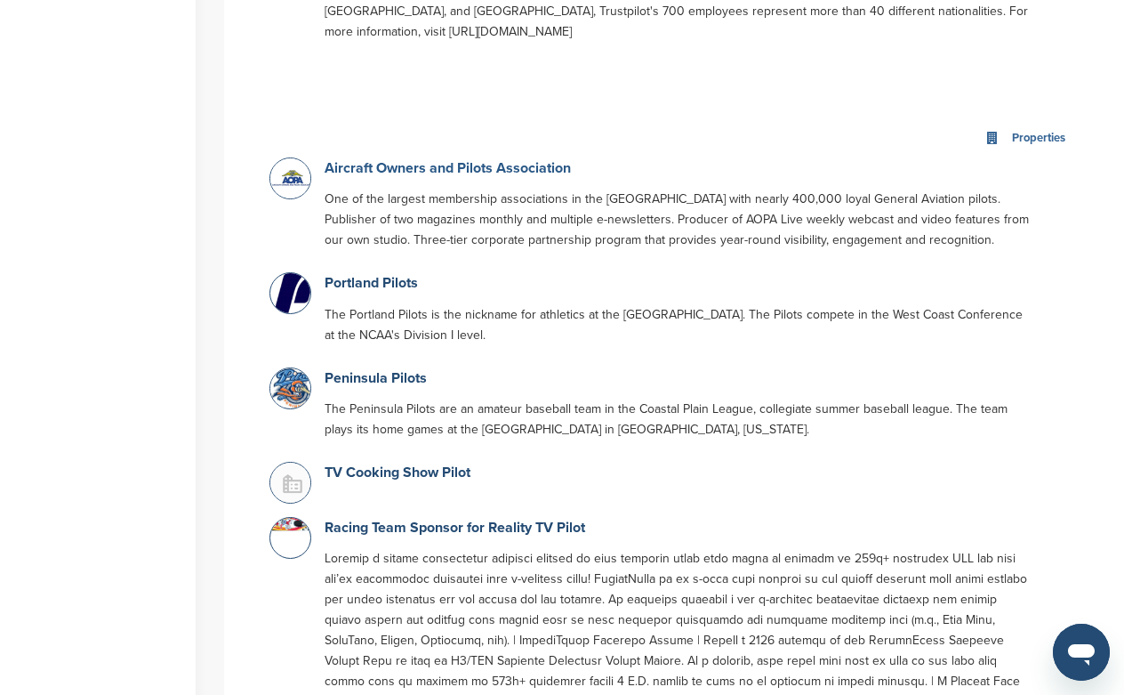
click at [378, 159] on link "Aircraft Owners and Pilots Association" at bounding box center [448, 168] width 246 height 18
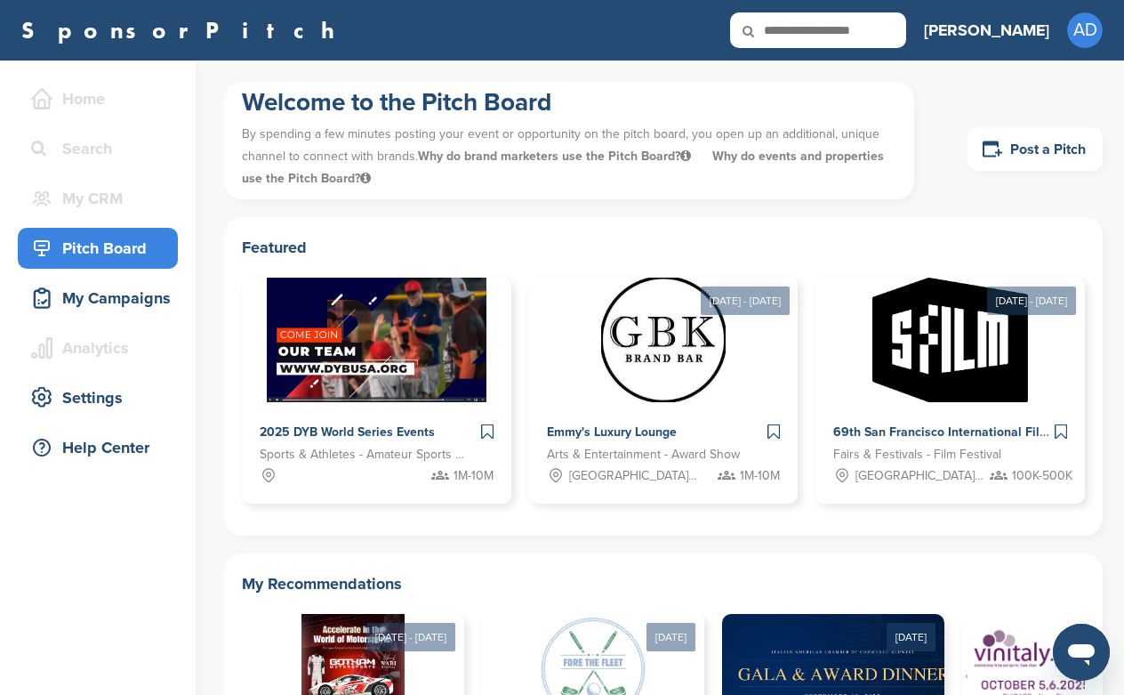
click at [1069, 636] on icon "Open messaging window" at bounding box center [1081, 652] width 32 height 32
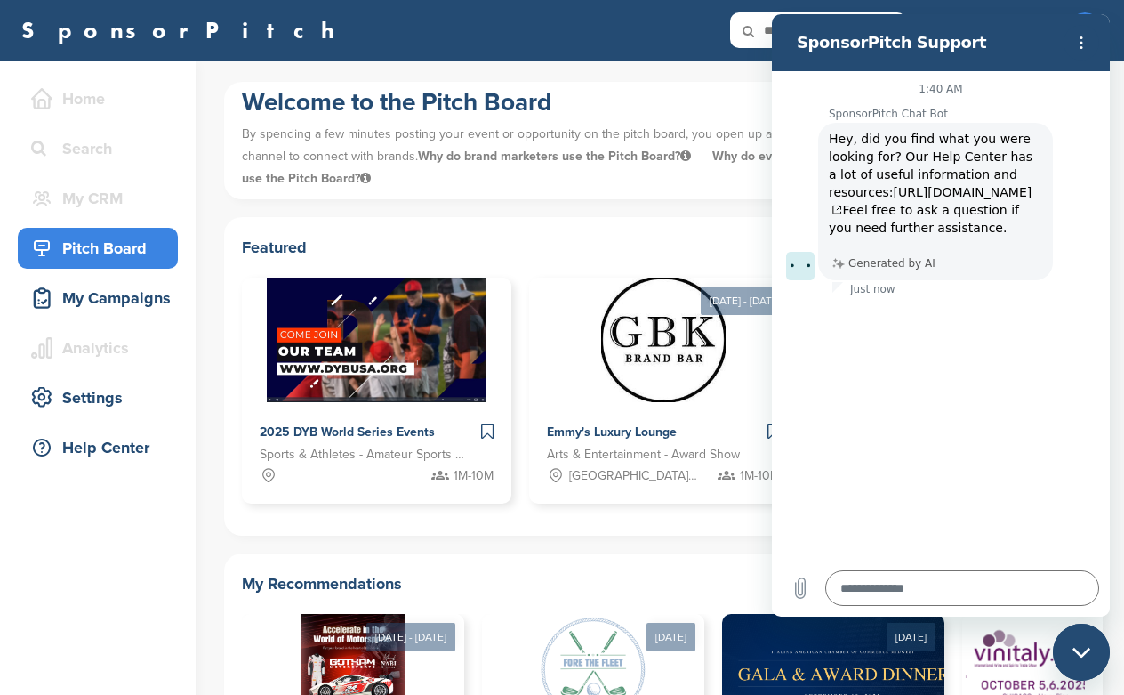
click at [1078, 652] on icon "Close messaging window" at bounding box center [1081, 652] width 18 height 10
type textarea "*"
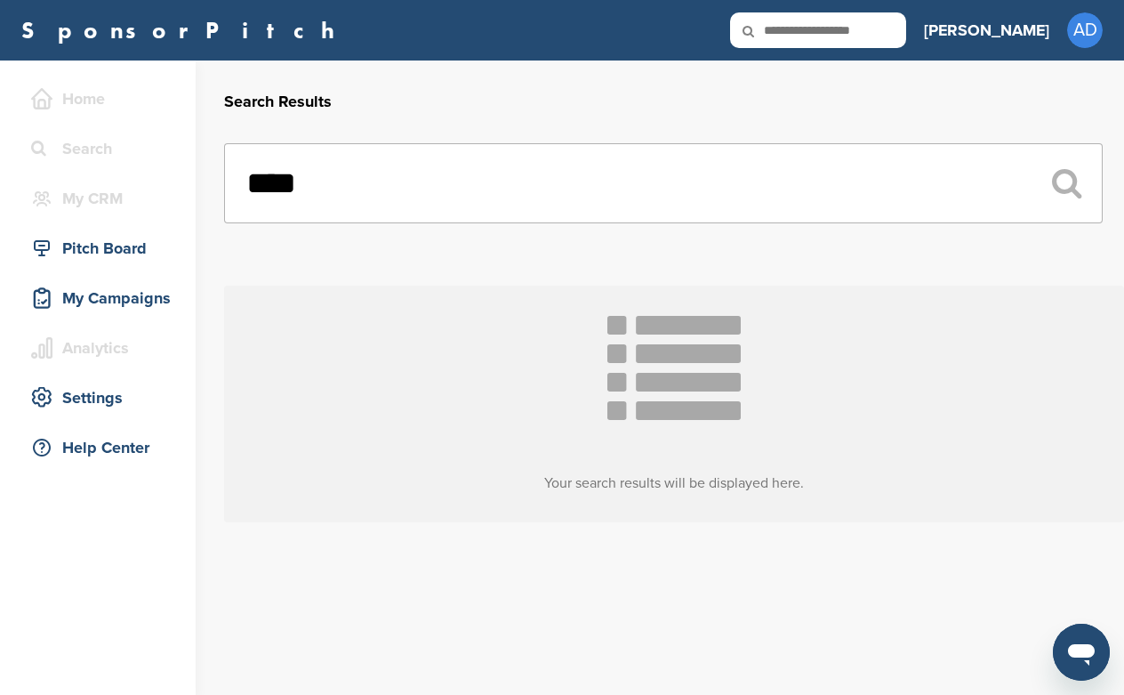
click at [735, 176] on input "****" at bounding box center [663, 183] width 879 height 80
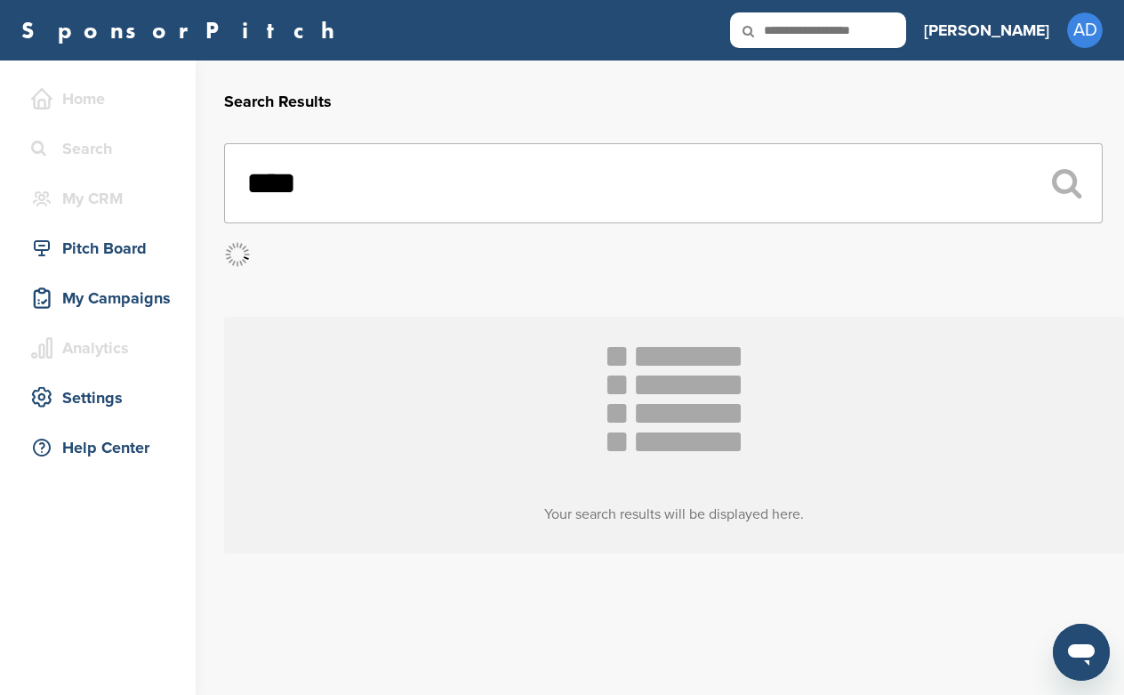
click at [269, 180] on input "****" at bounding box center [663, 183] width 879 height 80
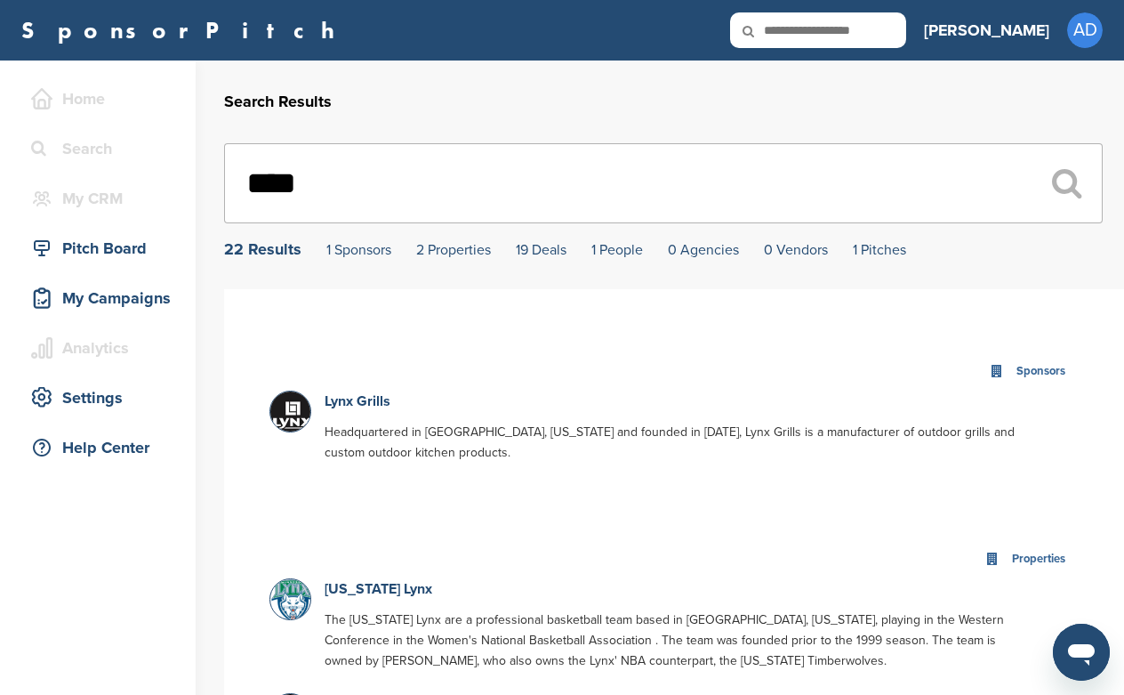
click at [296, 174] on input "****" at bounding box center [663, 183] width 879 height 80
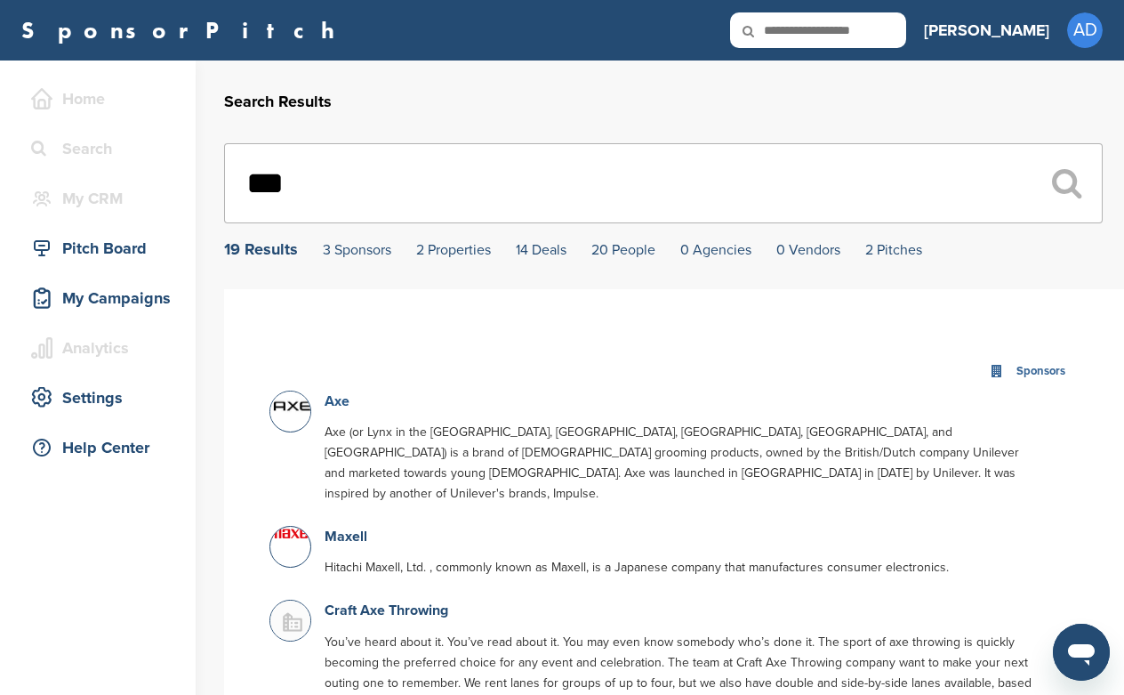
type input "***"
click at [335, 401] on link "Axe" at bounding box center [337, 401] width 25 height 18
